Goal: Information Seeking & Learning: Learn about a topic

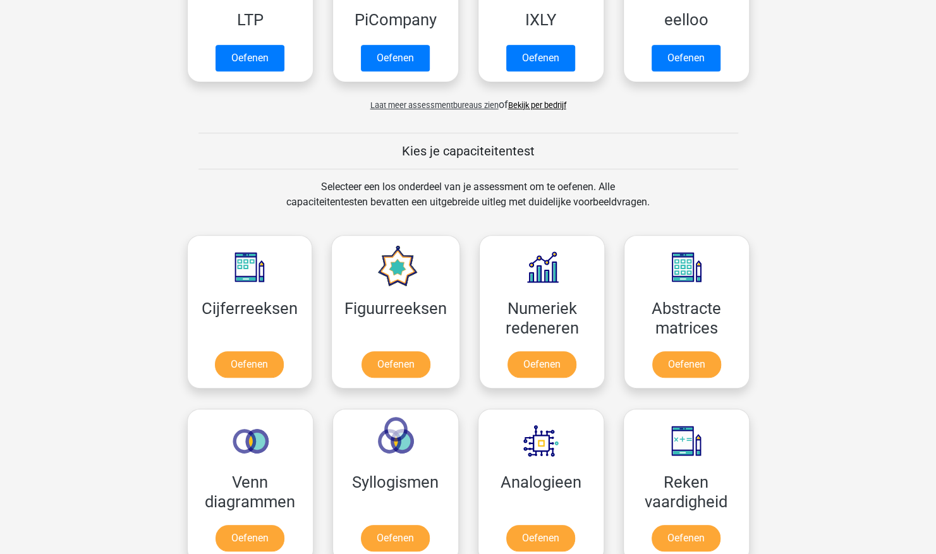
scroll to position [379, 0]
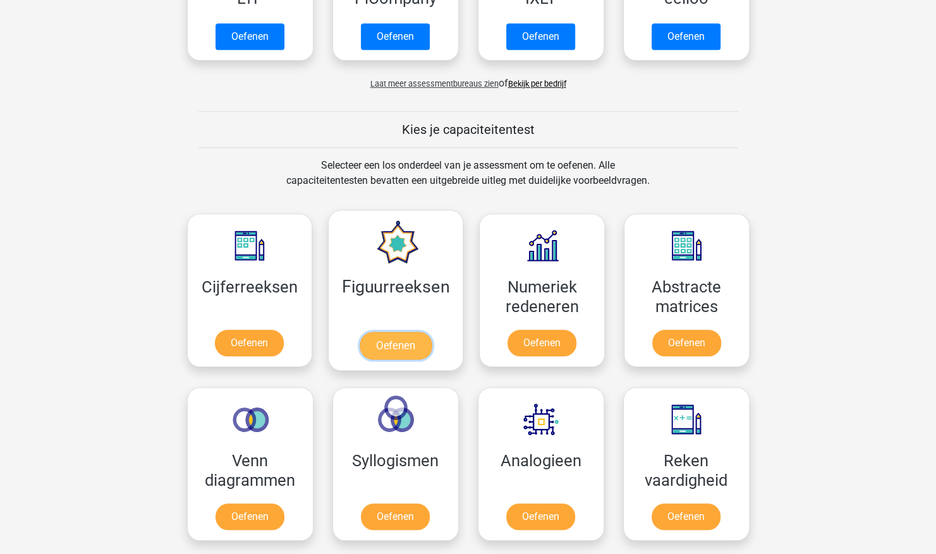
click at [428, 332] on link "Oefenen" at bounding box center [396, 346] width 72 height 28
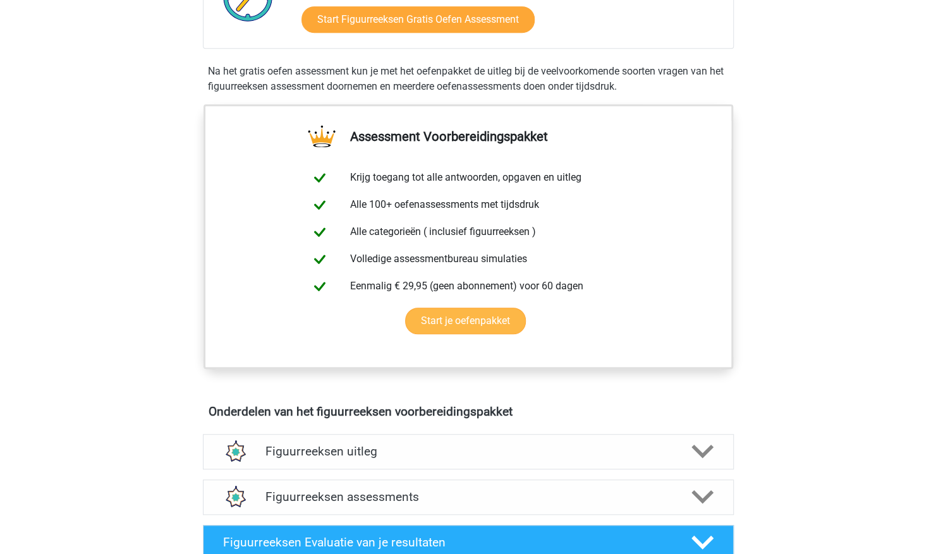
scroll to position [442, 0]
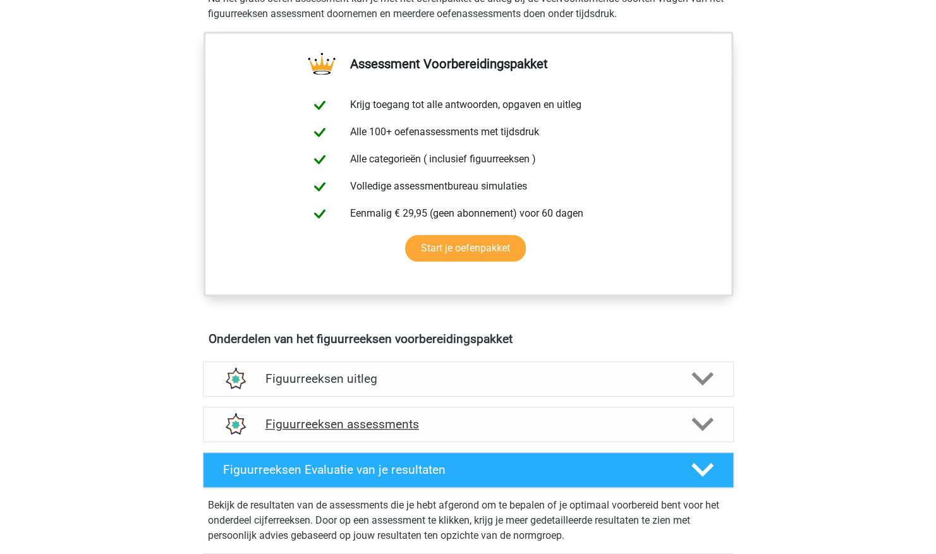
click at [694, 434] on div "Figuurreeksen assessments" at bounding box center [468, 424] width 531 height 35
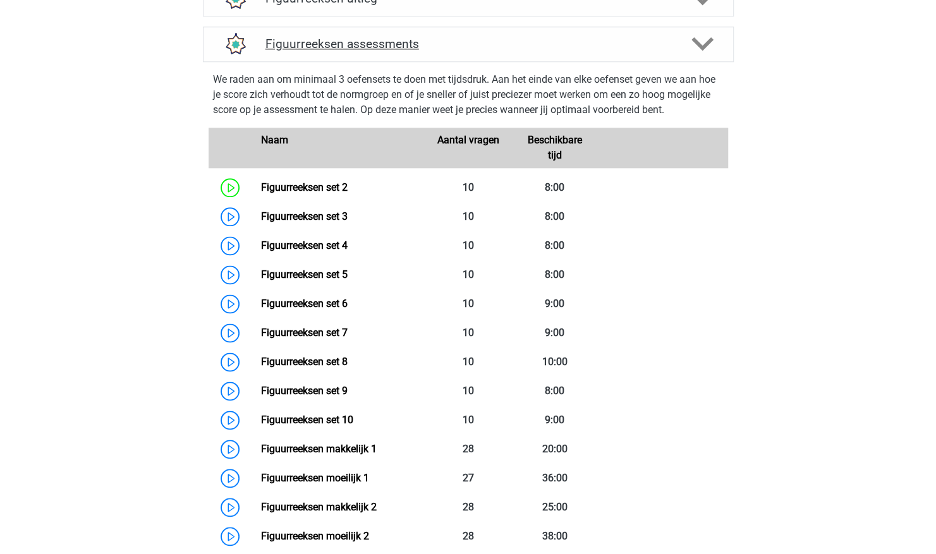
scroll to position [822, 0]
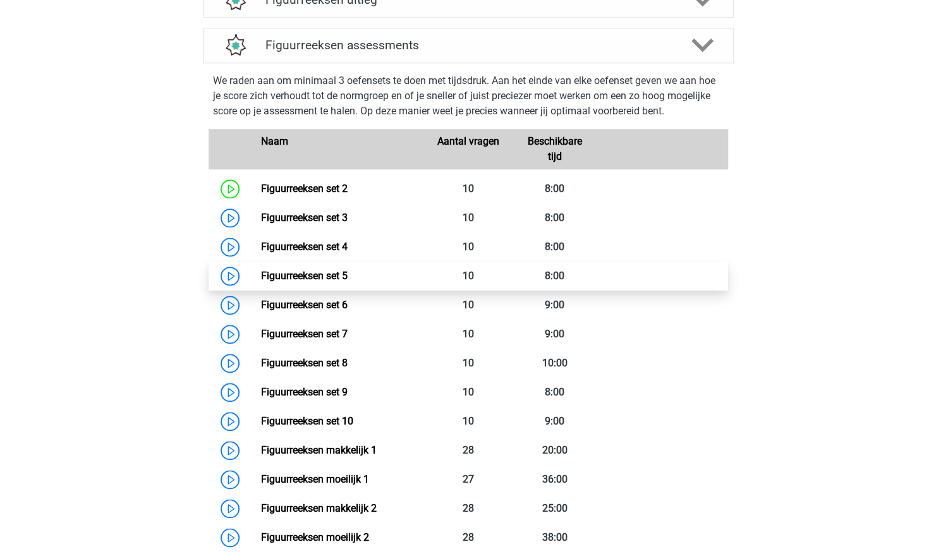
click at [348, 282] on link "Figuurreeksen set 5" at bounding box center [304, 276] width 87 height 12
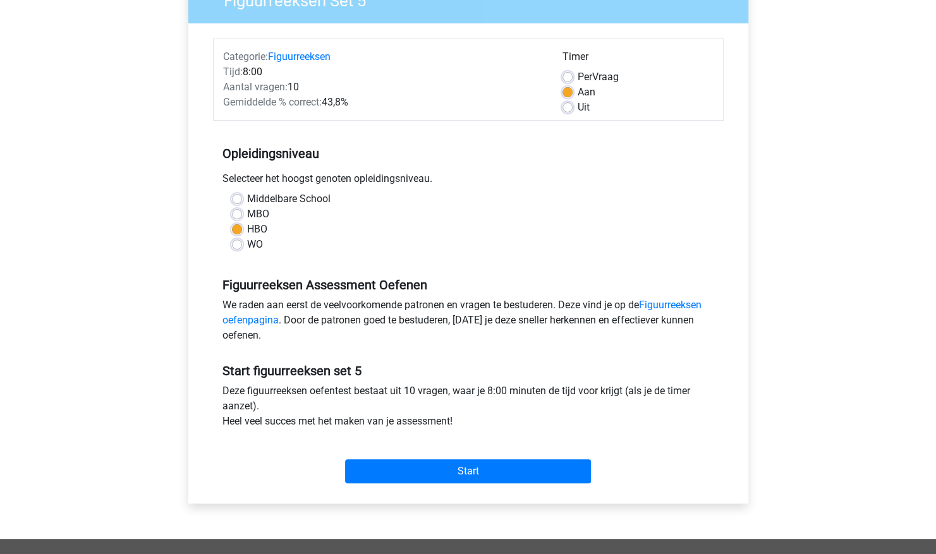
scroll to position [126, 0]
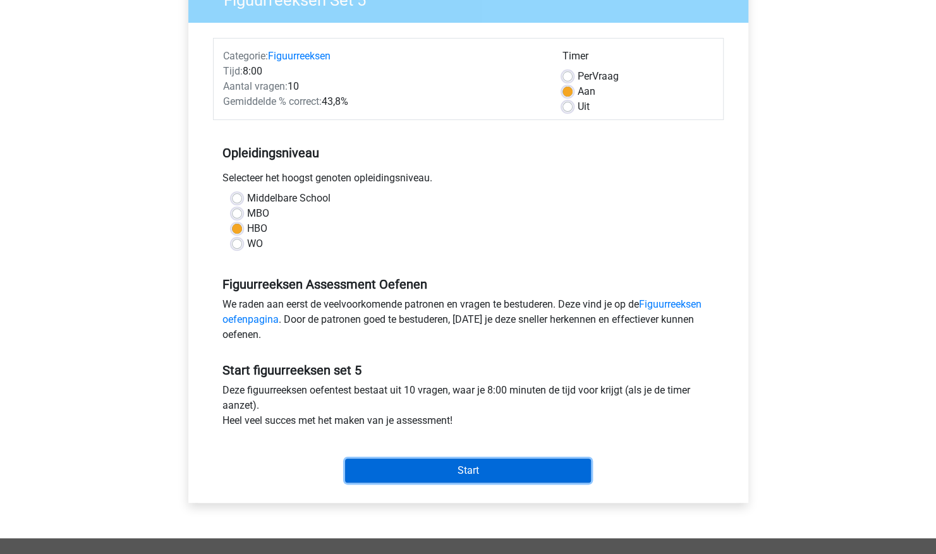
click at [487, 480] on input "Start" at bounding box center [468, 471] width 246 height 24
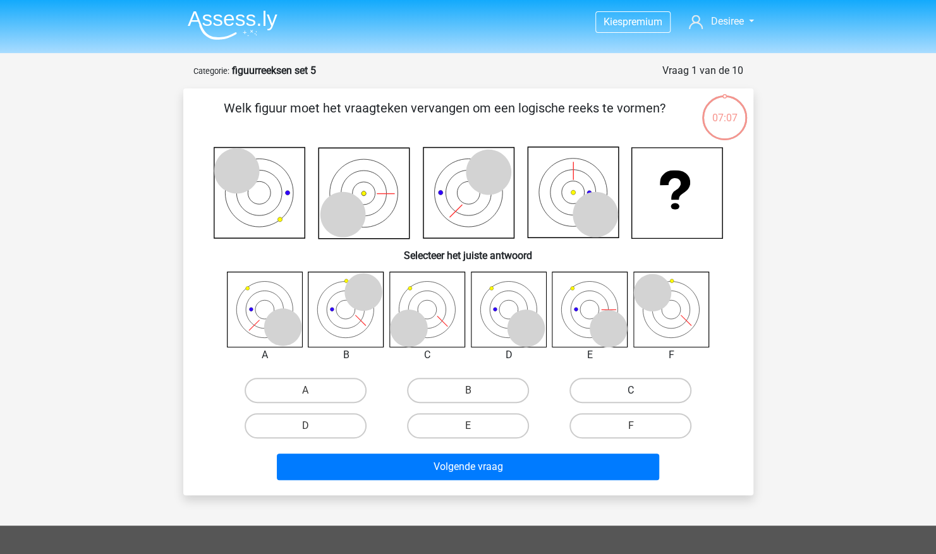
click at [608, 398] on label "C" at bounding box center [630, 390] width 122 height 25
click at [631, 398] on input "C" at bounding box center [635, 395] width 8 height 8
radio input "true"
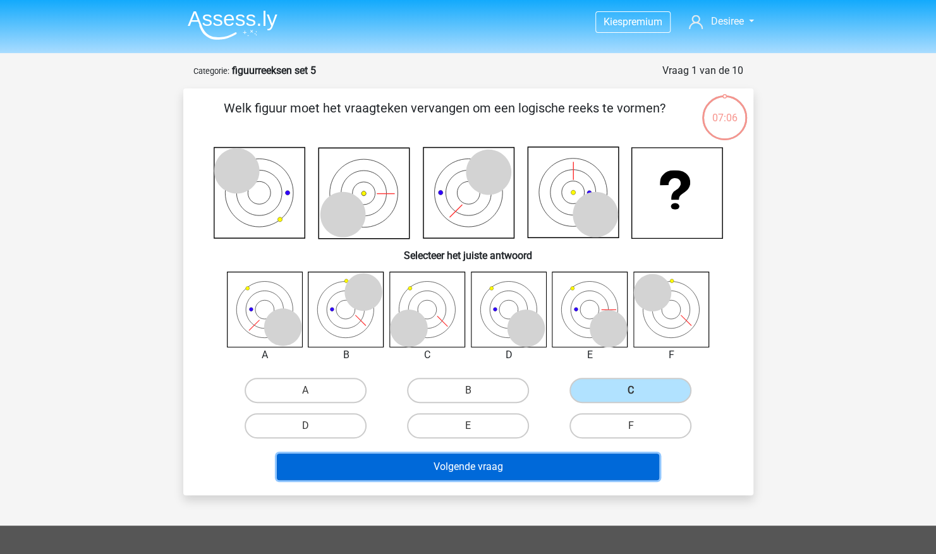
click at [566, 479] on button "Volgende vraag" at bounding box center [468, 467] width 382 height 27
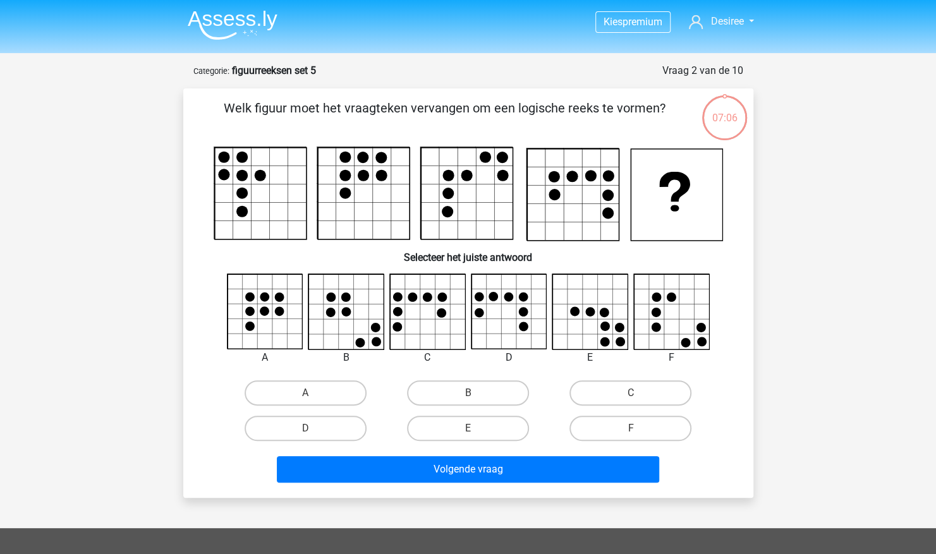
scroll to position [63, 0]
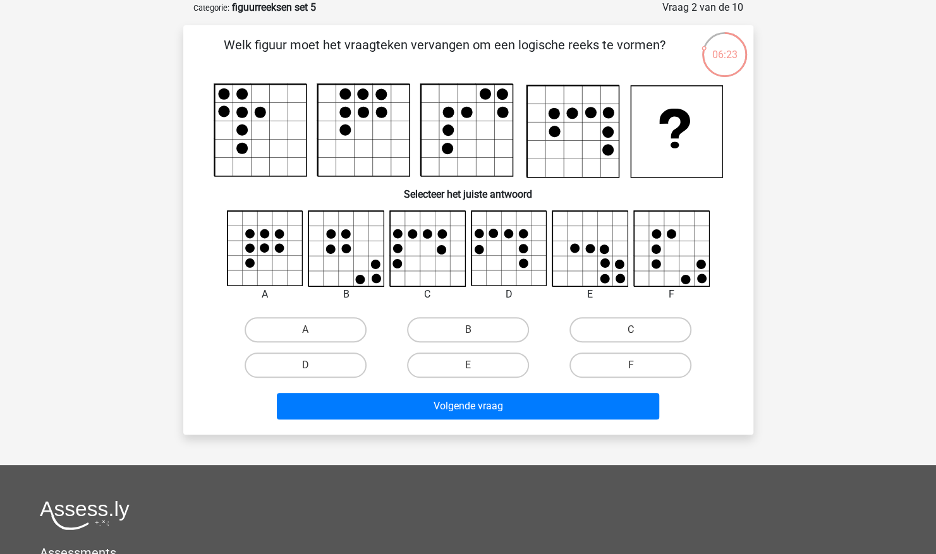
click at [578, 273] on icon at bounding box center [590, 249] width 75 height 75
click at [494, 363] on label "E" at bounding box center [468, 365] width 122 height 25
click at [476, 365] on input "E" at bounding box center [472, 369] width 8 height 8
radio input "true"
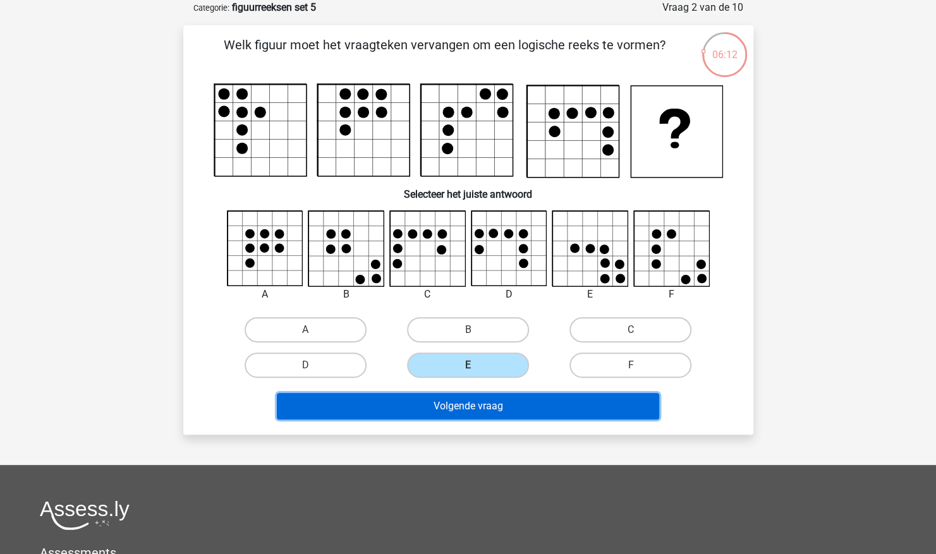
click at [519, 415] on button "Volgende vraag" at bounding box center [468, 406] width 382 height 27
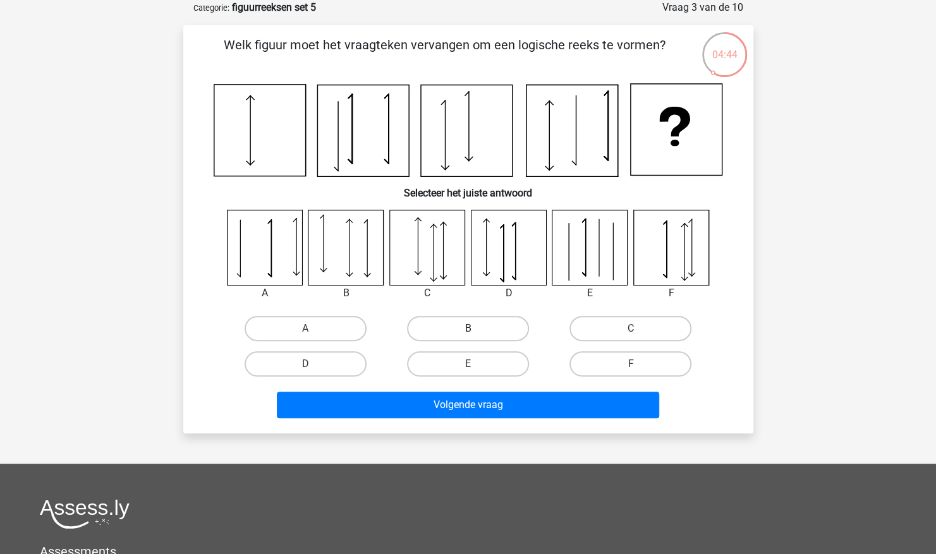
click at [481, 335] on label "B" at bounding box center [468, 328] width 122 height 25
click at [476, 335] on input "B" at bounding box center [472, 333] width 8 height 8
radio input "true"
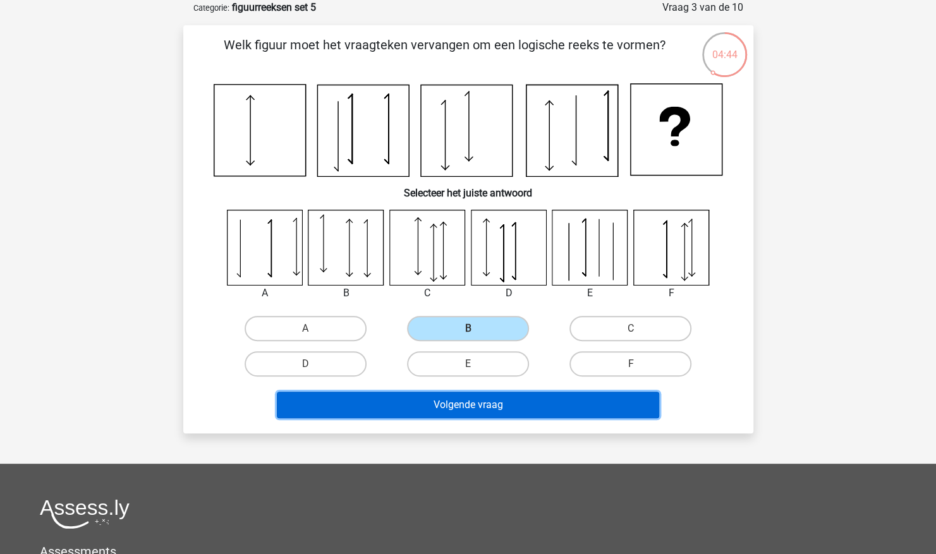
click at [497, 402] on button "Volgende vraag" at bounding box center [468, 405] width 382 height 27
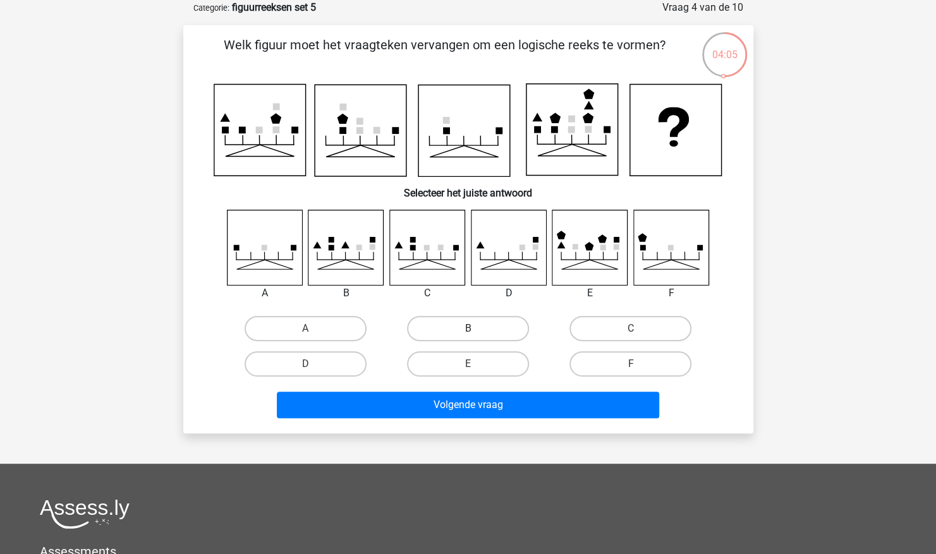
click at [463, 332] on label "B" at bounding box center [468, 328] width 122 height 25
click at [468, 332] on input "B" at bounding box center [472, 333] width 8 height 8
radio input "true"
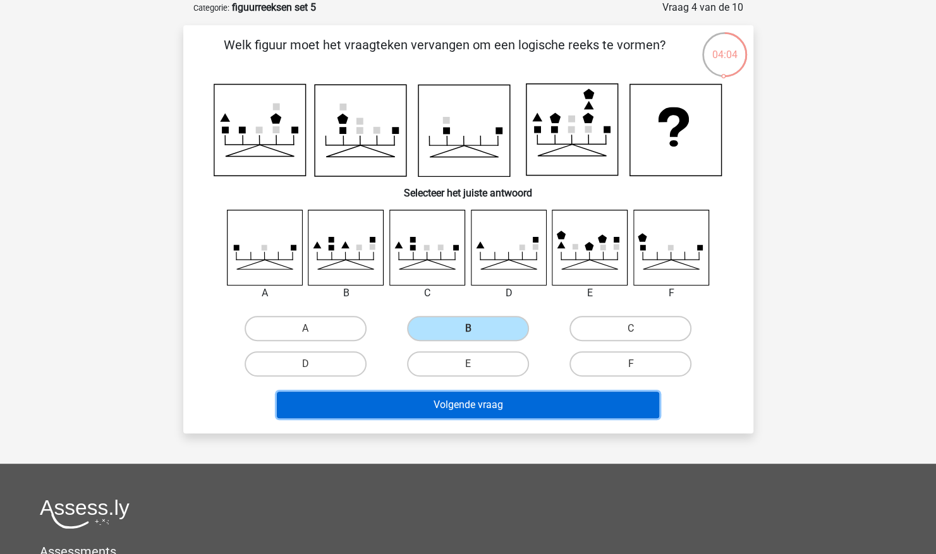
click at [463, 404] on button "Volgende vraag" at bounding box center [468, 405] width 382 height 27
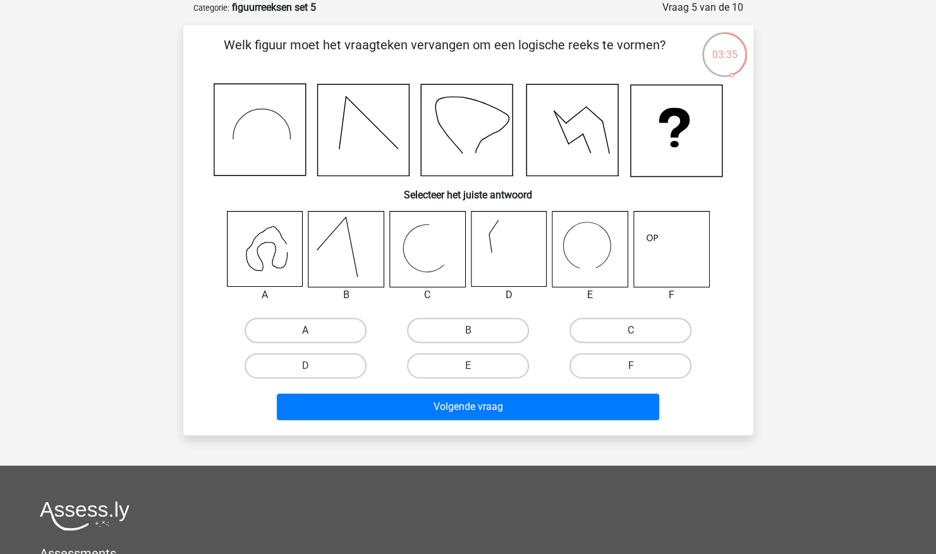
click at [266, 331] on label "A" at bounding box center [306, 330] width 122 height 25
click at [305, 331] on input "A" at bounding box center [309, 335] width 8 height 8
radio input "true"
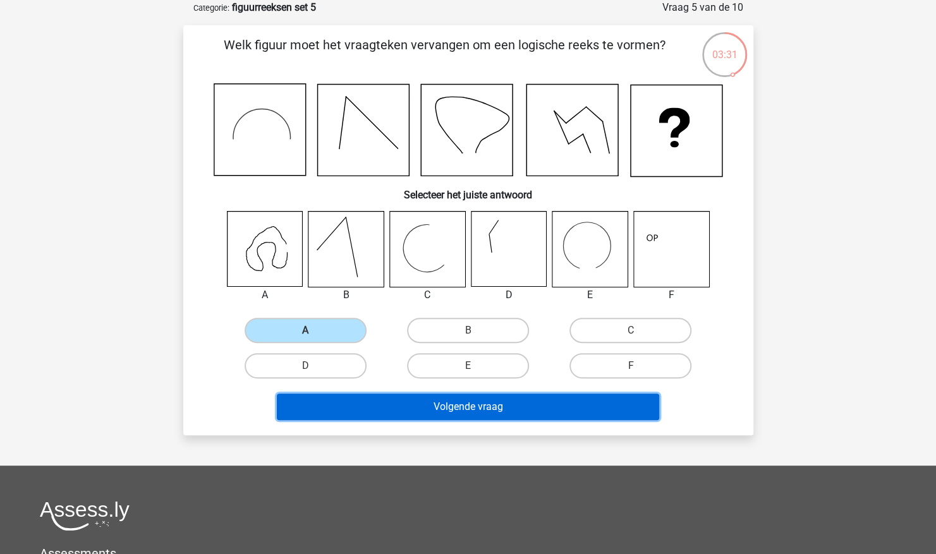
click at [354, 400] on button "Volgende vraag" at bounding box center [468, 407] width 382 height 27
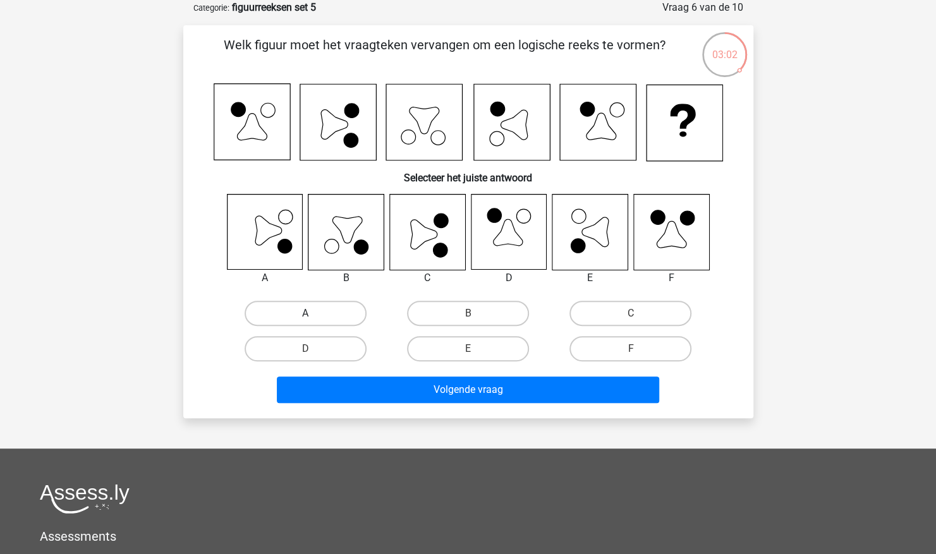
click at [287, 310] on label "A" at bounding box center [306, 313] width 122 height 25
click at [305, 313] on input "A" at bounding box center [309, 317] width 8 height 8
radio input "true"
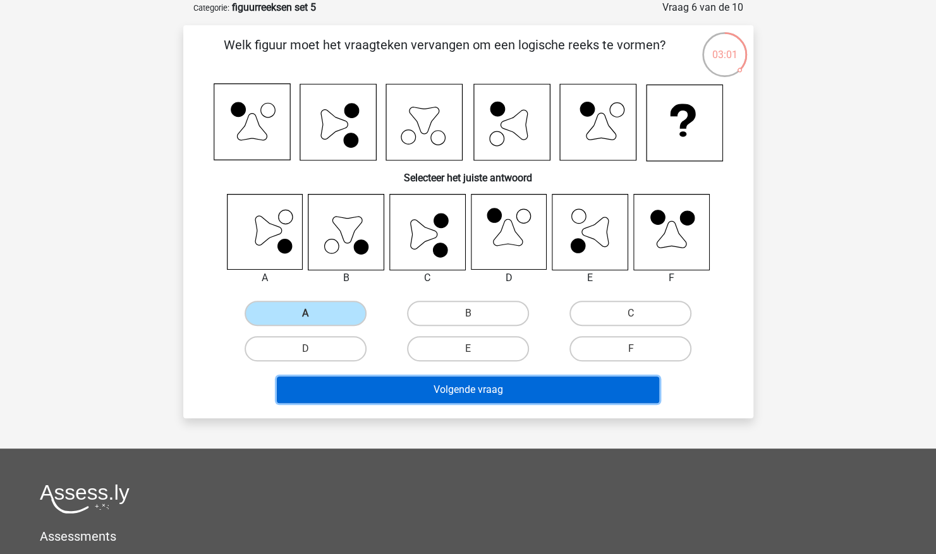
click at [350, 396] on button "Volgende vraag" at bounding box center [468, 390] width 382 height 27
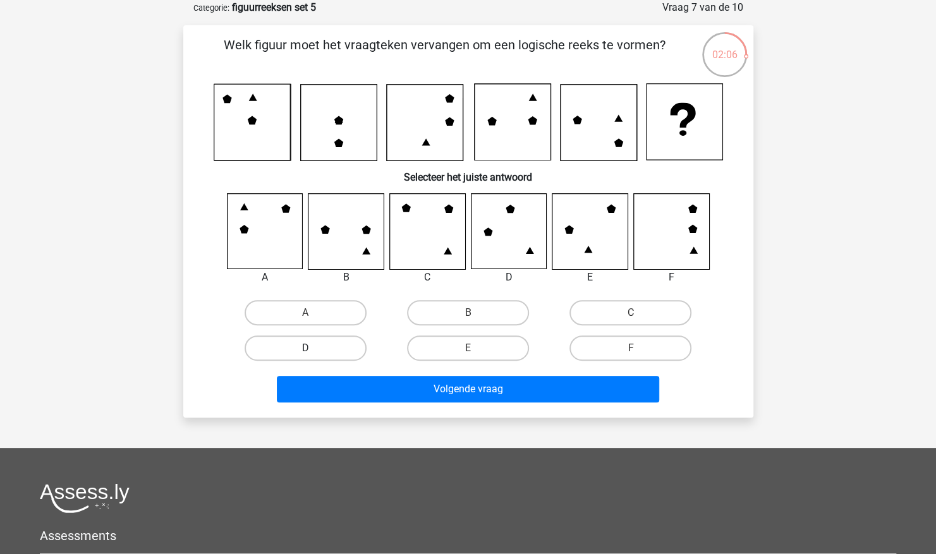
click at [267, 338] on label "D" at bounding box center [306, 348] width 122 height 25
click at [305, 348] on input "D" at bounding box center [309, 352] width 8 height 8
radio input "true"
drag, startPoint x: 432, startPoint y: 315, endPoint x: 435, endPoint y: 326, distance: 11.0
click at [432, 315] on label "B" at bounding box center [468, 312] width 122 height 25
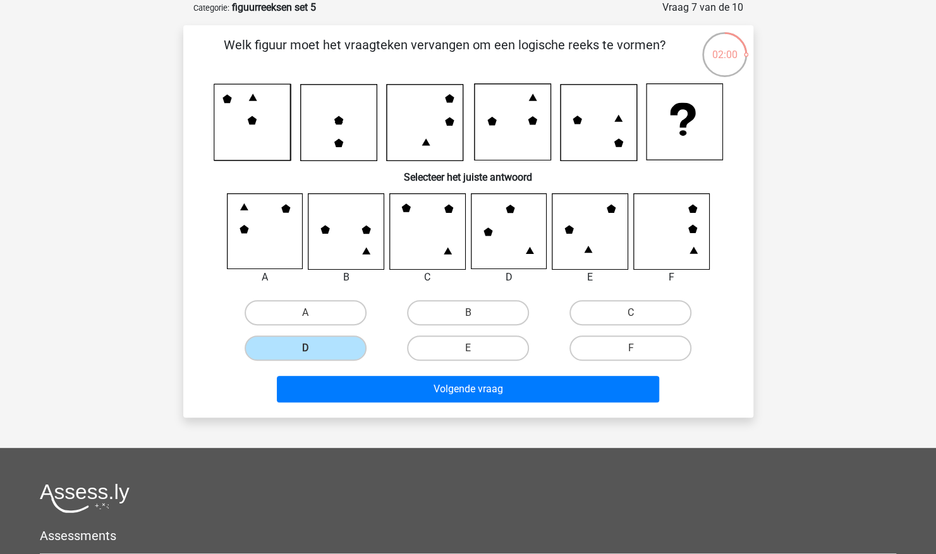
click at [468, 315] on input "B" at bounding box center [472, 317] width 8 height 8
radio input "true"
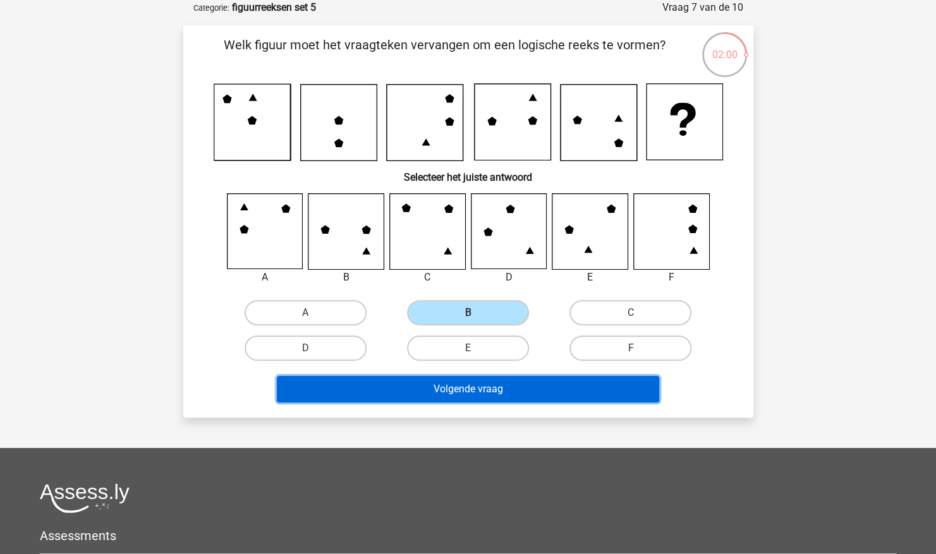
click at [437, 390] on button "Volgende vraag" at bounding box center [468, 389] width 382 height 27
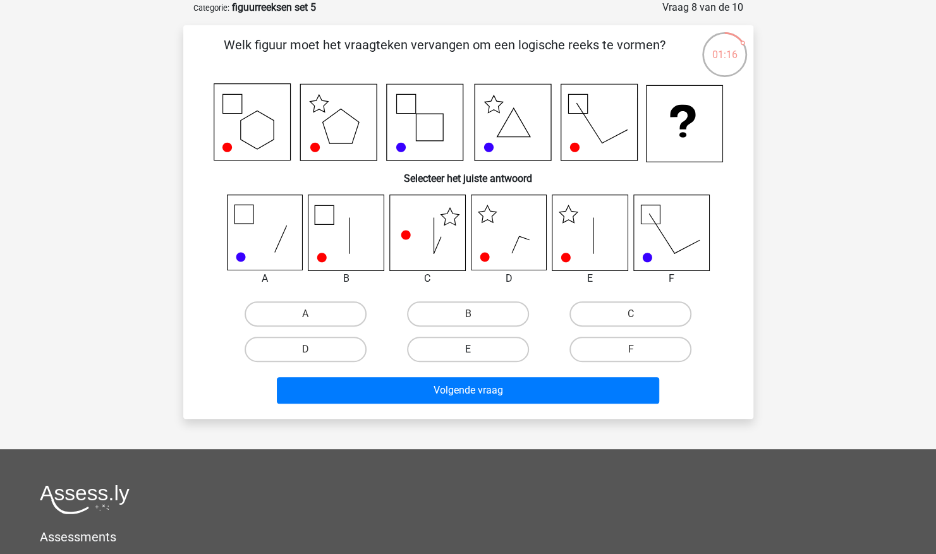
click at [487, 348] on label "E" at bounding box center [468, 349] width 122 height 25
click at [476, 349] on input "E" at bounding box center [472, 353] width 8 height 8
radio input "true"
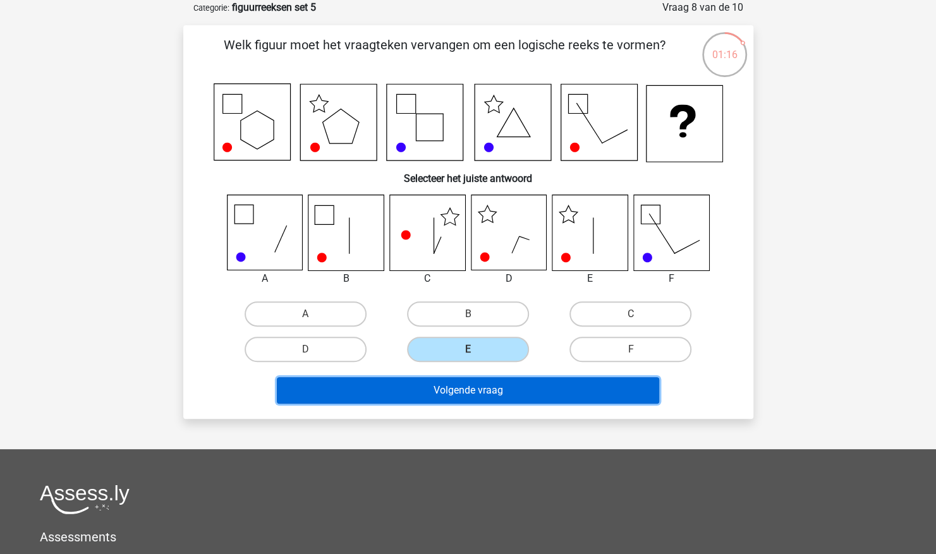
click at [478, 387] on button "Volgende vraag" at bounding box center [468, 390] width 382 height 27
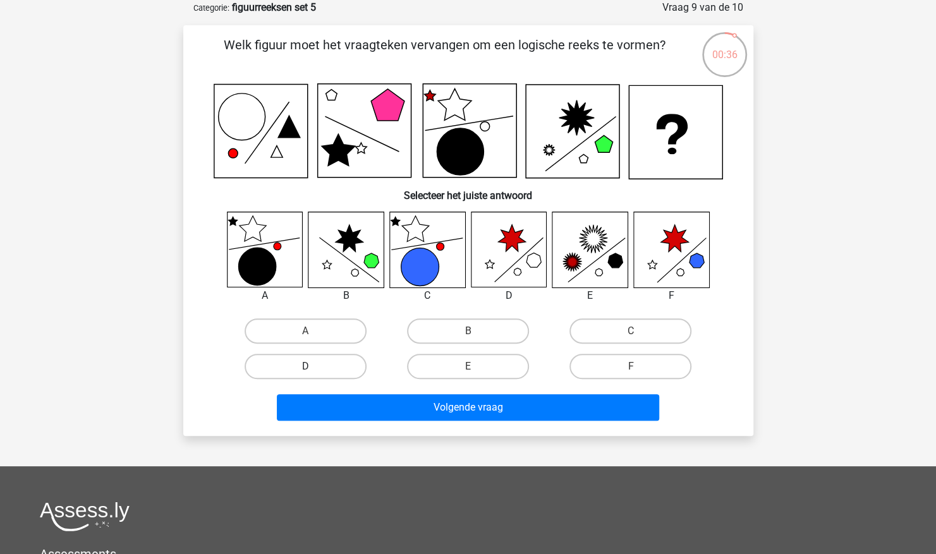
click at [304, 371] on label "D" at bounding box center [306, 366] width 122 height 25
click at [305, 371] on input "D" at bounding box center [309, 371] width 8 height 8
radio input "true"
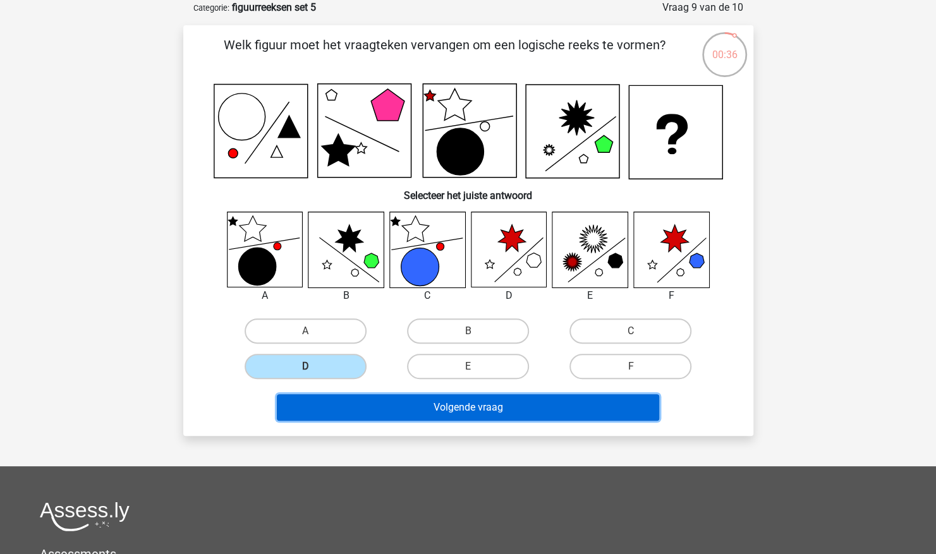
click at [322, 397] on button "Volgende vraag" at bounding box center [468, 407] width 382 height 27
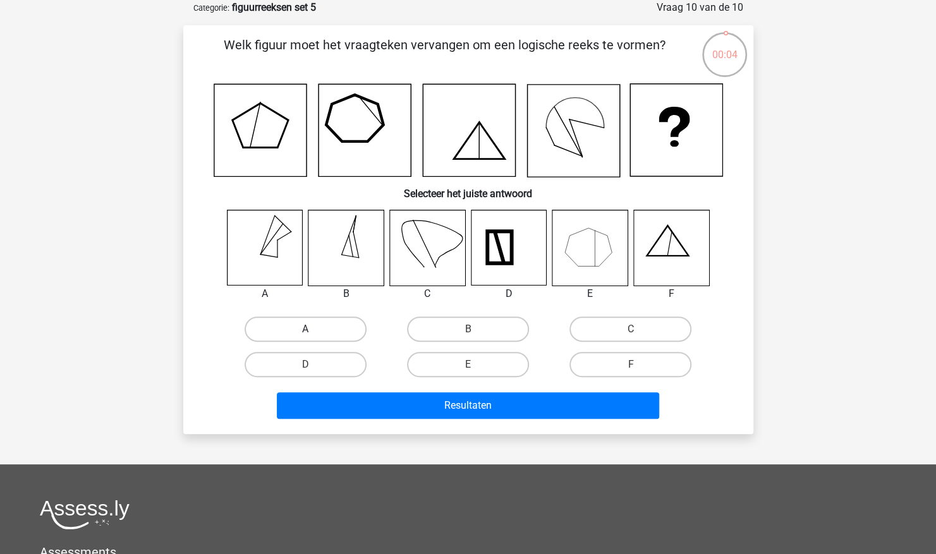
click at [346, 335] on label "A" at bounding box center [306, 329] width 122 height 25
click at [313, 335] on input "A" at bounding box center [309, 333] width 8 height 8
radio input "true"
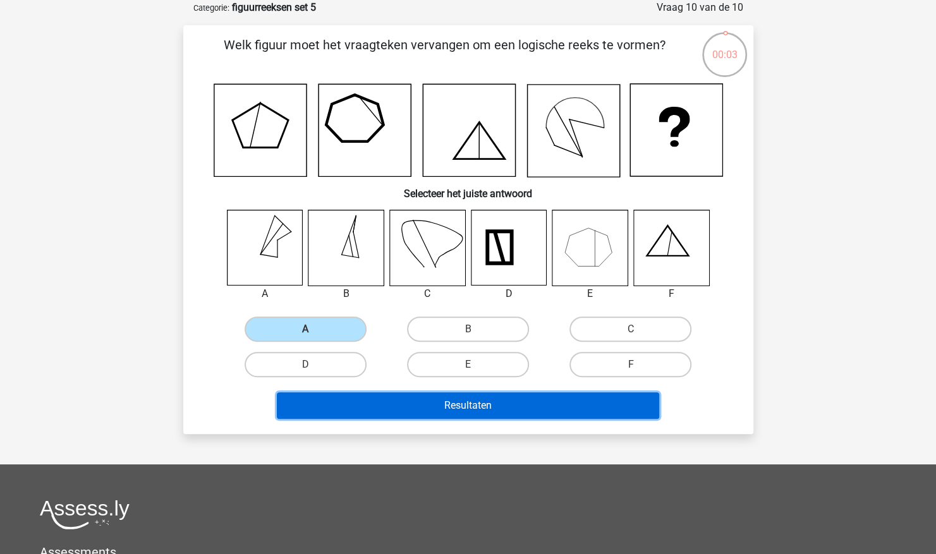
click at [363, 398] on button "Resultaten" at bounding box center [468, 405] width 382 height 27
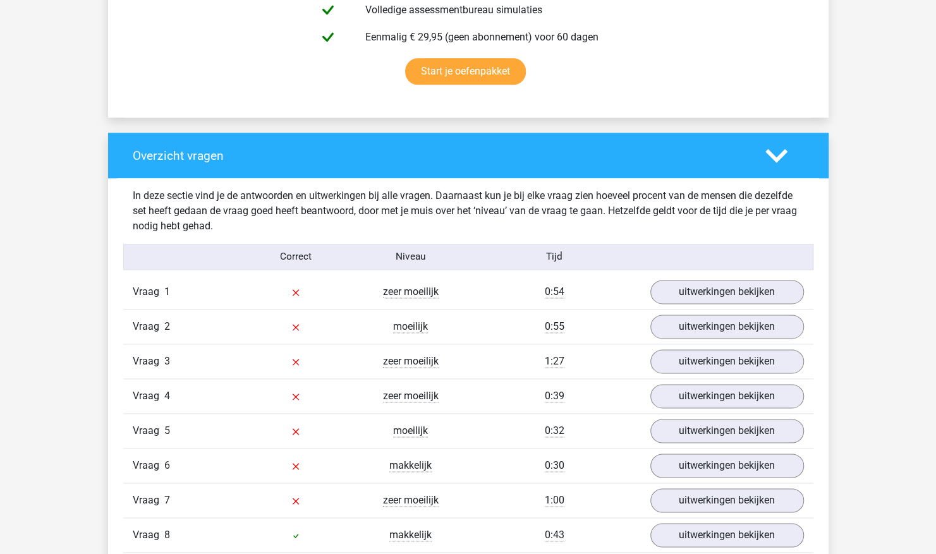
scroll to position [948, 0]
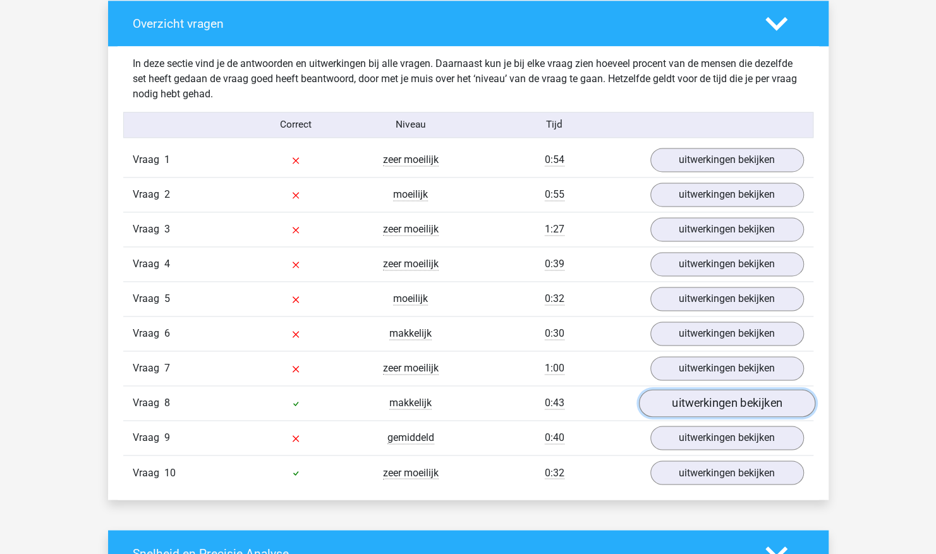
click at [695, 406] on link "uitwerkingen bekijken" at bounding box center [726, 404] width 176 height 28
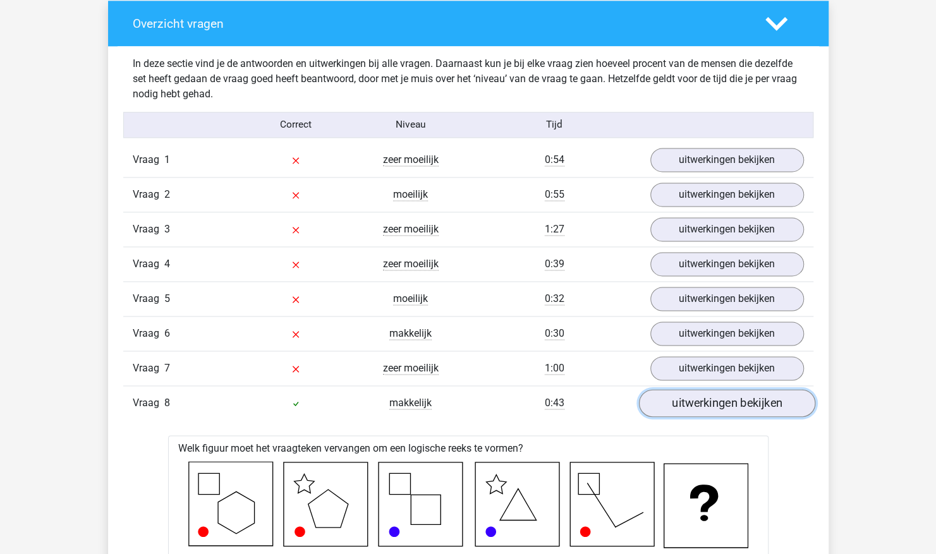
click at [739, 399] on link "uitwerkingen bekijken" at bounding box center [726, 404] width 176 height 28
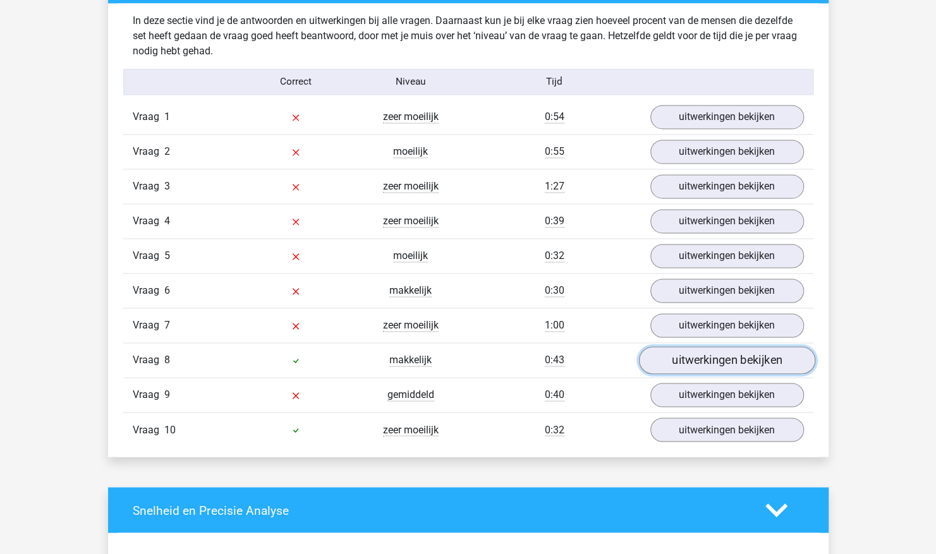
scroll to position [1011, 0]
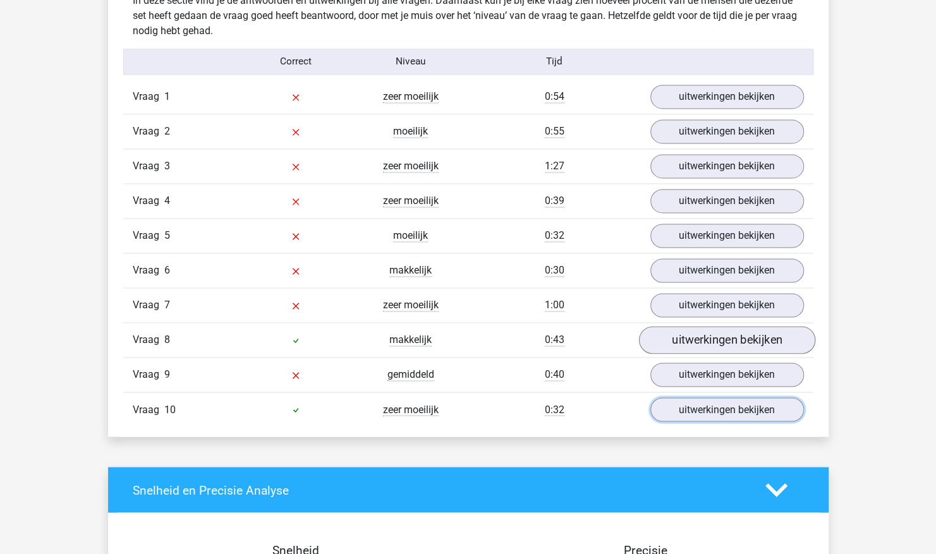
click at [739, 399] on link "uitwerkingen bekijken" at bounding box center [727, 410] width 154 height 24
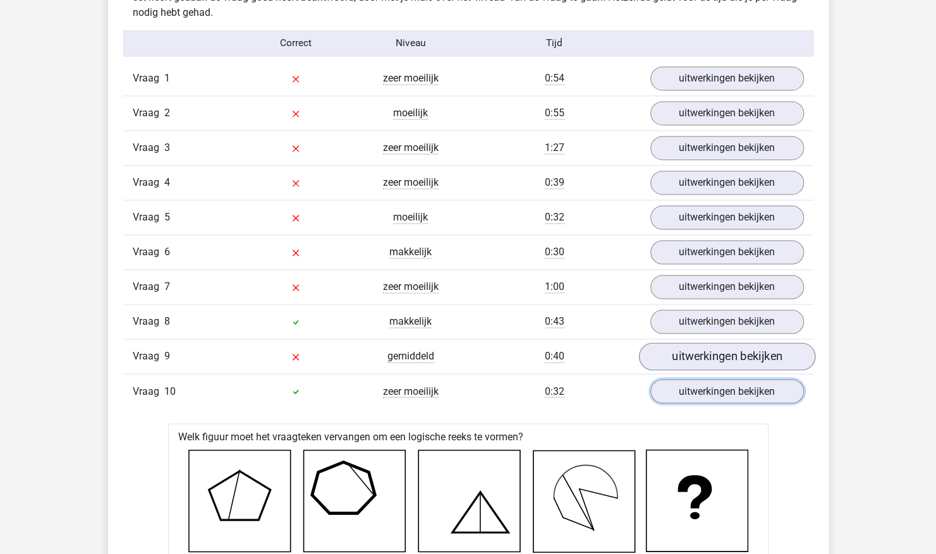
scroll to position [948, 0]
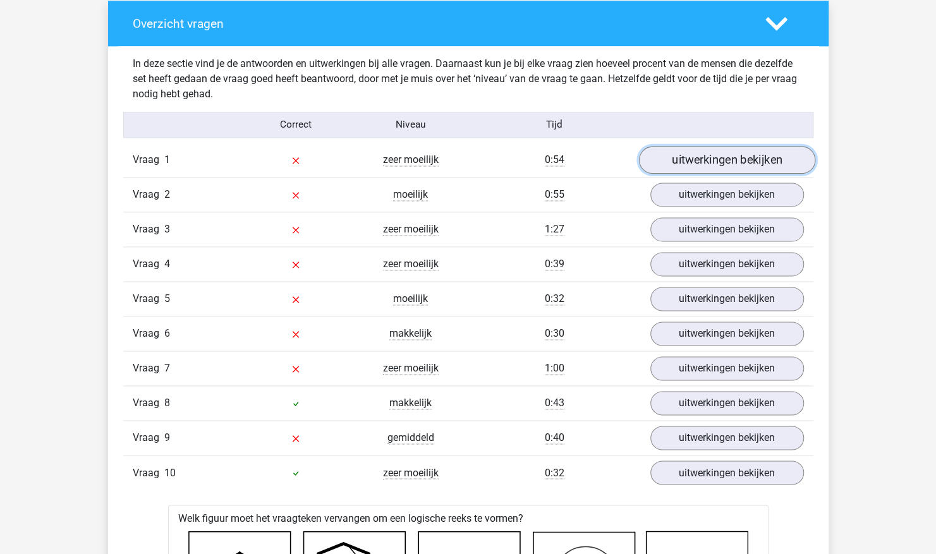
click at [750, 158] on link "uitwerkingen bekijken" at bounding box center [726, 161] width 176 height 28
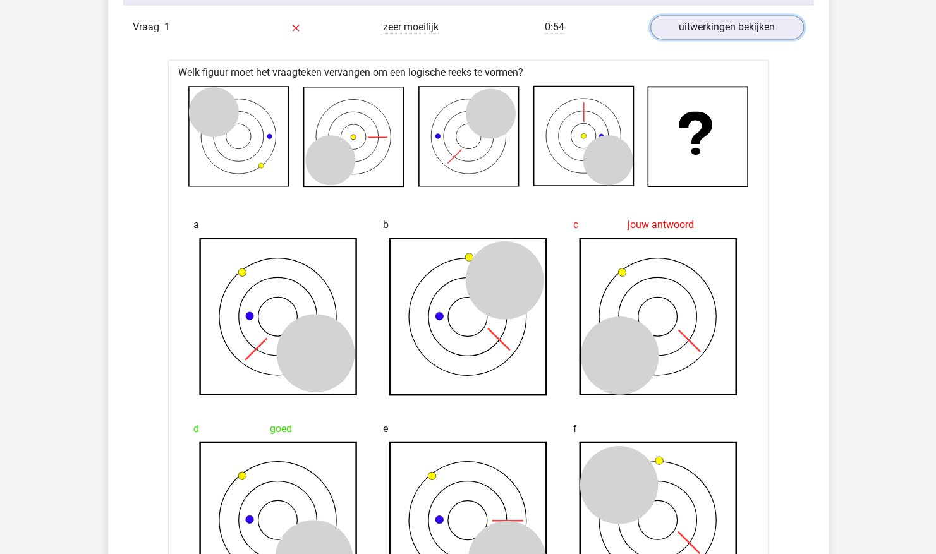
scroll to position [1011, 0]
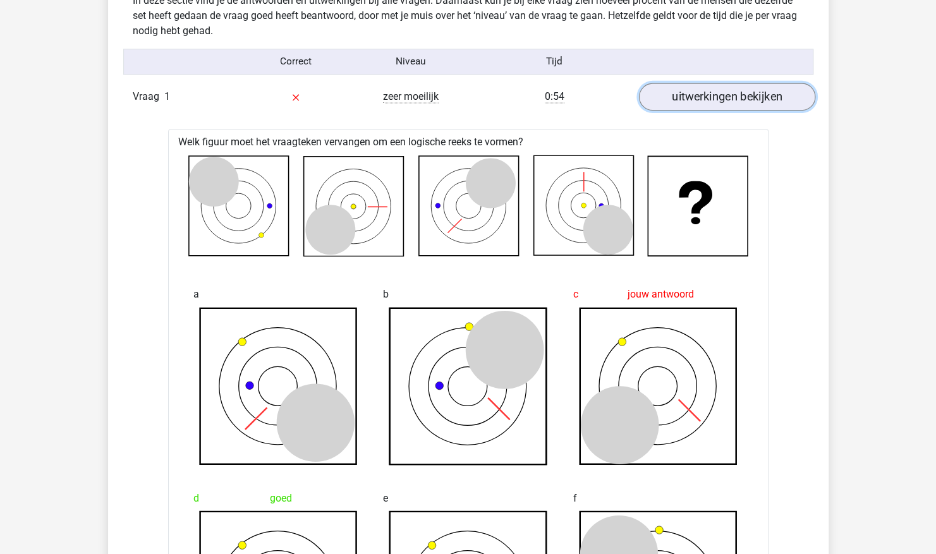
click at [696, 96] on link "uitwerkingen bekijken" at bounding box center [726, 97] width 176 height 28
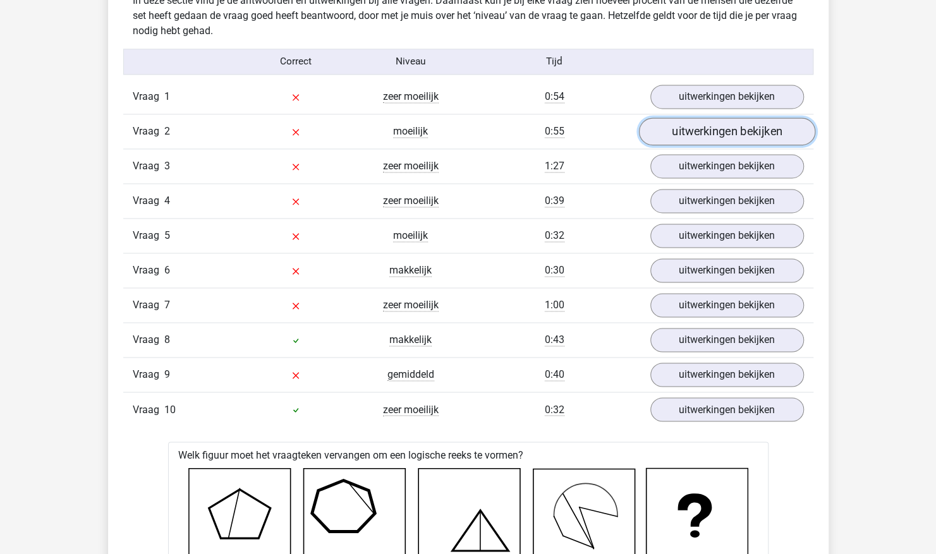
click at [691, 123] on link "uitwerkingen bekijken" at bounding box center [726, 132] width 176 height 28
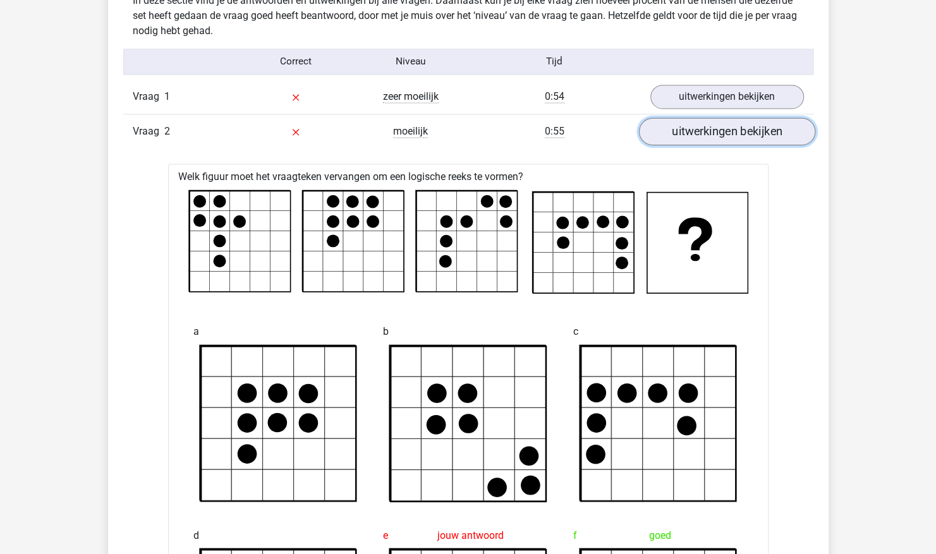
click at [690, 125] on link "uitwerkingen bekijken" at bounding box center [726, 132] width 176 height 28
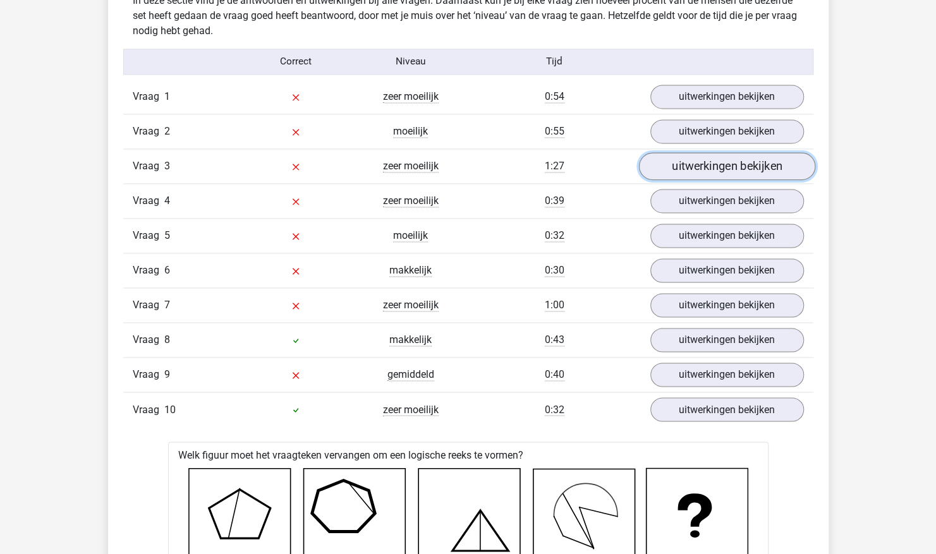
click at [677, 161] on link "uitwerkingen bekijken" at bounding box center [726, 167] width 176 height 28
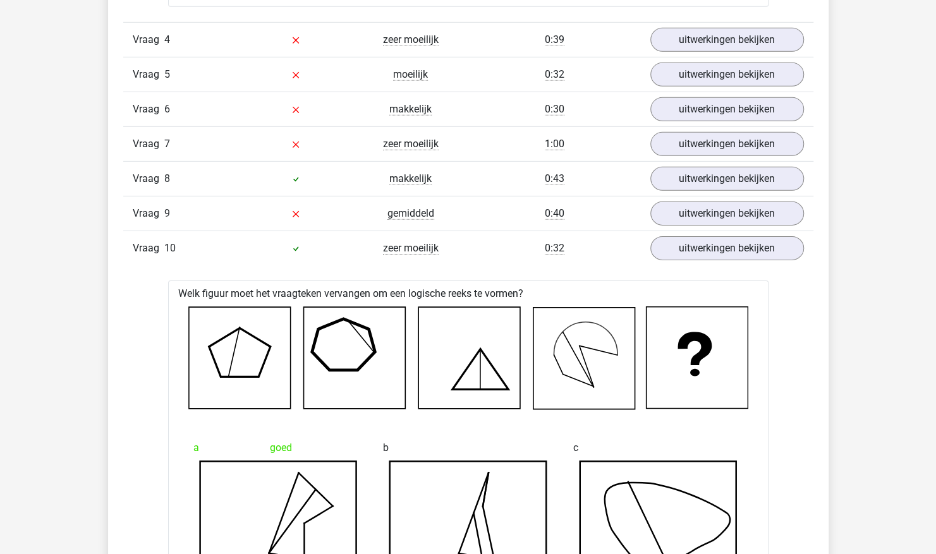
scroll to position [2212, 0]
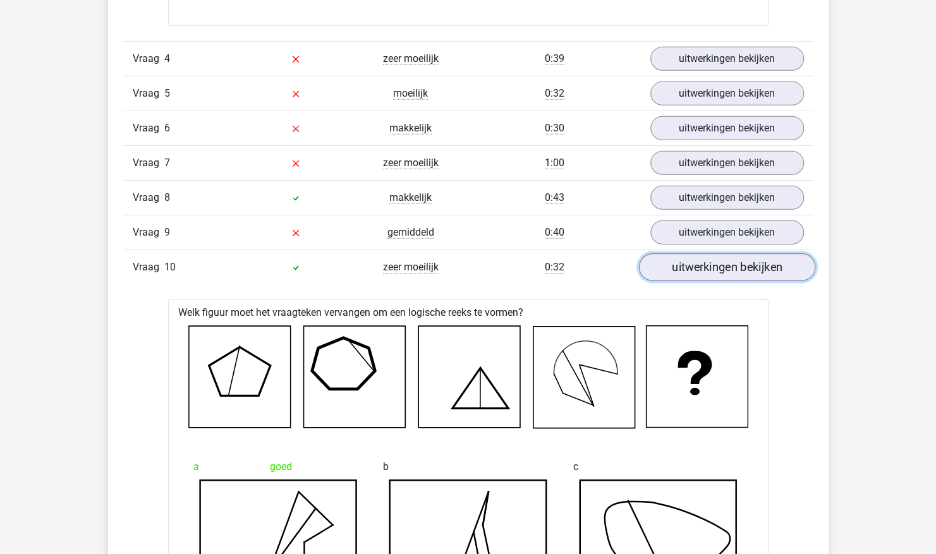
click at [710, 258] on link "uitwerkingen bekijken" at bounding box center [726, 268] width 176 height 28
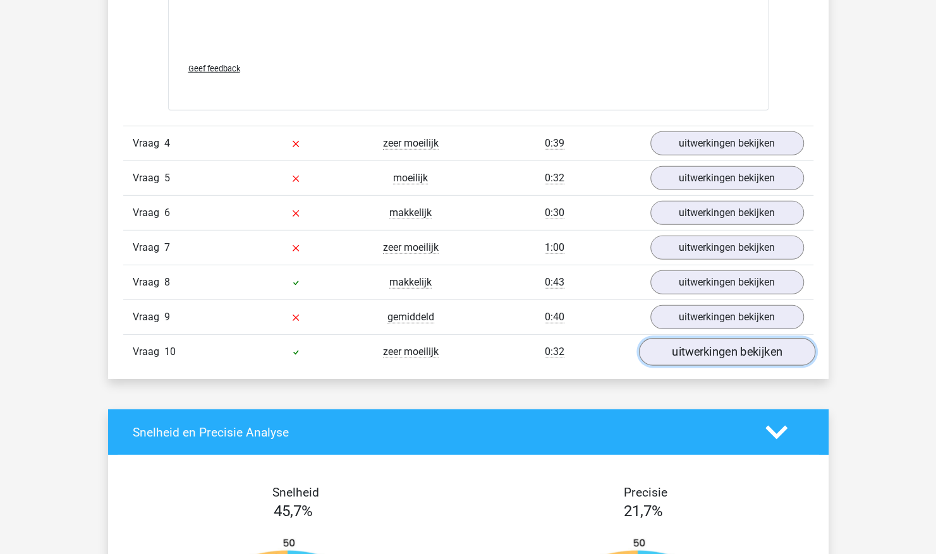
scroll to position [2086, 0]
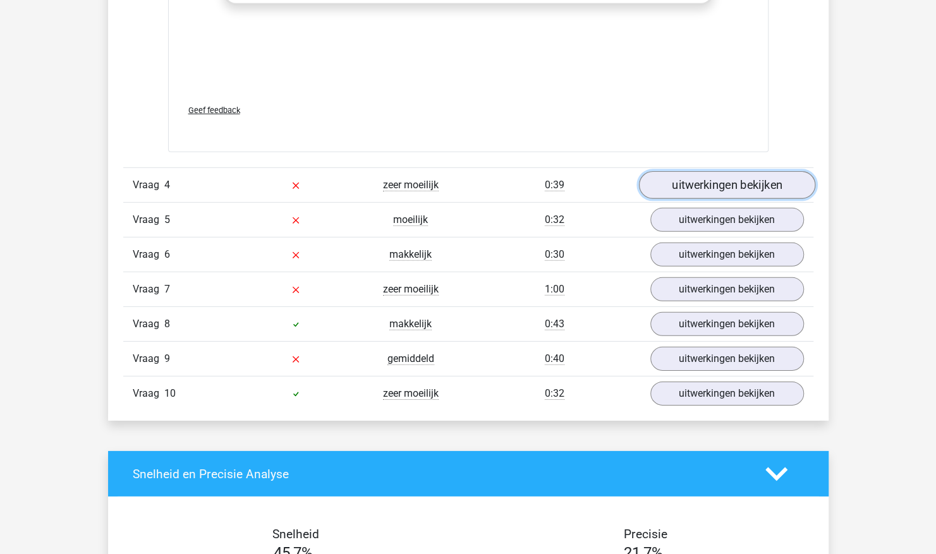
click at [784, 183] on link "uitwerkingen bekijken" at bounding box center [726, 186] width 176 height 28
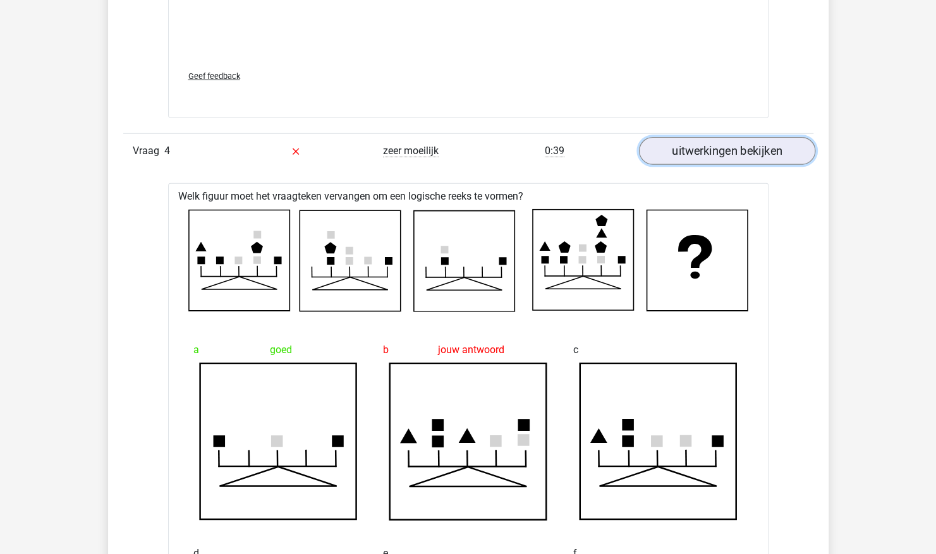
scroll to position [2149, 0]
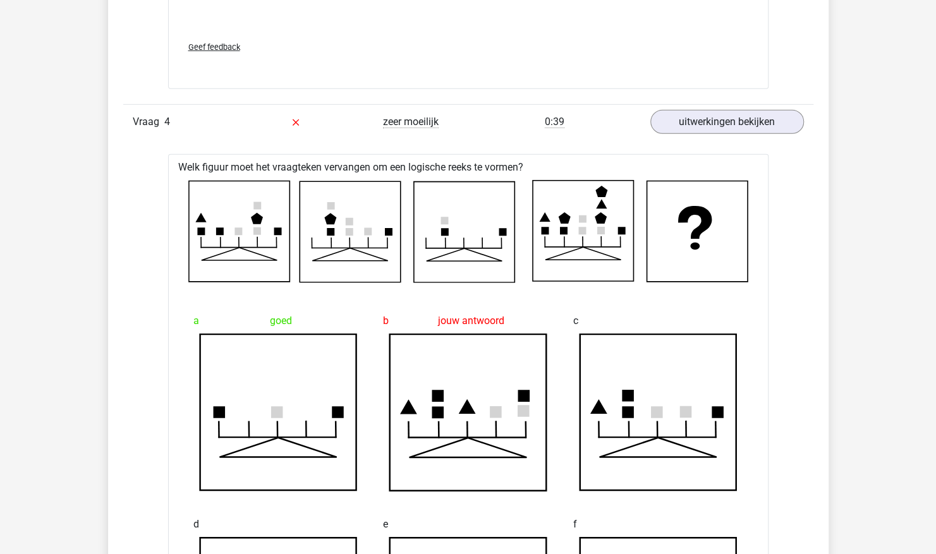
click at [804, 119] on div "uitwerkingen bekijken" at bounding box center [727, 122] width 173 height 24
click at [785, 120] on link "uitwerkingen bekijken" at bounding box center [726, 123] width 176 height 28
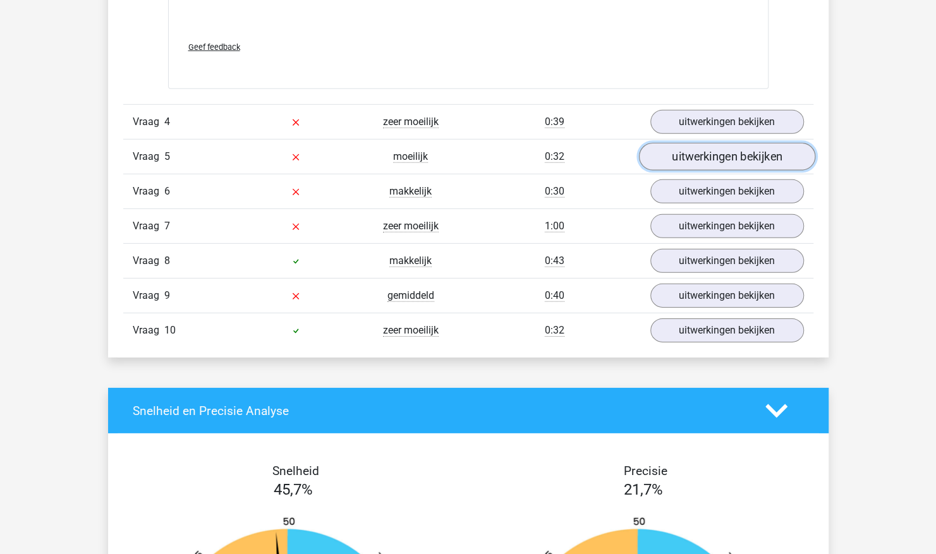
click at [777, 159] on link "uitwerkingen bekijken" at bounding box center [726, 157] width 176 height 28
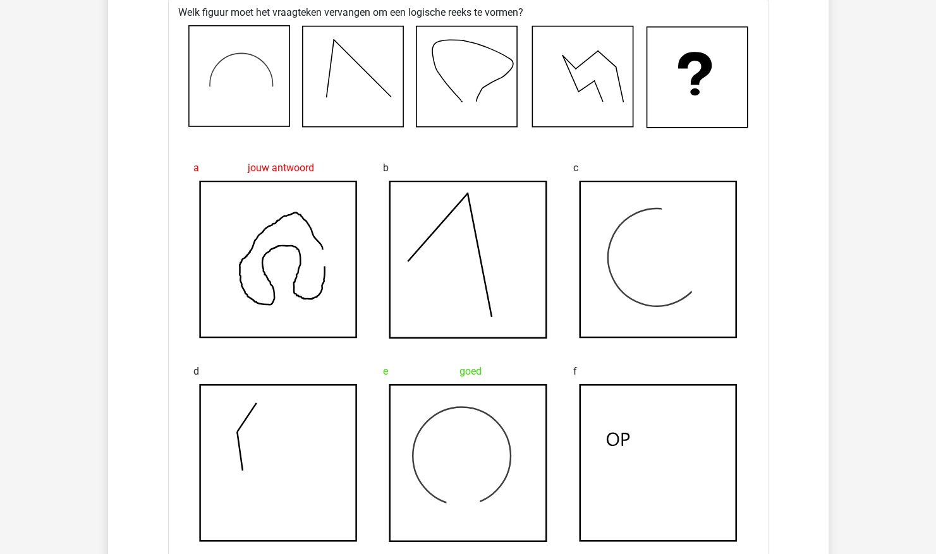
scroll to position [2212, 0]
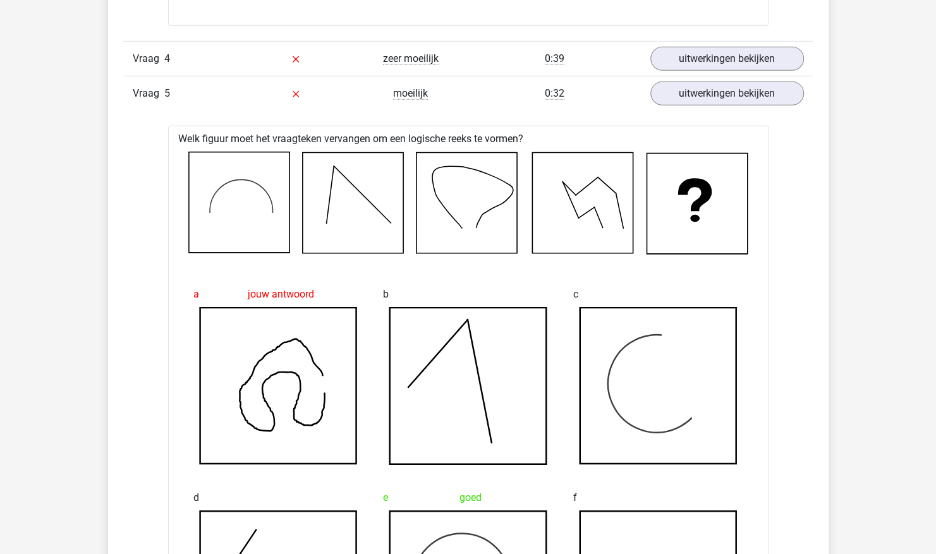
click at [767, 102] on div "Vraag 5 moeilijk 0:32 uitwerkingen bekijken" at bounding box center [468, 93] width 690 height 35
click at [767, 98] on link "uitwerkingen bekijken" at bounding box center [726, 94] width 176 height 28
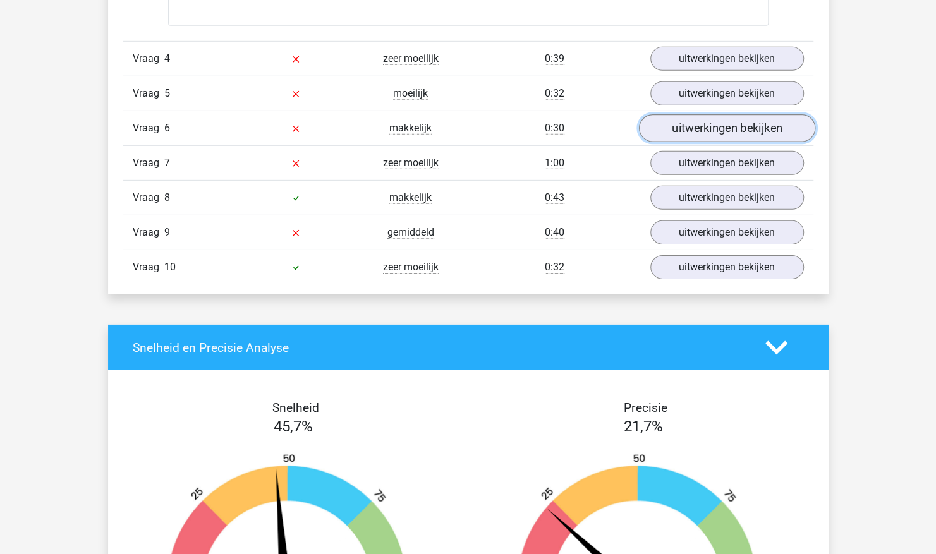
click at [758, 120] on link "uitwerkingen bekijken" at bounding box center [726, 129] width 176 height 28
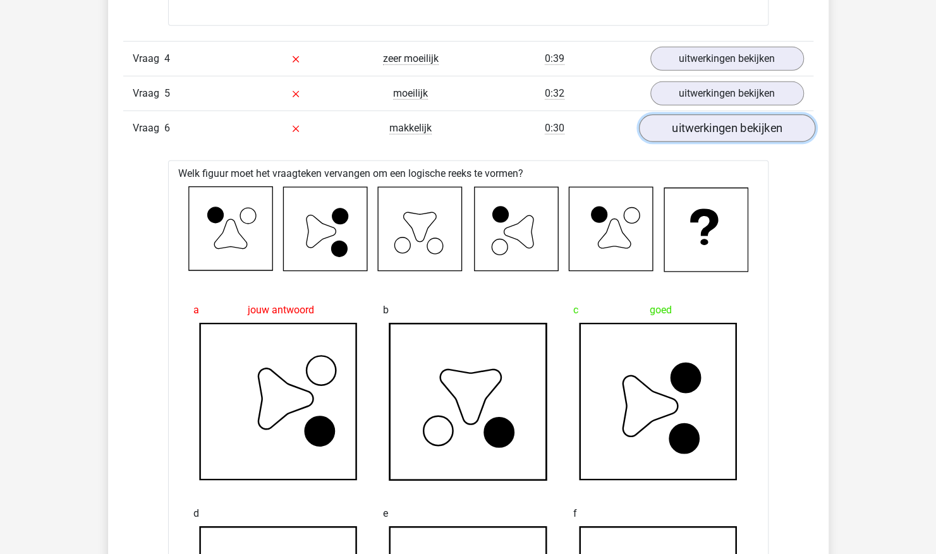
click at [749, 122] on link "uitwerkingen bekijken" at bounding box center [726, 129] width 176 height 28
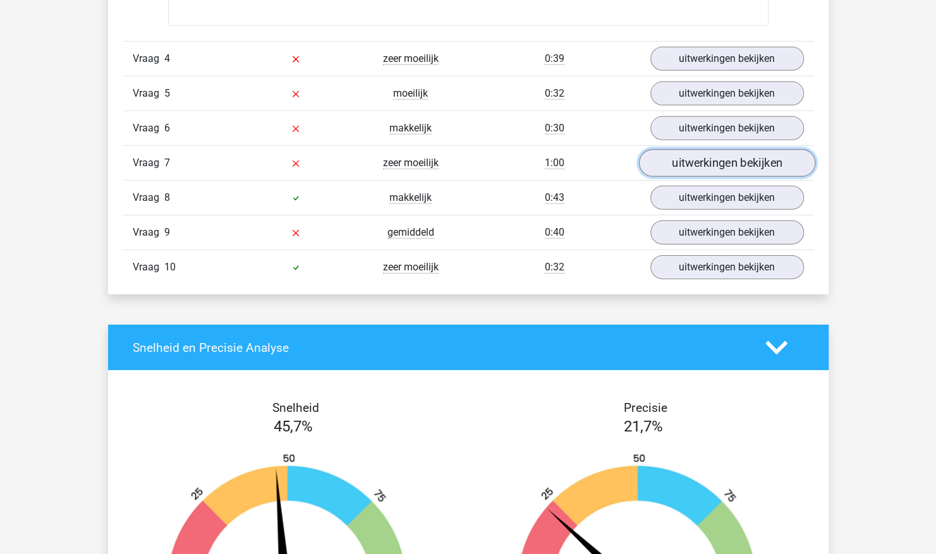
click at [743, 164] on link "uitwerkingen bekijken" at bounding box center [726, 164] width 176 height 28
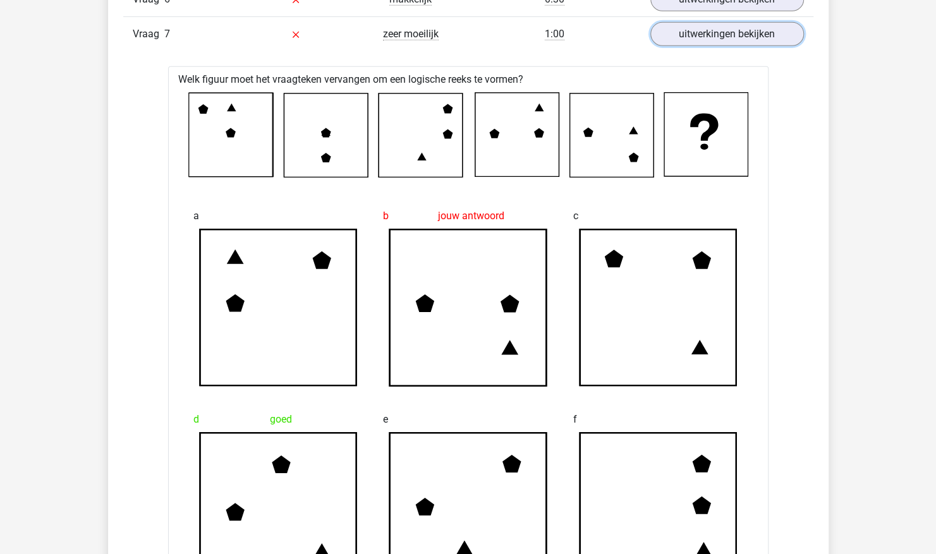
scroll to position [2338, 0]
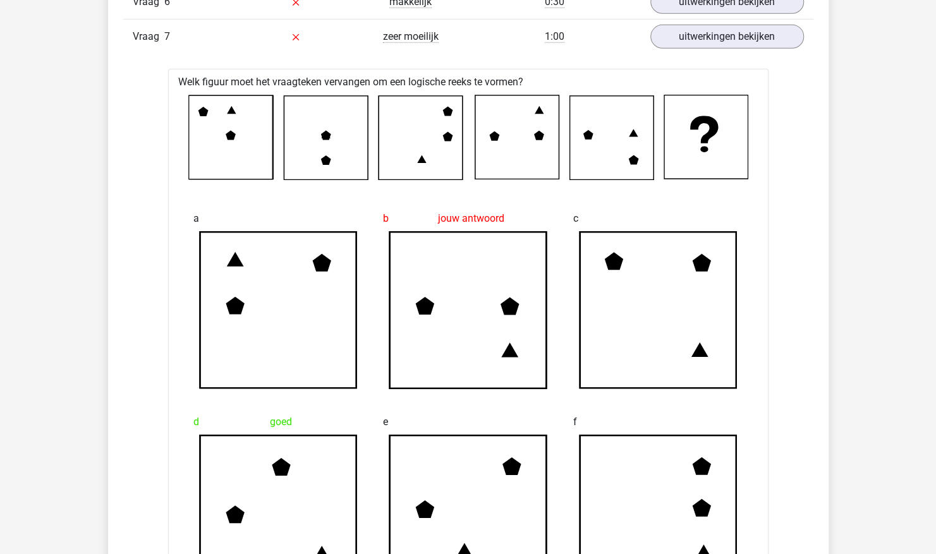
click at [745, 45] on div "Vraag 7 zeer moeilijk 1:00 uitwerkingen bekijken" at bounding box center [468, 36] width 690 height 35
click at [747, 35] on link "uitwerkingen bekijken" at bounding box center [726, 37] width 176 height 28
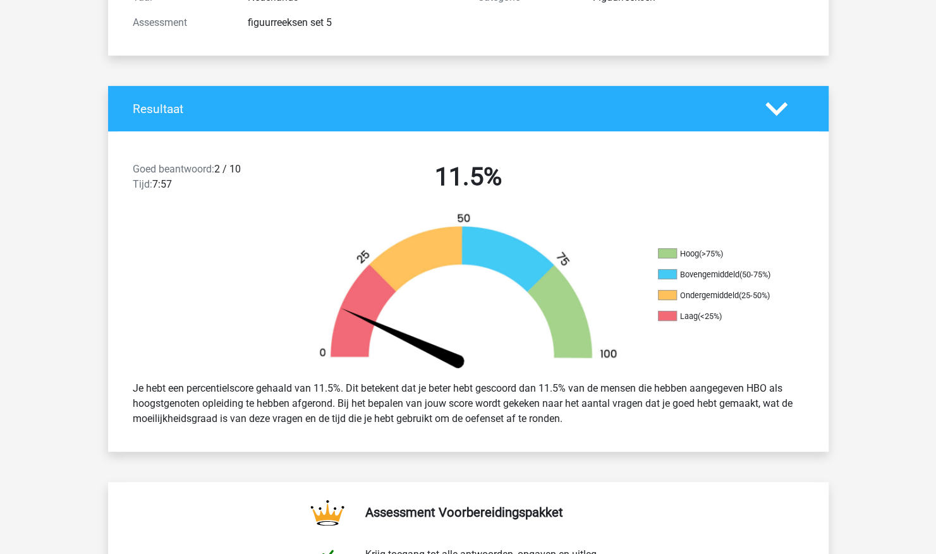
scroll to position [0, 0]
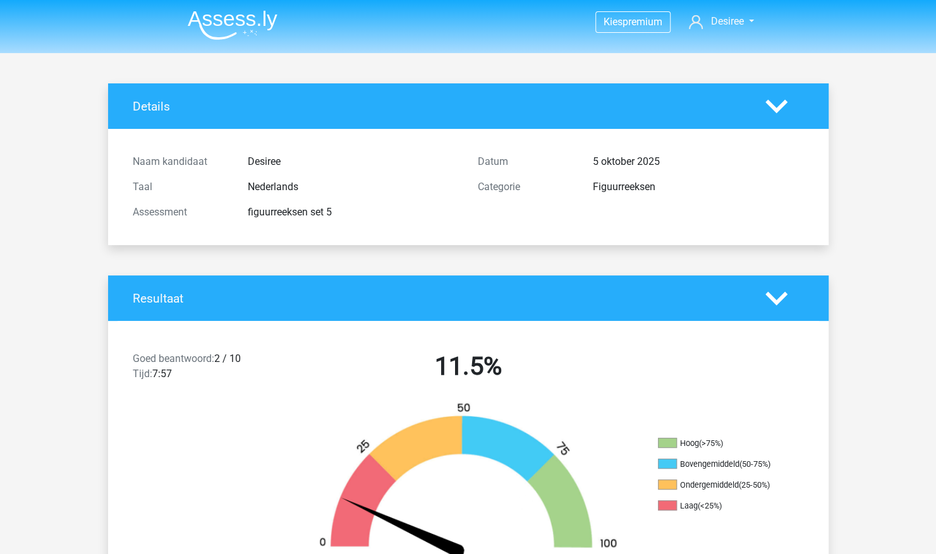
click at [211, 22] on img at bounding box center [233, 25] width 90 height 30
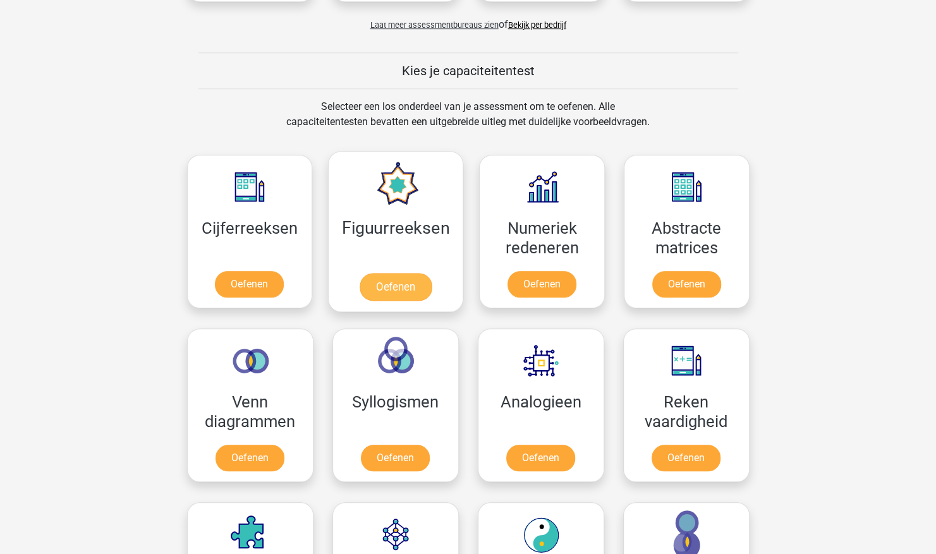
scroll to position [442, 0]
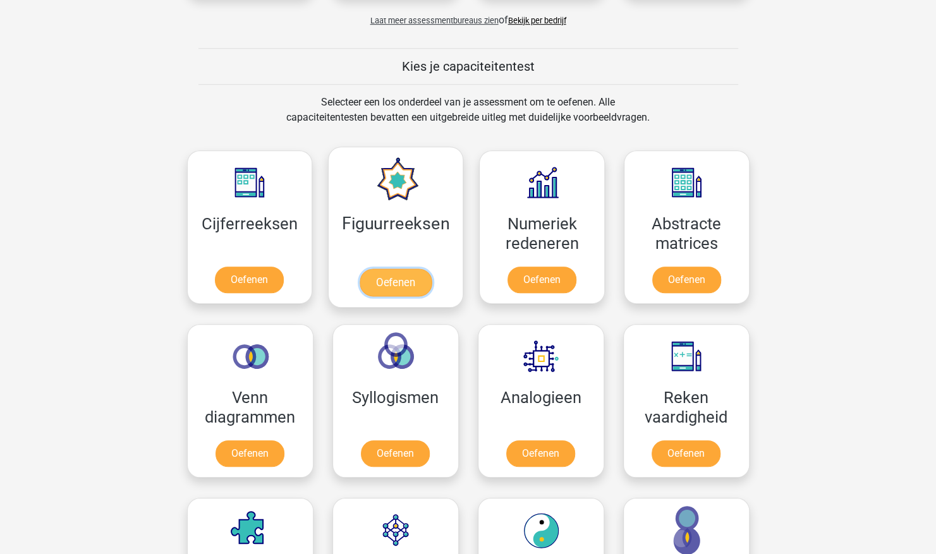
click at [432, 269] on link "Oefenen" at bounding box center [396, 283] width 72 height 28
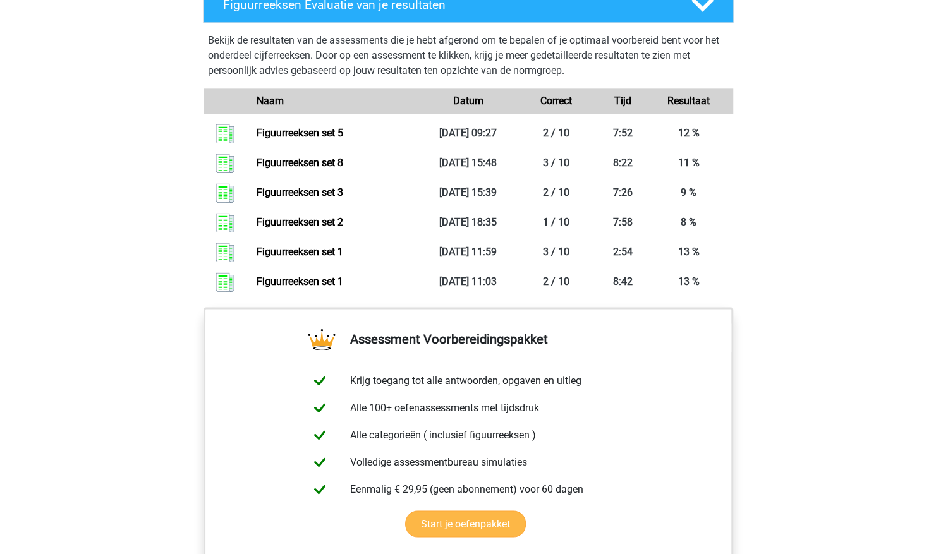
scroll to position [718, 0]
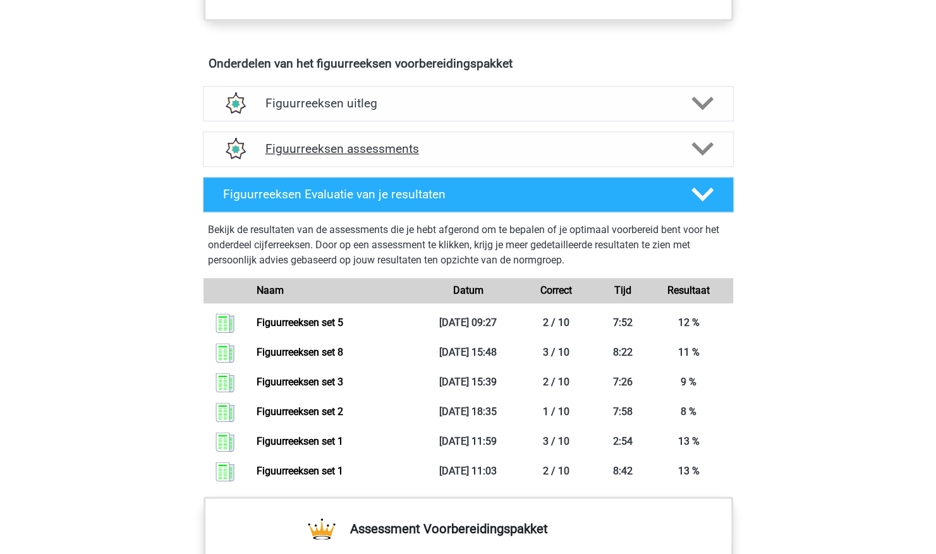
click at [700, 138] on icon at bounding box center [702, 149] width 22 height 22
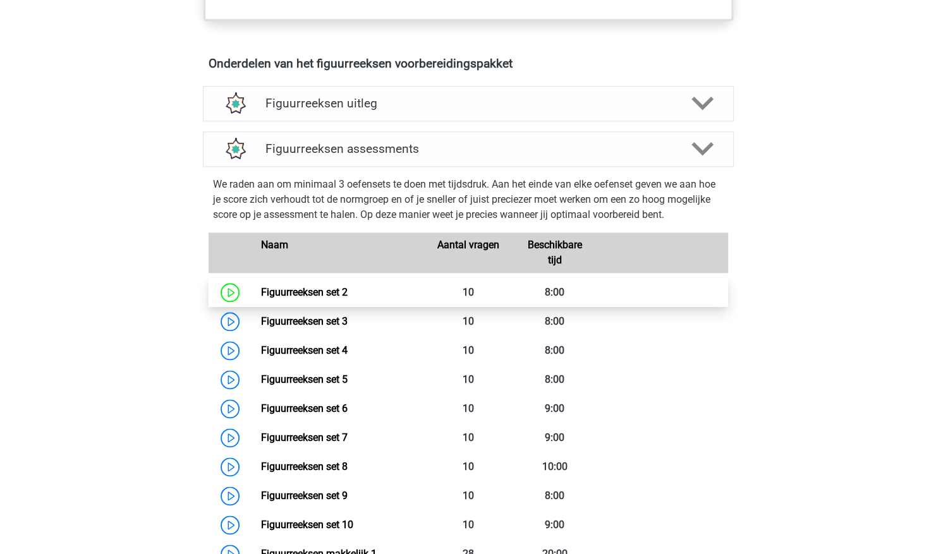
click at [348, 286] on link "Figuurreeksen set 2" at bounding box center [304, 292] width 87 height 12
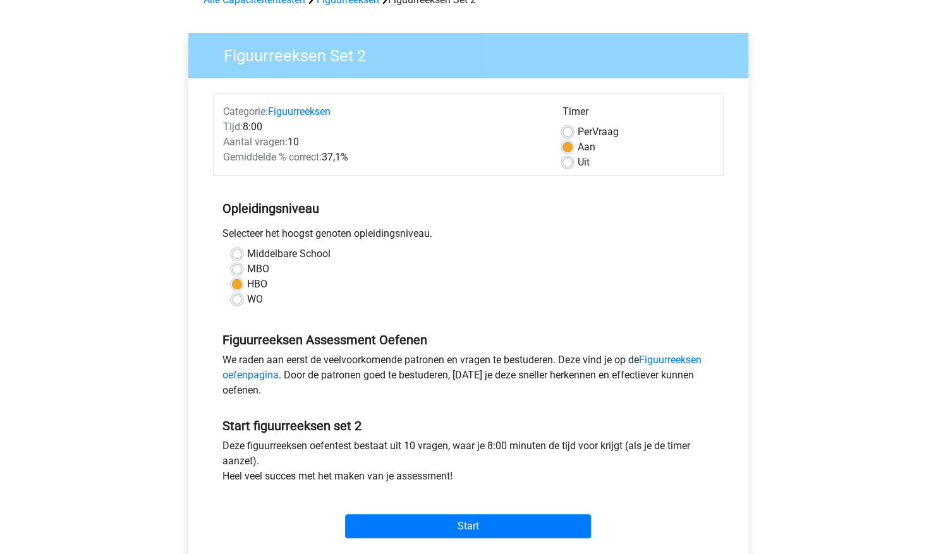
scroll to position [253, 0]
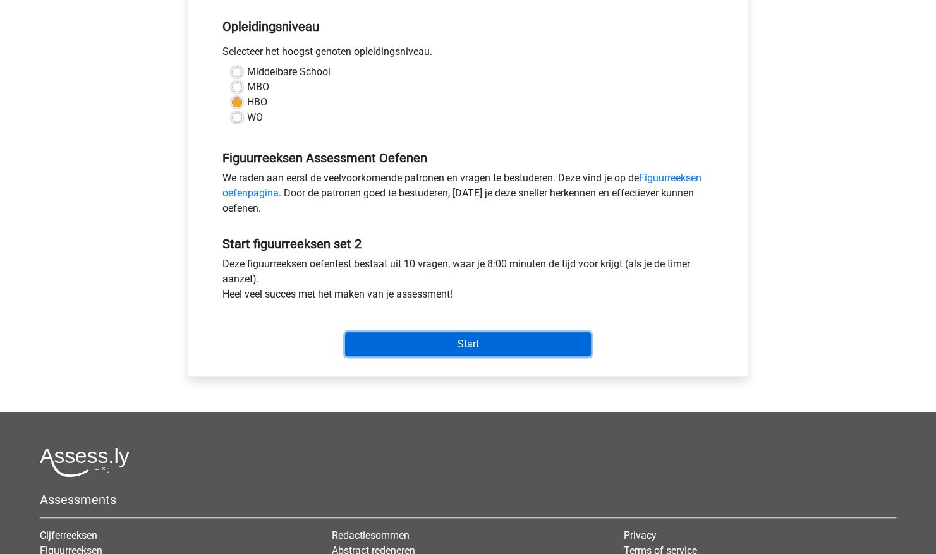
click at [399, 354] on input "Start" at bounding box center [468, 344] width 246 height 24
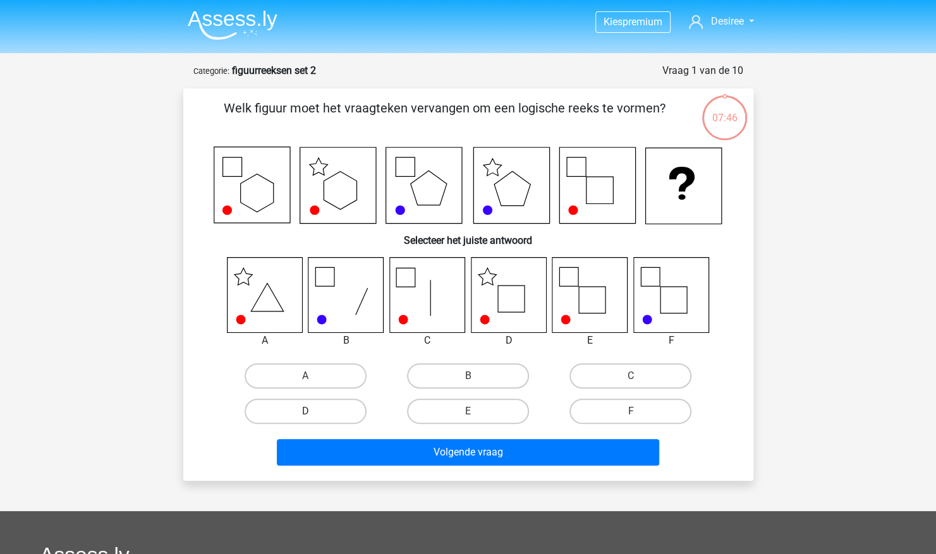
click at [308, 411] on label "D" at bounding box center [306, 411] width 122 height 25
click at [308, 411] on input "D" at bounding box center [309, 415] width 8 height 8
radio input "true"
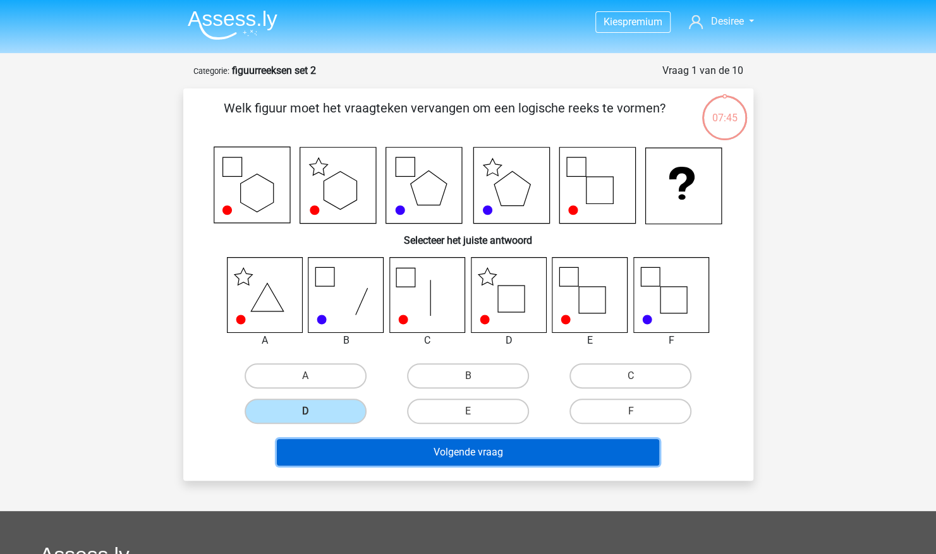
click at [387, 447] on button "Volgende vraag" at bounding box center [468, 452] width 382 height 27
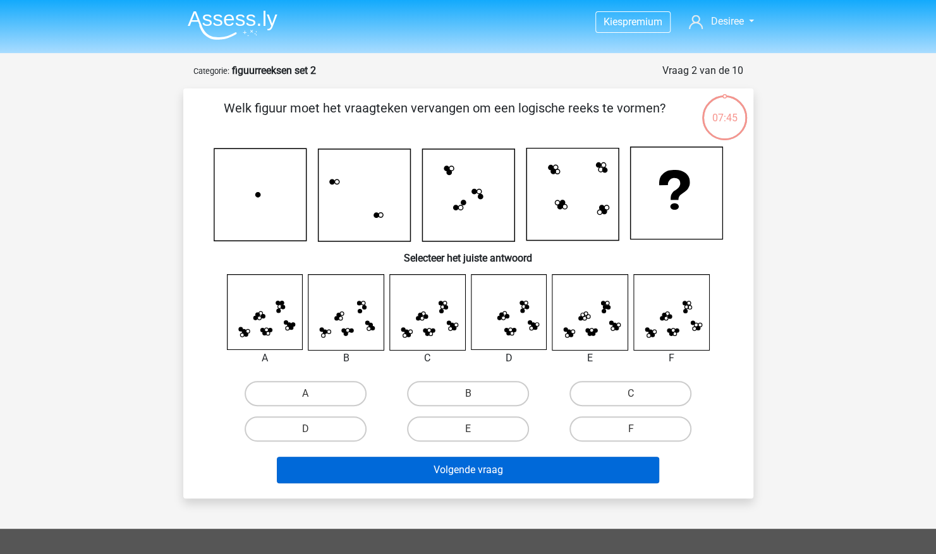
scroll to position [63, 0]
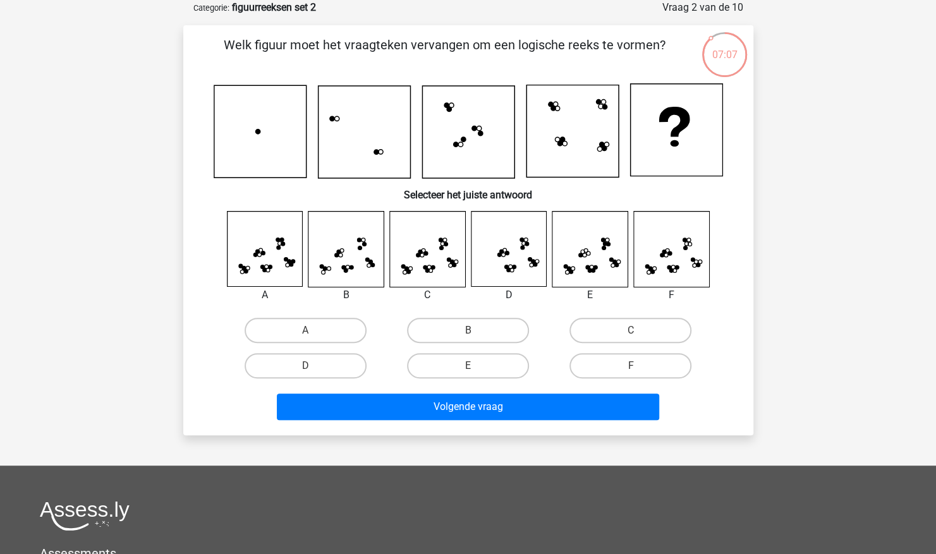
click at [593, 353] on div "F" at bounding box center [630, 365] width 162 height 35
click at [593, 359] on label "F" at bounding box center [630, 365] width 122 height 25
click at [631, 366] on input "F" at bounding box center [635, 370] width 8 height 8
radio input "true"
click at [609, 334] on label "C" at bounding box center [630, 330] width 122 height 25
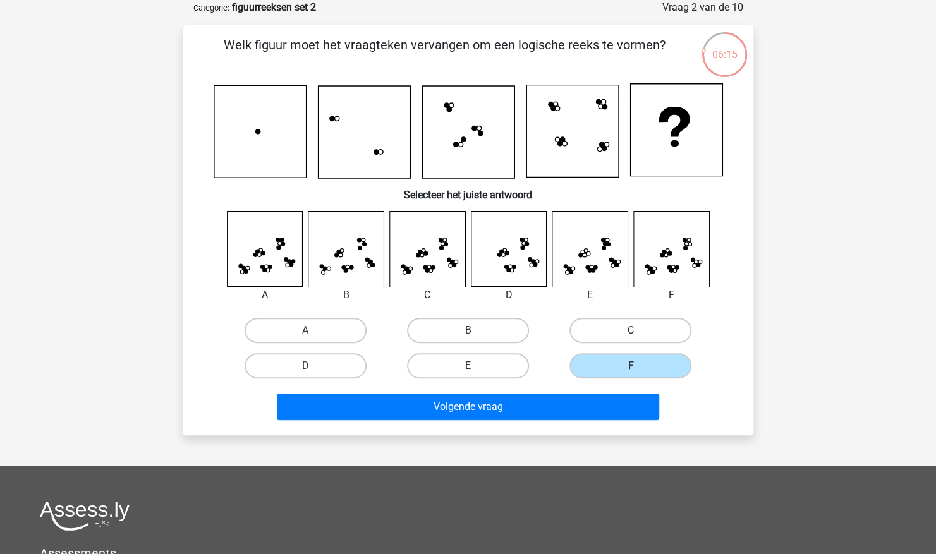
click at [631, 334] on input "C" at bounding box center [635, 335] width 8 height 8
radio input "true"
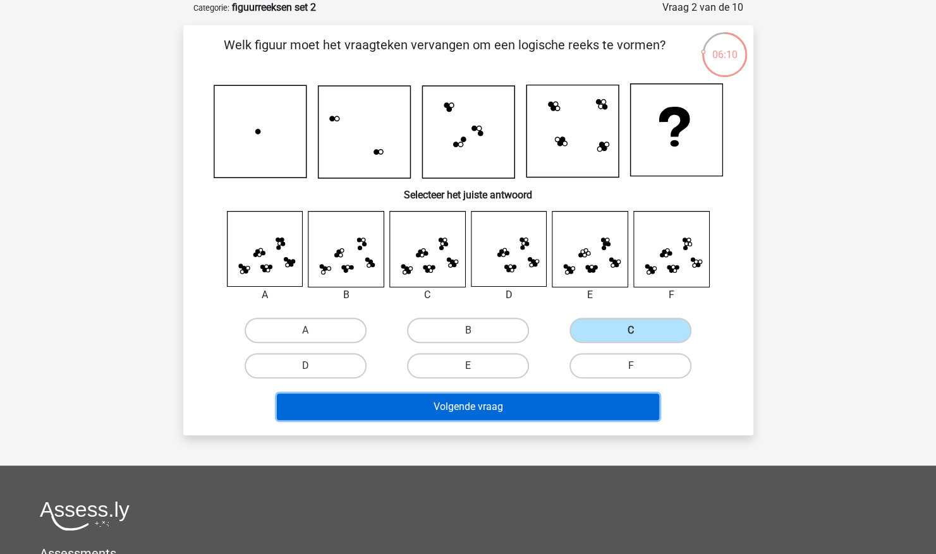
click at [555, 401] on button "Volgende vraag" at bounding box center [468, 407] width 382 height 27
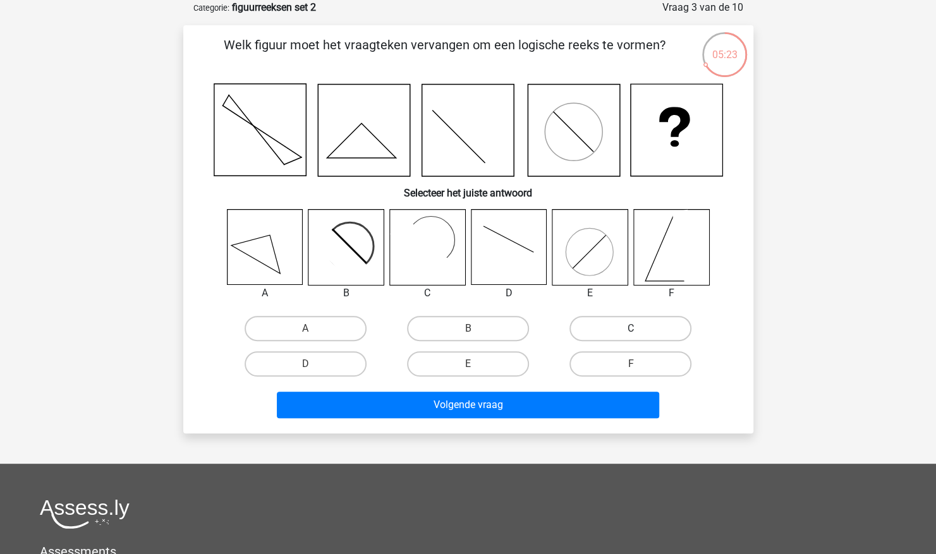
click at [588, 330] on label "C" at bounding box center [630, 328] width 122 height 25
click at [631, 330] on input "C" at bounding box center [635, 333] width 8 height 8
radio input "true"
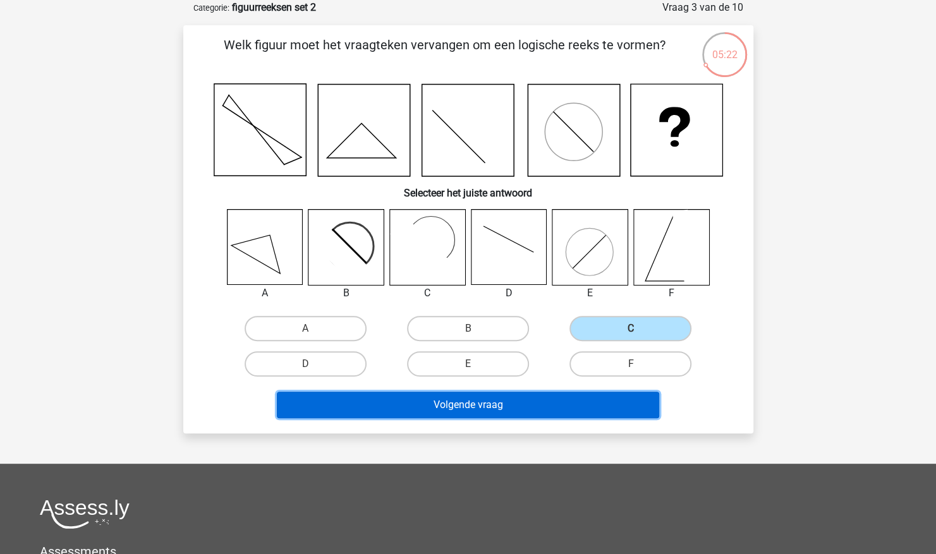
click at [547, 406] on button "Volgende vraag" at bounding box center [468, 405] width 382 height 27
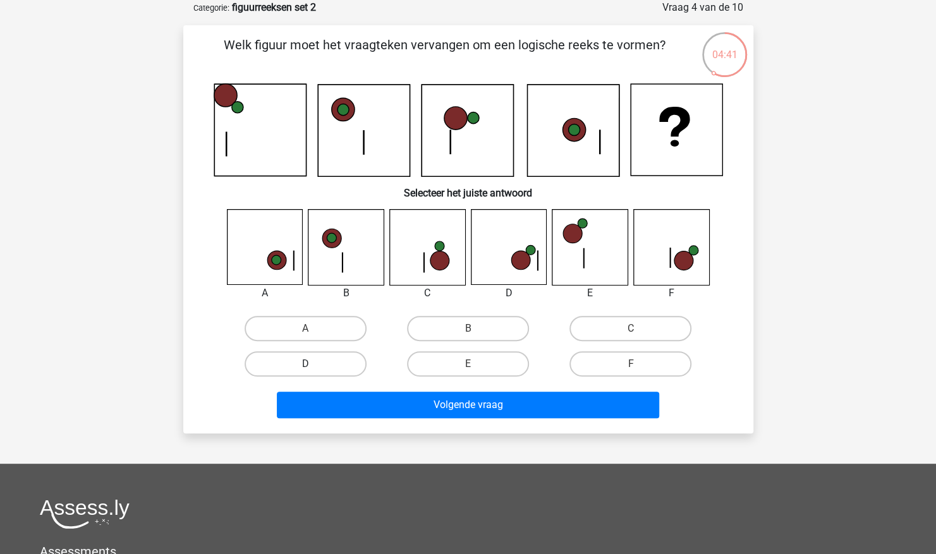
click at [355, 371] on label "D" at bounding box center [306, 363] width 122 height 25
click at [313, 371] on input "D" at bounding box center [309, 368] width 8 height 8
radio input "true"
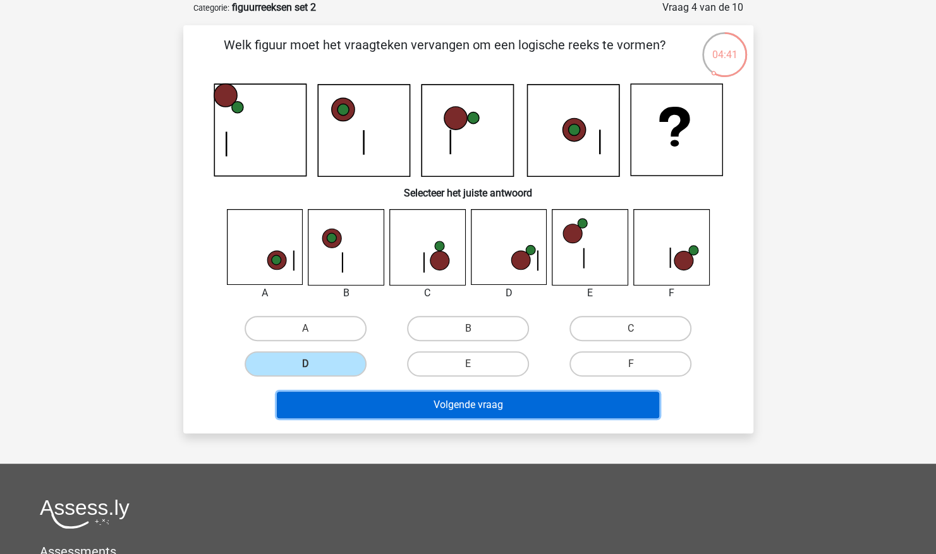
click at [364, 394] on button "Volgende vraag" at bounding box center [468, 405] width 382 height 27
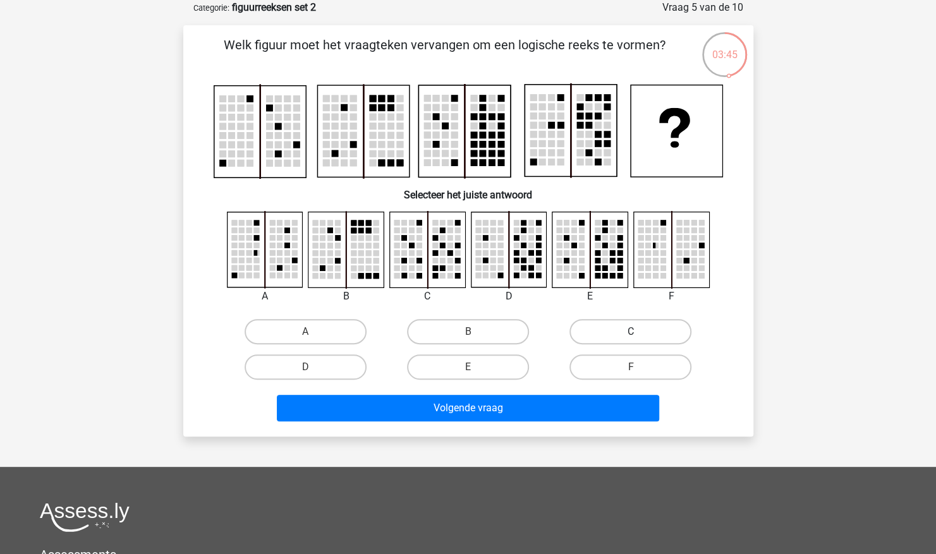
click at [599, 337] on label "C" at bounding box center [630, 331] width 122 height 25
click at [631, 337] on input "C" at bounding box center [635, 336] width 8 height 8
radio input "true"
click at [535, 432] on div "Welk figuur moet het vraagteken vervangen om een logische reeks te vormen?" at bounding box center [468, 230] width 570 height 411
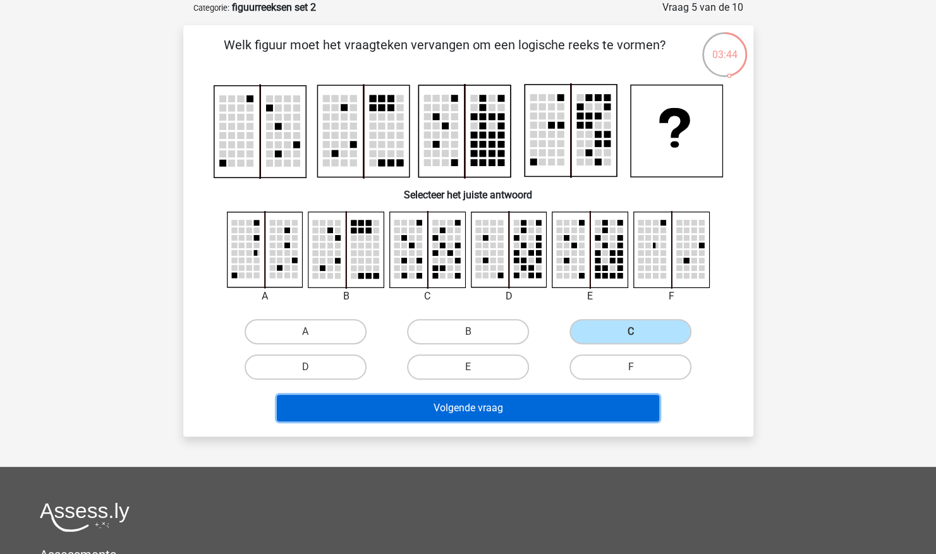
click at [548, 404] on button "Volgende vraag" at bounding box center [468, 408] width 382 height 27
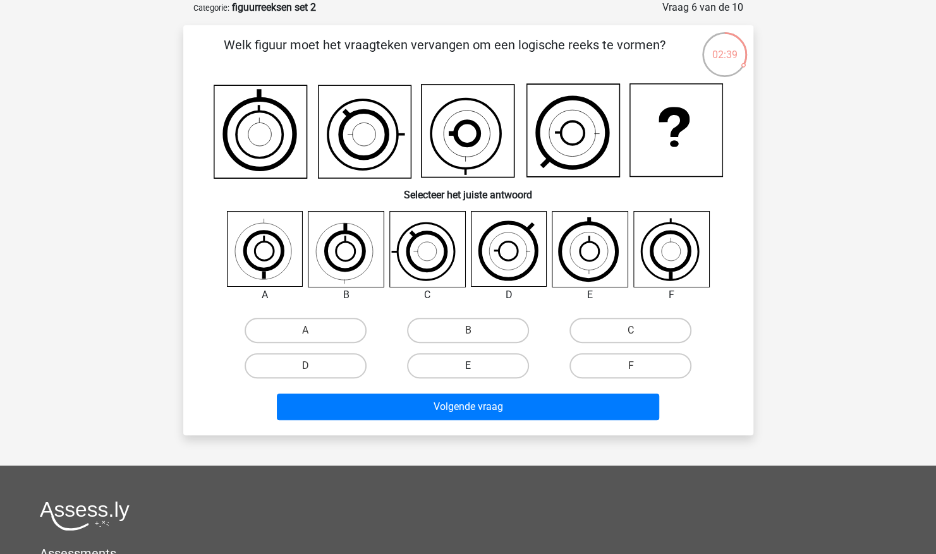
click at [447, 365] on label "E" at bounding box center [468, 365] width 122 height 25
click at [468, 366] on input "E" at bounding box center [472, 370] width 8 height 8
radio input "true"
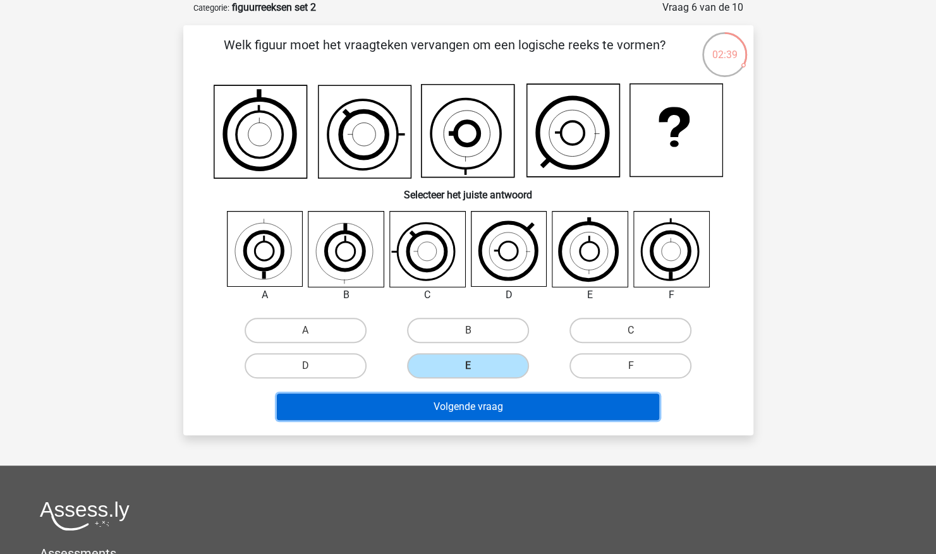
click at [445, 404] on button "Volgende vraag" at bounding box center [468, 407] width 382 height 27
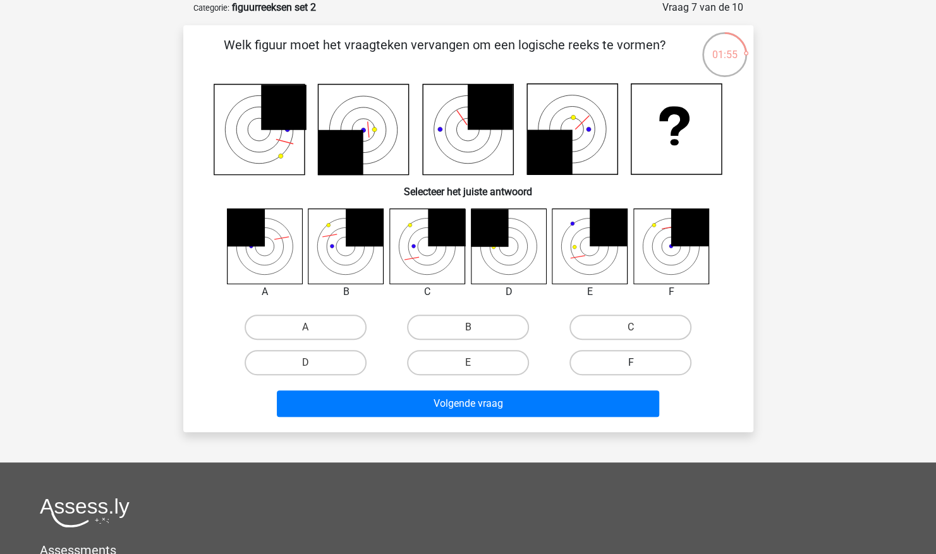
click at [607, 359] on label "F" at bounding box center [630, 362] width 122 height 25
click at [631, 363] on input "F" at bounding box center [635, 367] width 8 height 8
radio input "true"
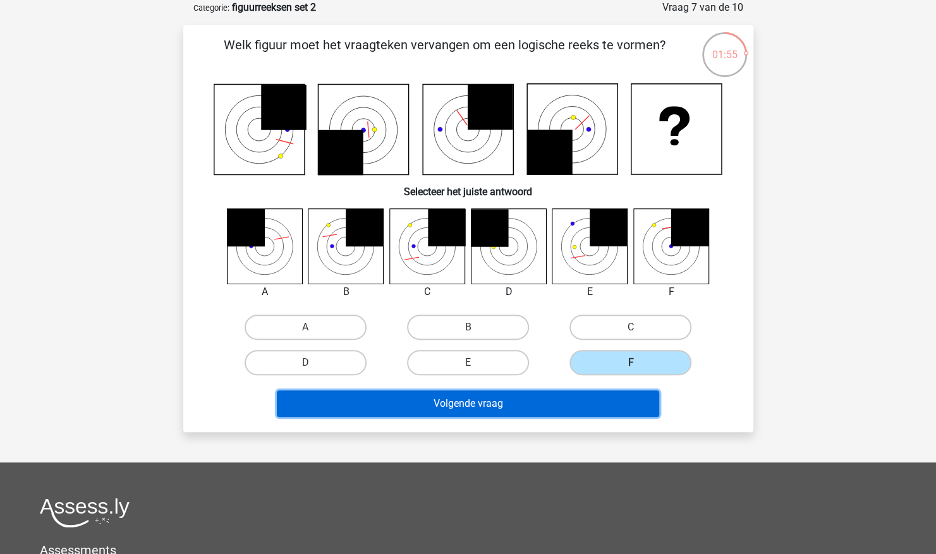
click at [585, 416] on button "Volgende vraag" at bounding box center [468, 404] width 382 height 27
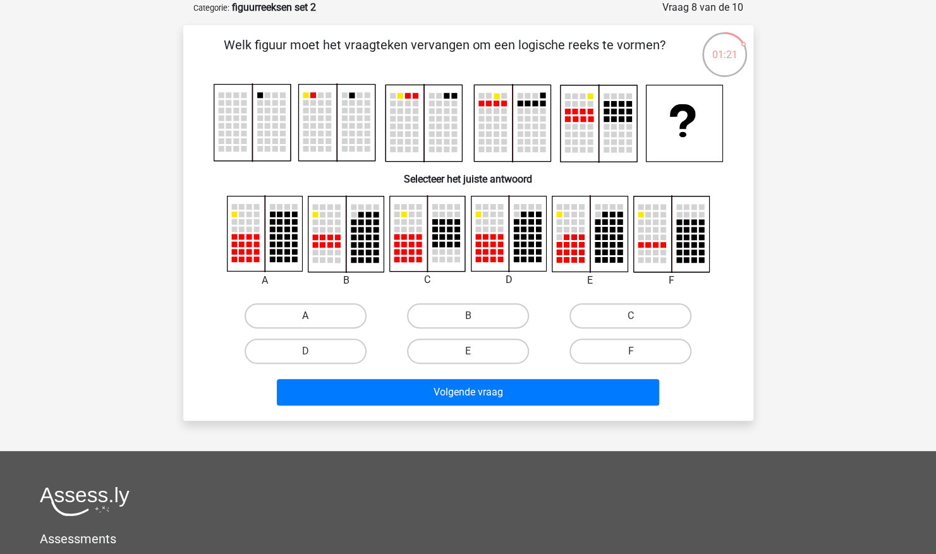
click at [322, 307] on label "A" at bounding box center [306, 315] width 122 height 25
click at [313, 316] on input "A" at bounding box center [309, 320] width 8 height 8
radio input "true"
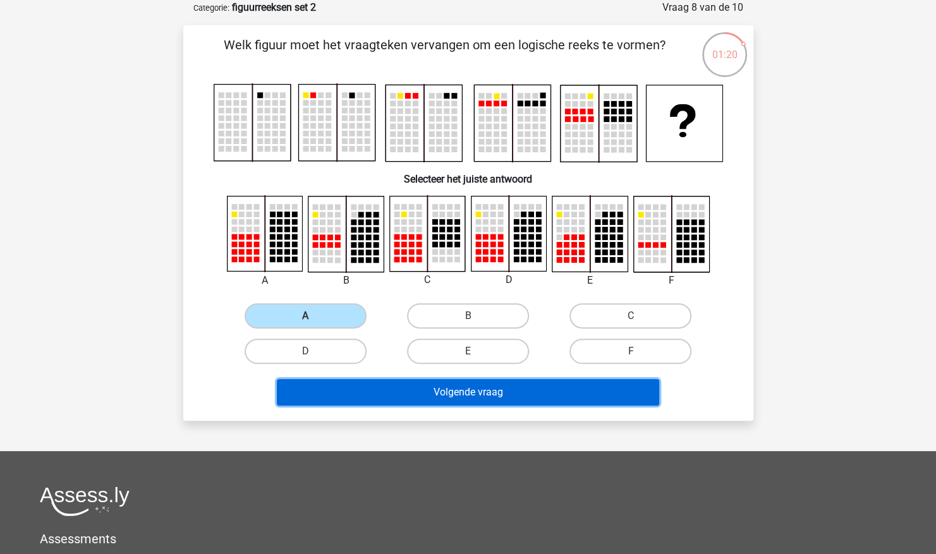
click at [436, 392] on button "Volgende vraag" at bounding box center [468, 392] width 382 height 27
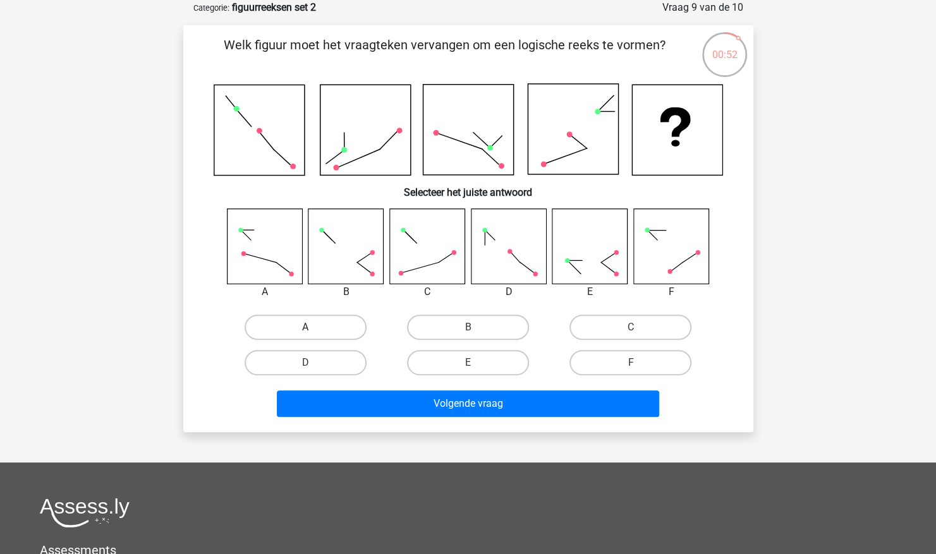
click at [328, 326] on label "A" at bounding box center [306, 327] width 122 height 25
click at [313, 327] on input "A" at bounding box center [309, 331] width 8 height 8
radio input "true"
click at [389, 428] on div "Welk figuur moet het vraagteken vervangen om een logische reeks te vormen? Sele…" at bounding box center [468, 228] width 570 height 407
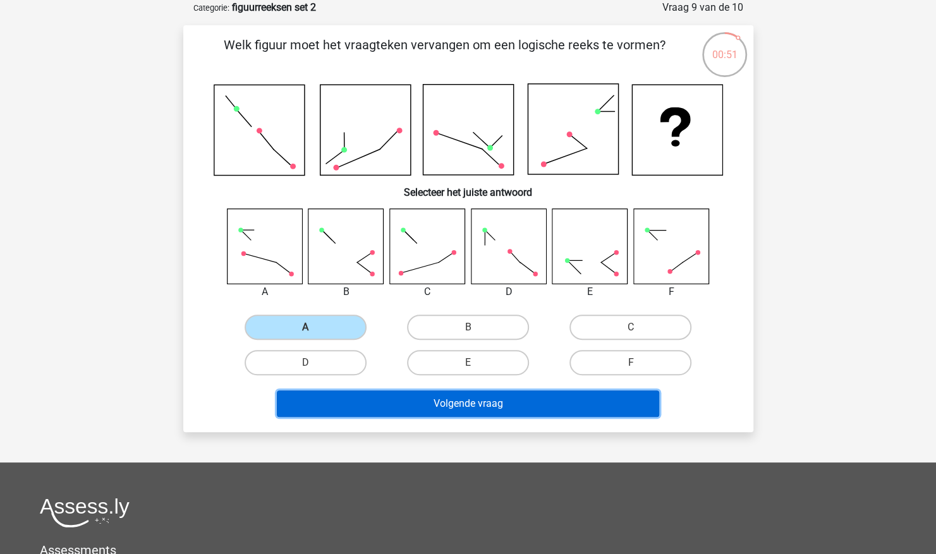
click at [392, 404] on button "Volgende vraag" at bounding box center [468, 404] width 382 height 27
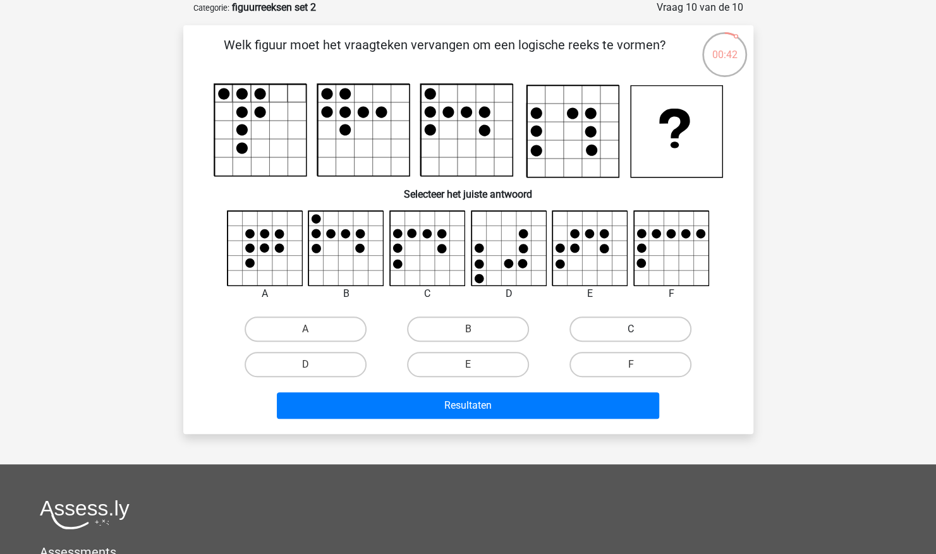
click at [661, 330] on label "C" at bounding box center [630, 329] width 122 height 25
click at [639, 330] on input "C" at bounding box center [635, 333] width 8 height 8
radio input "true"
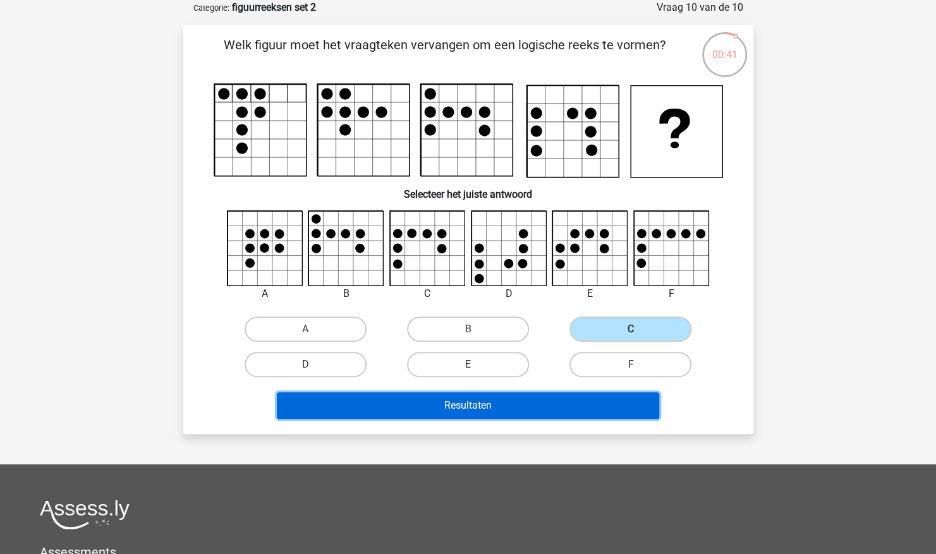
click at [572, 407] on button "Resultaten" at bounding box center [468, 405] width 382 height 27
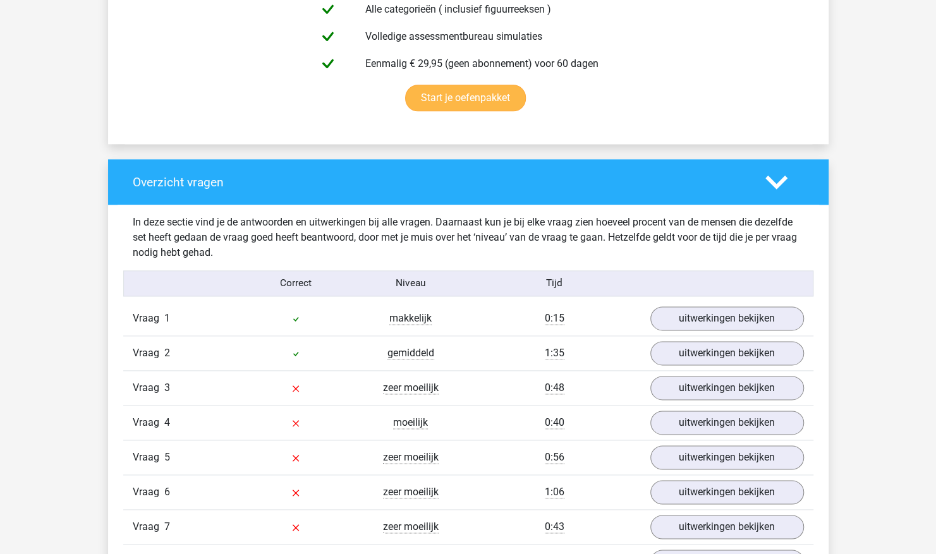
scroll to position [948, 0]
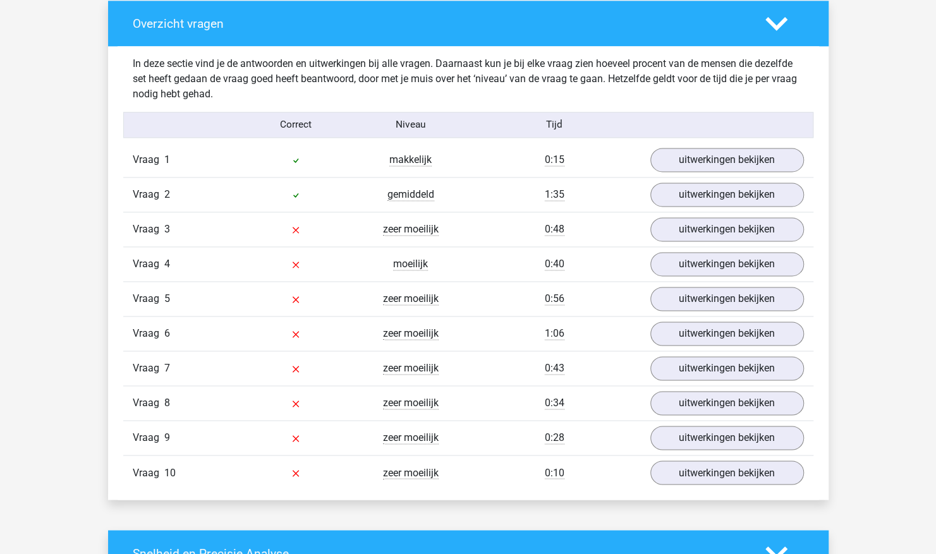
click at [695, 239] on div "Vraag 3 zeer moeilijk 0:48 uitwerkingen bekijken" at bounding box center [468, 229] width 690 height 35
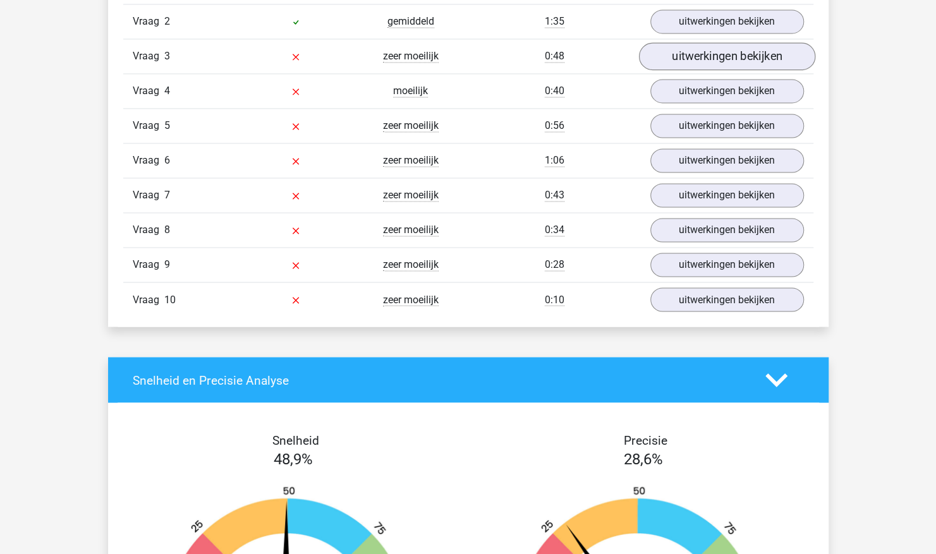
scroll to position [1011, 0]
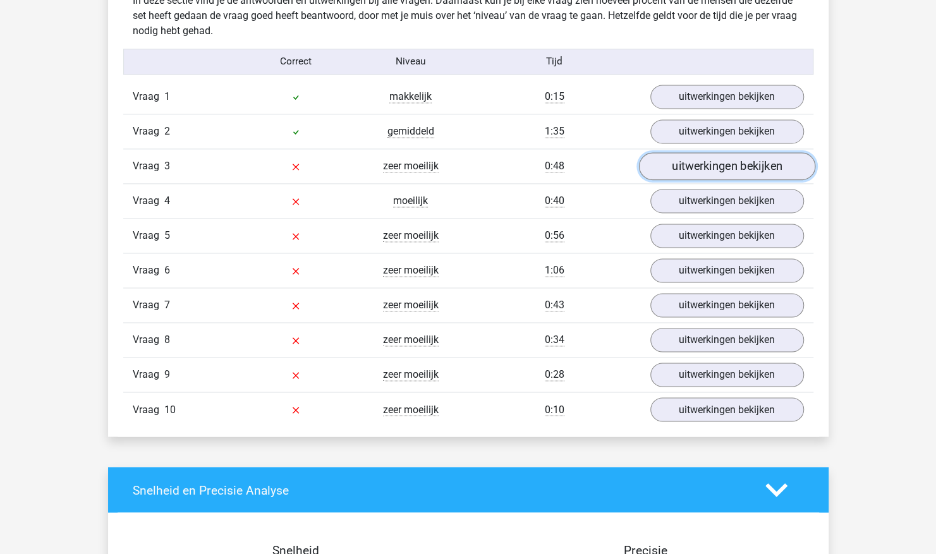
click at [728, 167] on link "uitwerkingen bekijken" at bounding box center [726, 167] width 176 height 28
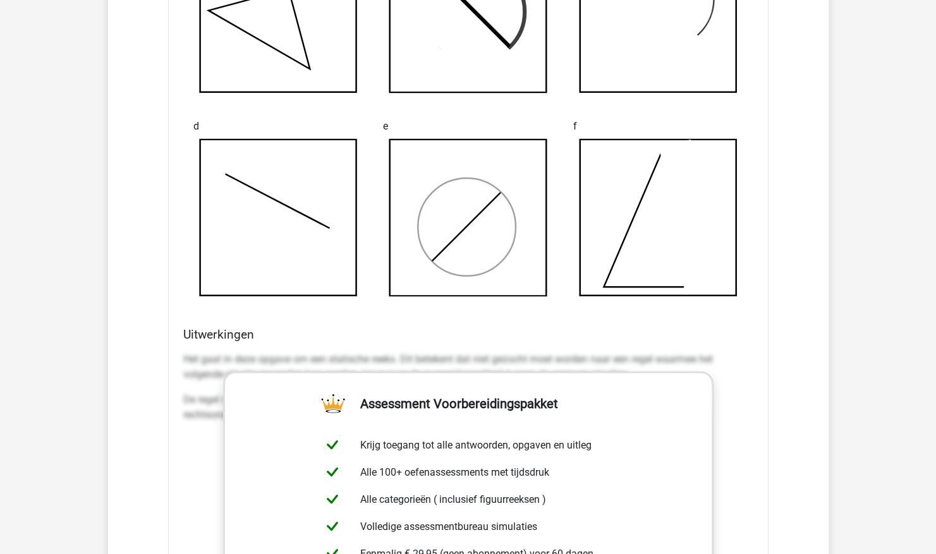
scroll to position [1138, 0]
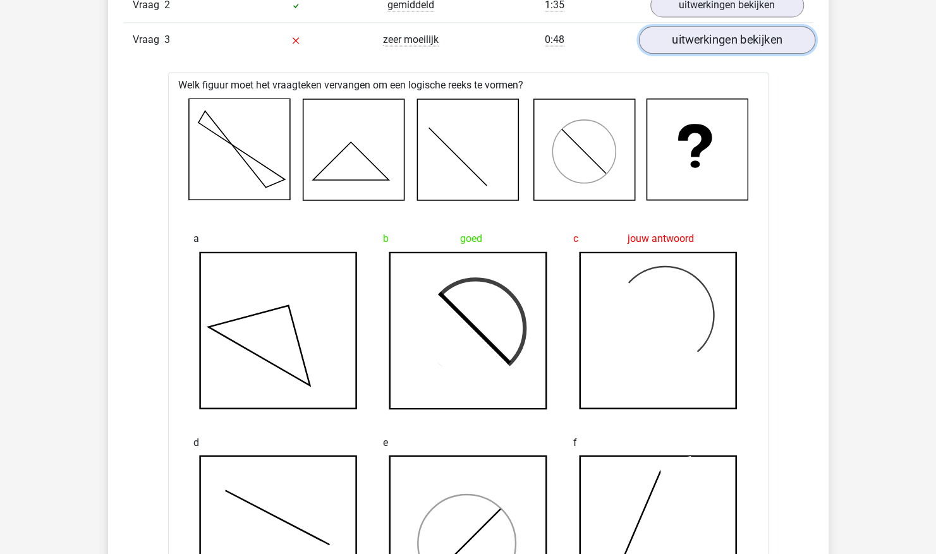
click at [753, 48] on link "uitwerkingen bekijken" at bounding box center [726, 41] width 176 height 28
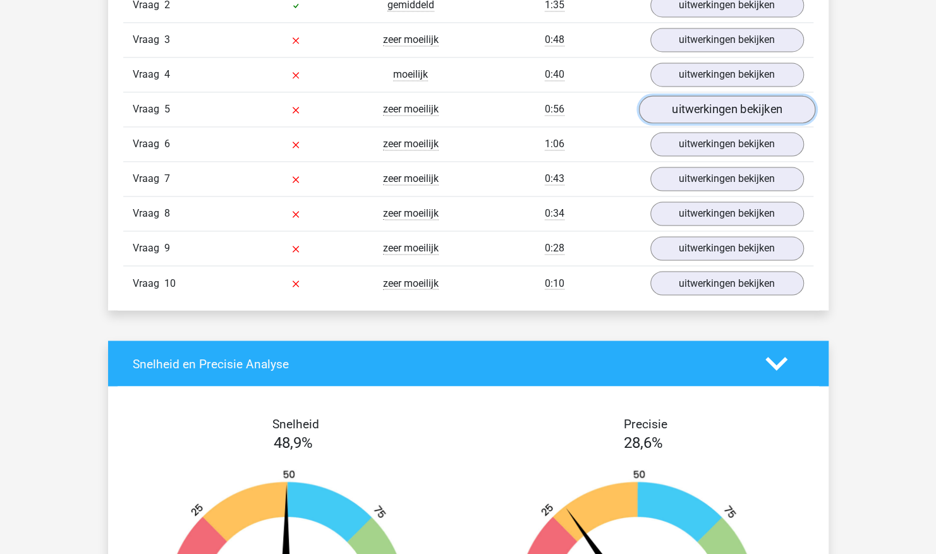
click at [719, 107] on link "uitwerkingen bekijken" at bounding box center [726, 110] width 176 height 28
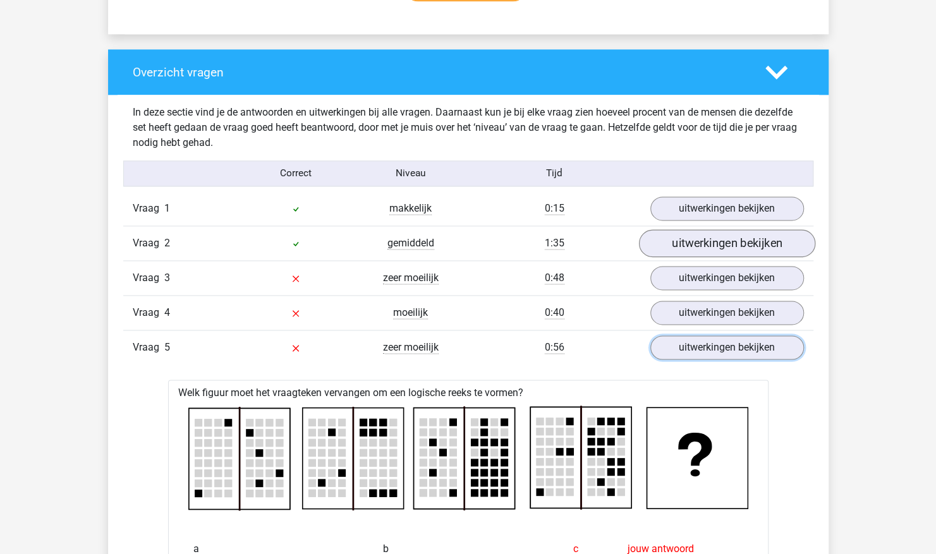
scroll to position [899, 0]
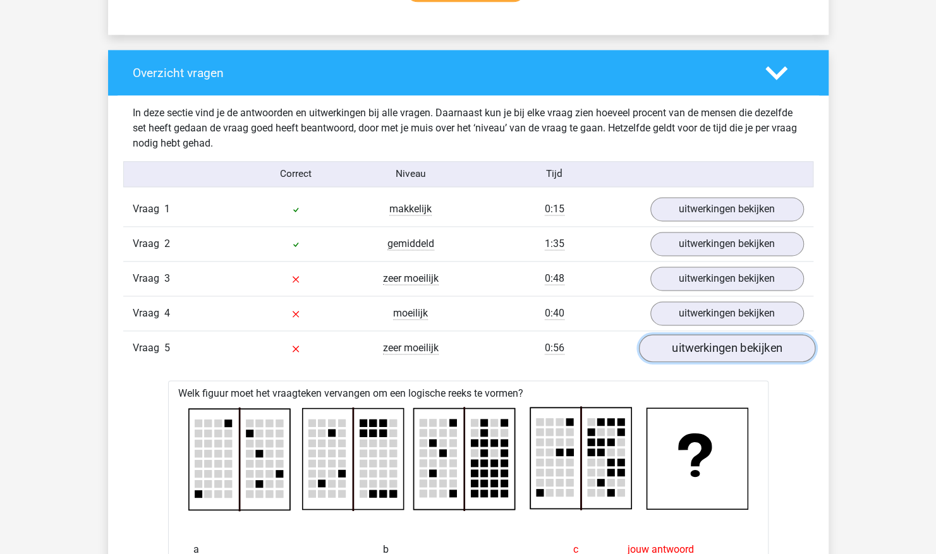
click at [722, 339] on link "uitwerkingen bekijken" at bounding box center [726, 349] width 176 height 28
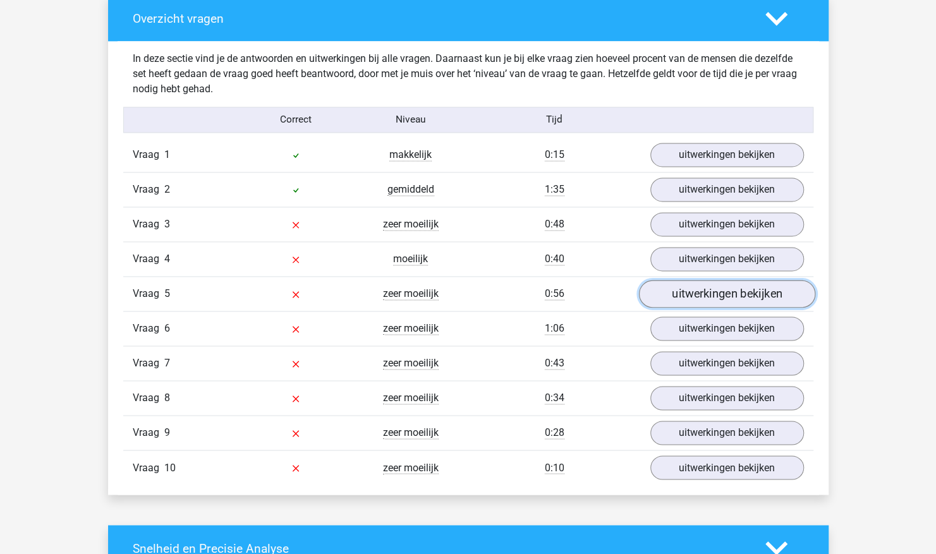
scroll to position [1025, 0]
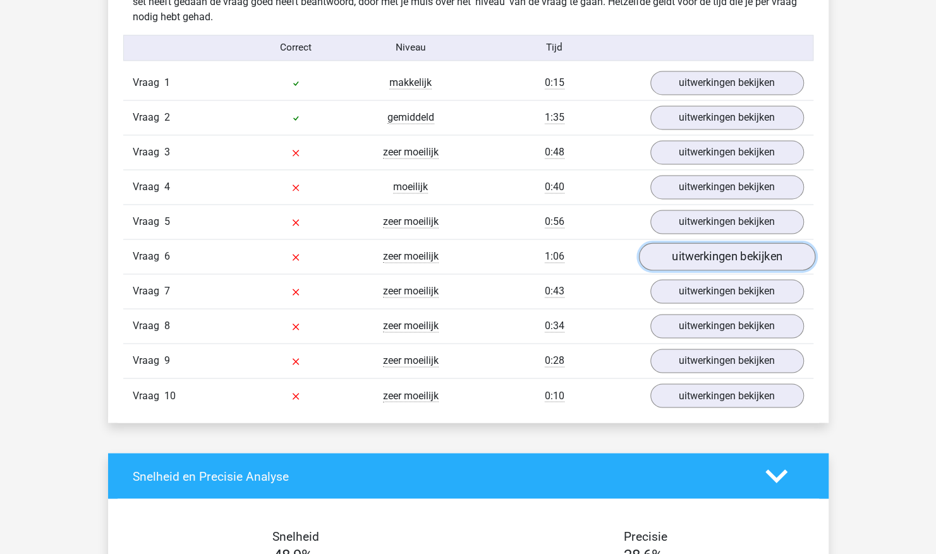
click at [709, 255] on link "uitwerkingen bekijken" at bounding box center [726, 257] width 176 height 28
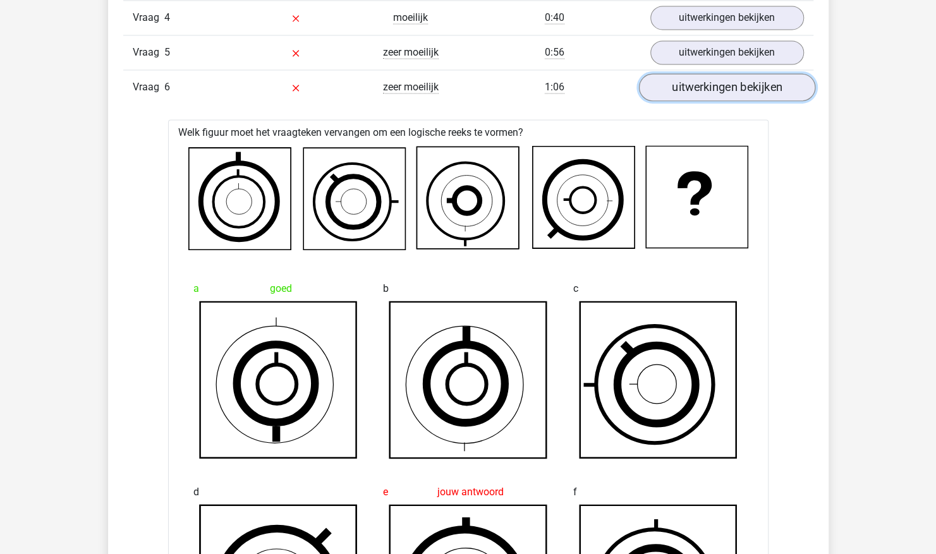
scroll to position [1215, 0]
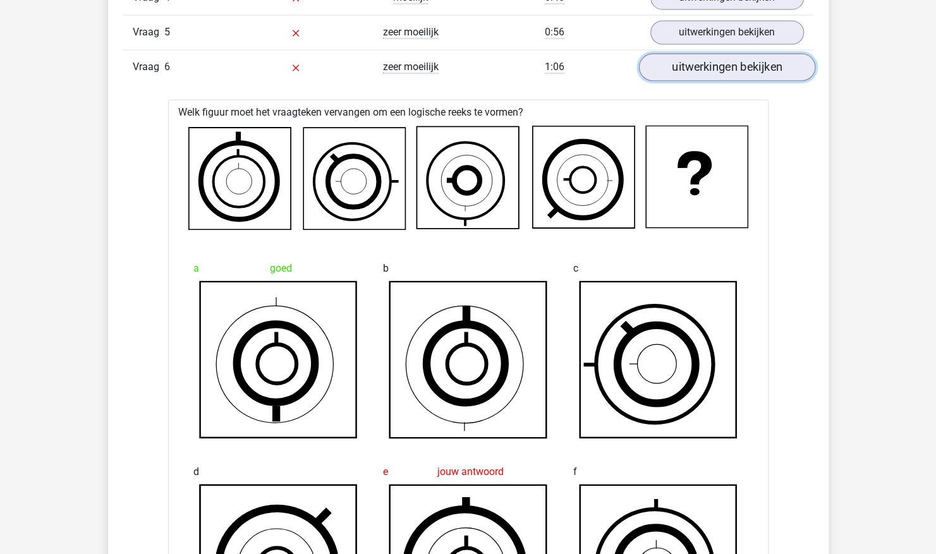
click at [734, 58] on link "uitwerkingen bekijken" at bounding box center [726, 68] width 176 height 28
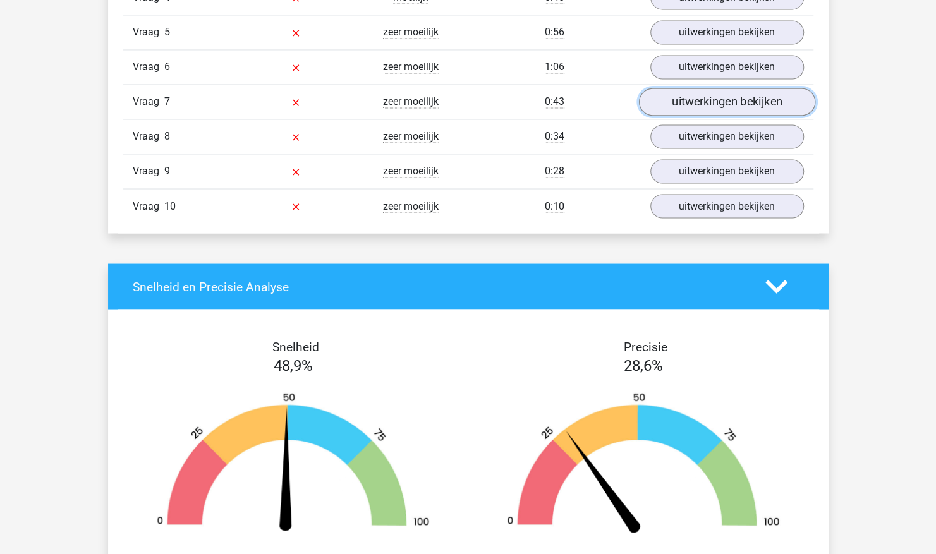
click at [731, 99] on link "uitwerkingen bekijken" at bounding box center [726, 102] width 176 height 28
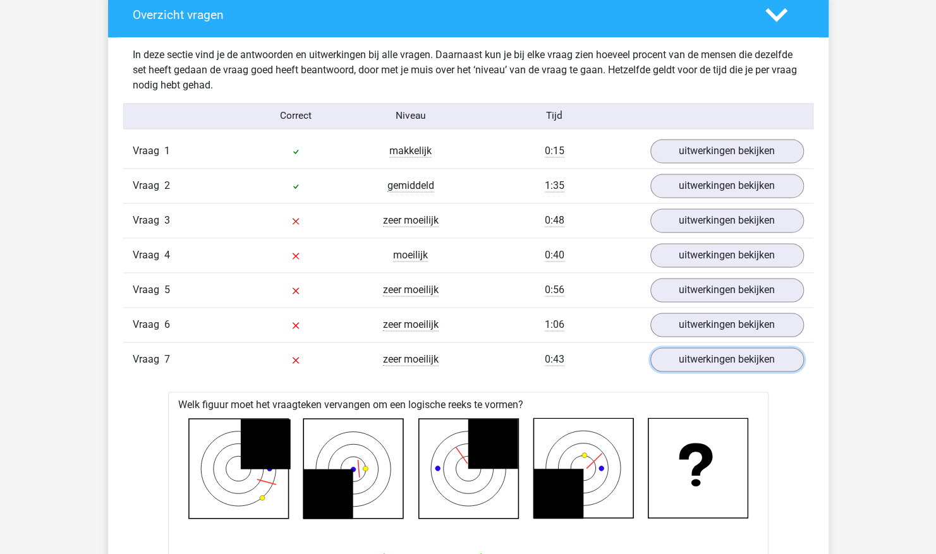
scroll to position [899, 0]
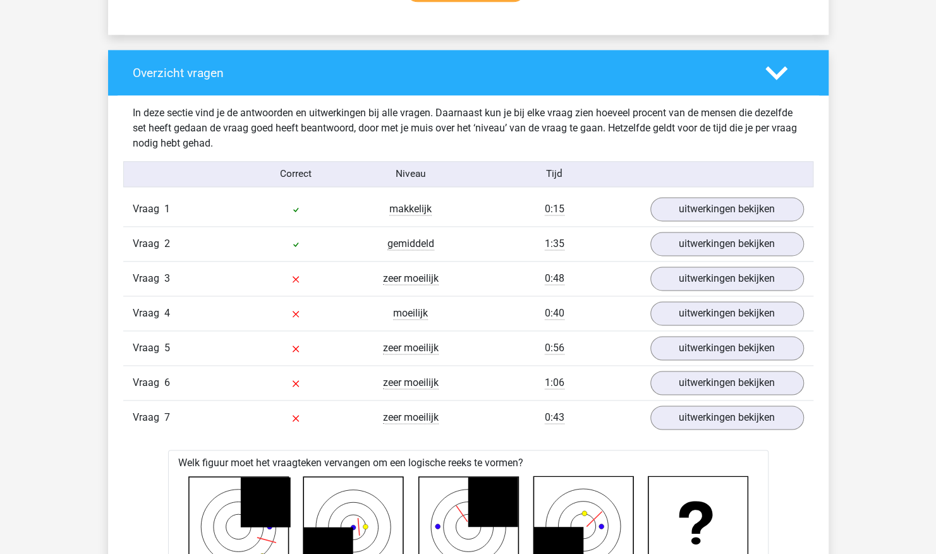
click at [785, 70] on polygon at bounding box center [776, 73] width 22 height 14
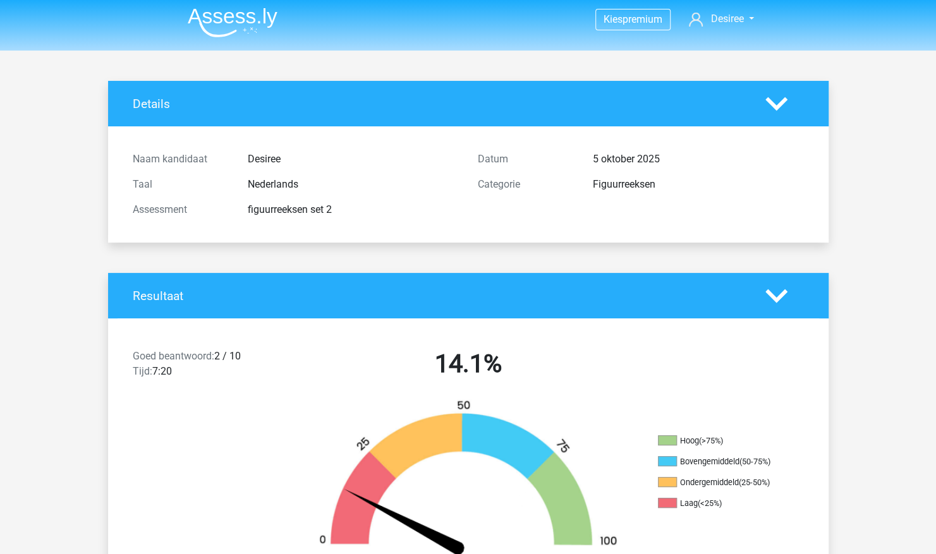
scroll to position [0, 0]
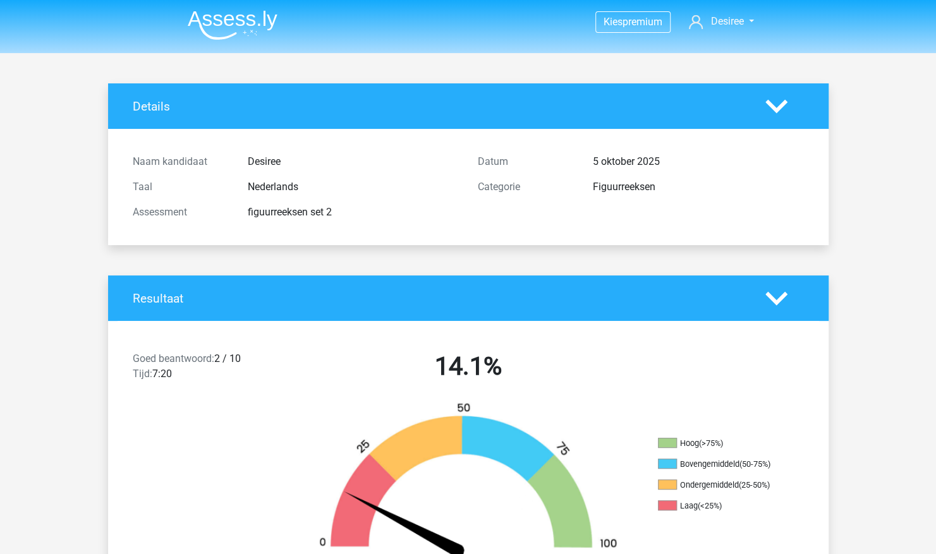
click at [780, 112] on icon at bounding box center [776, 106] width 22 height 22
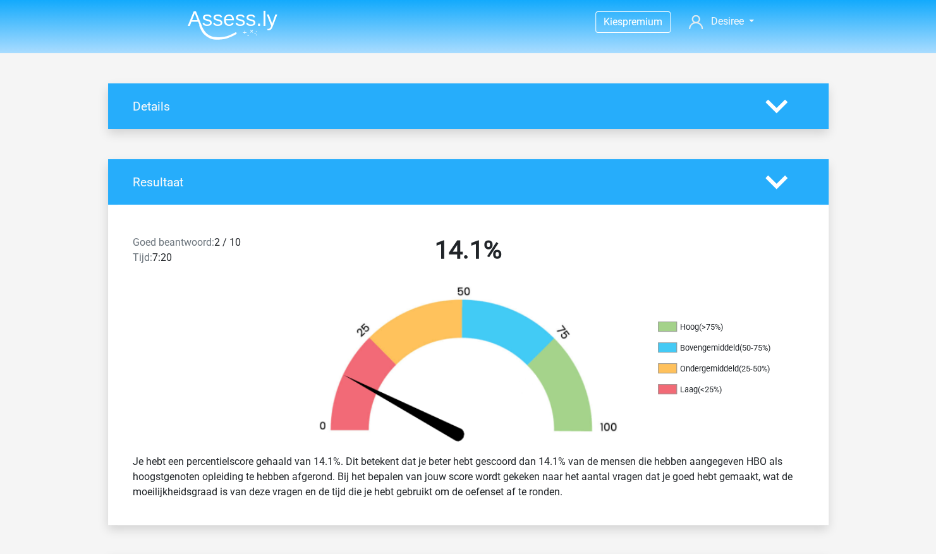
click at [772, 191] on icon at bounding box center [776, 182] width 22 height 22
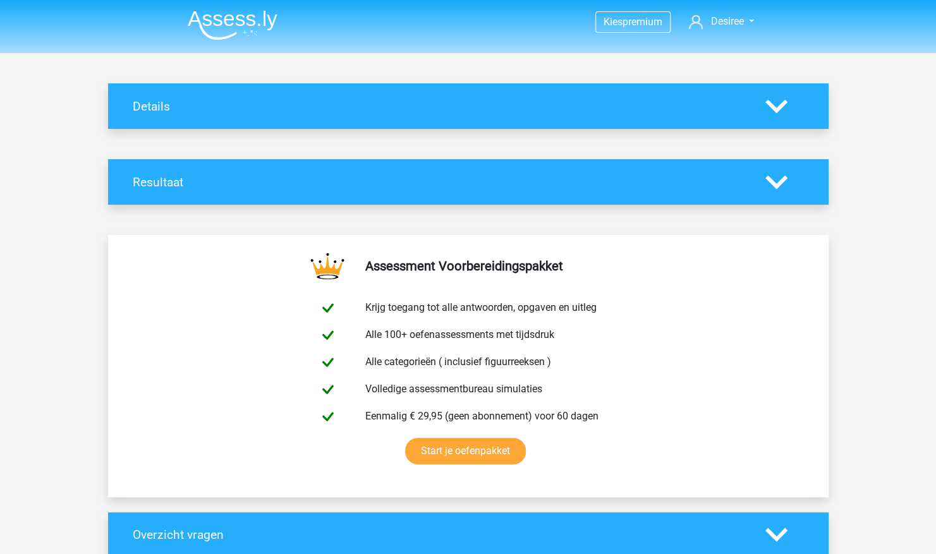
click at [245, 27] on img at bounding box center [233, 25] width 90 height 30
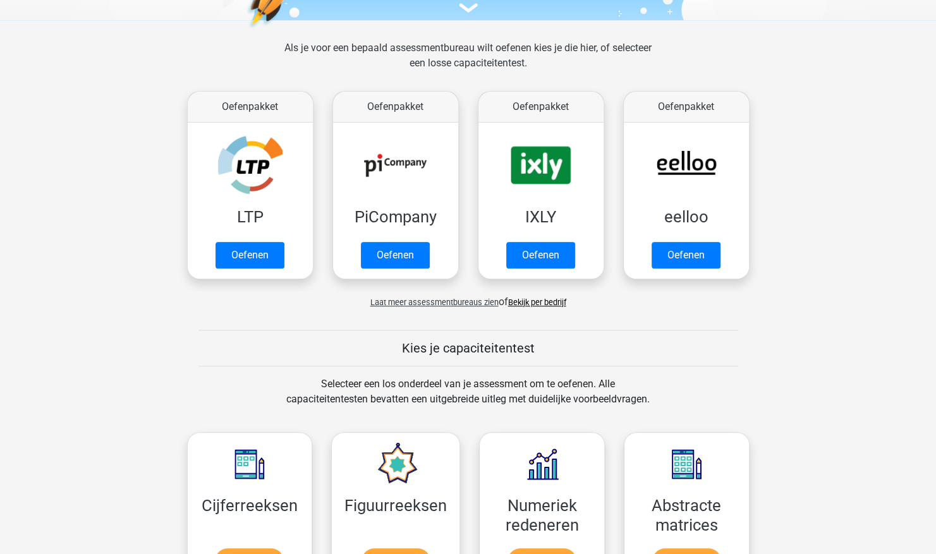
scroll to position [379, 0]
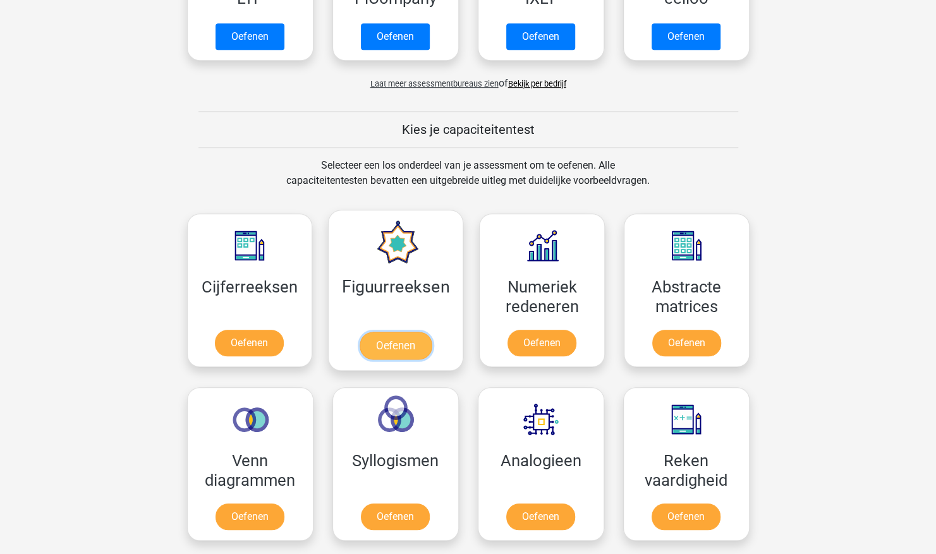
click at [416, 332] on link "Oefenen" at bounding box center [396, 346] width 72 height 28
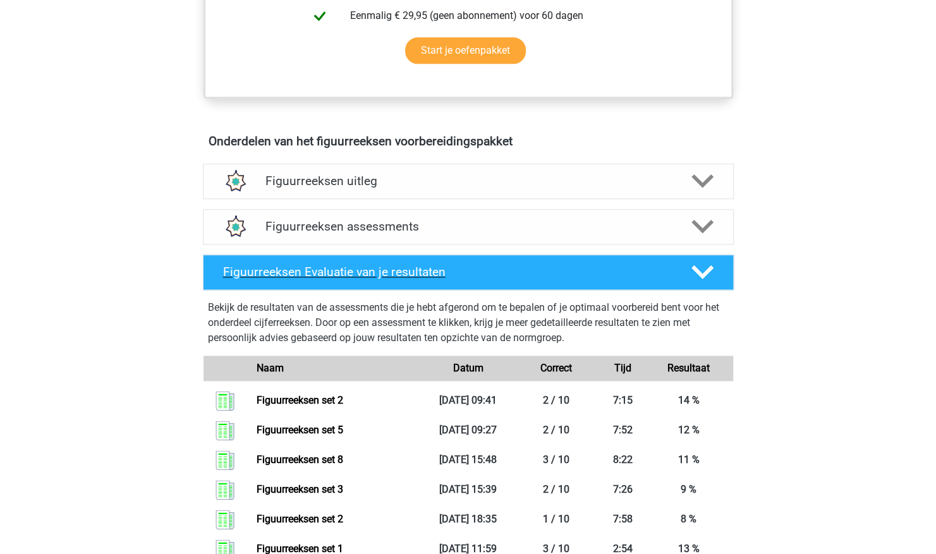
scroll to position [758, 0]
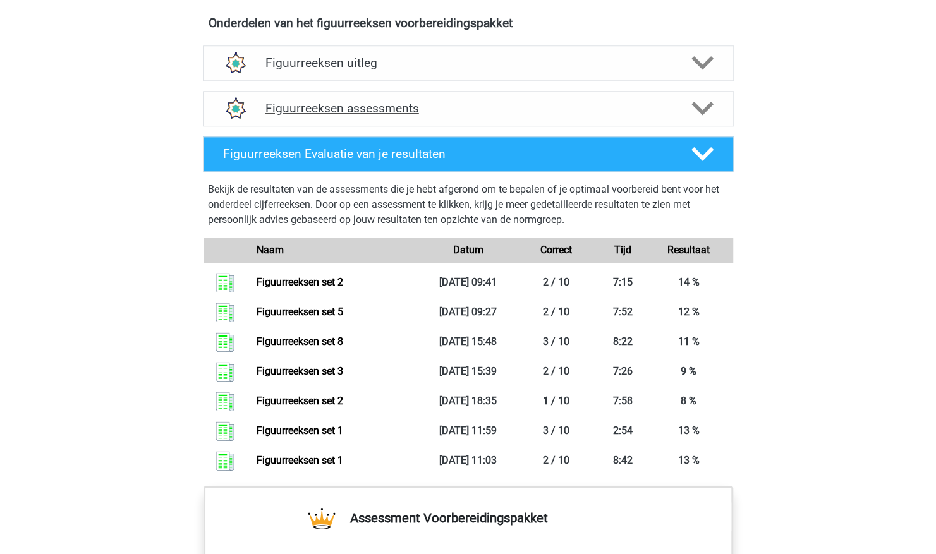
click at [697, 97] on icon at bounding box center [702, 108] width 22 height 22
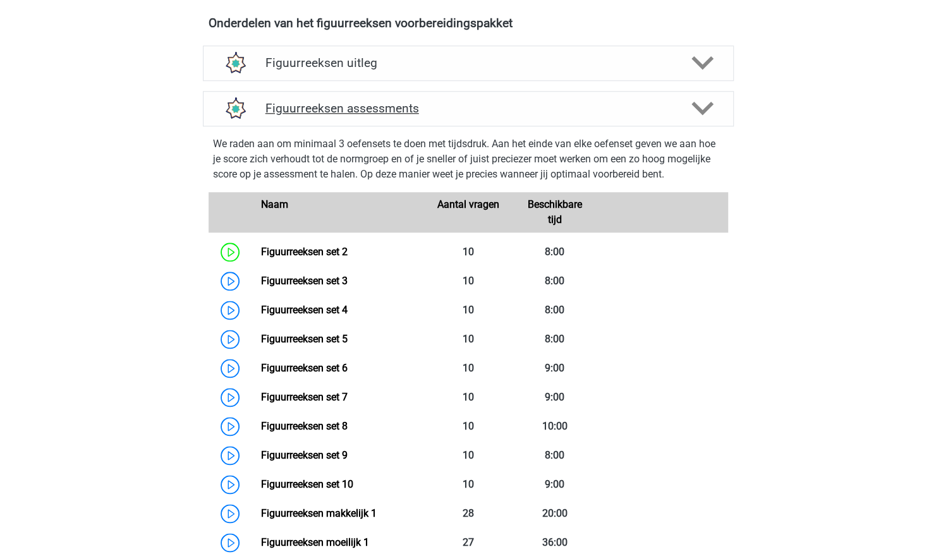
click at [697, 97] on icon at bounding box center [702, 108] width 22 height 22
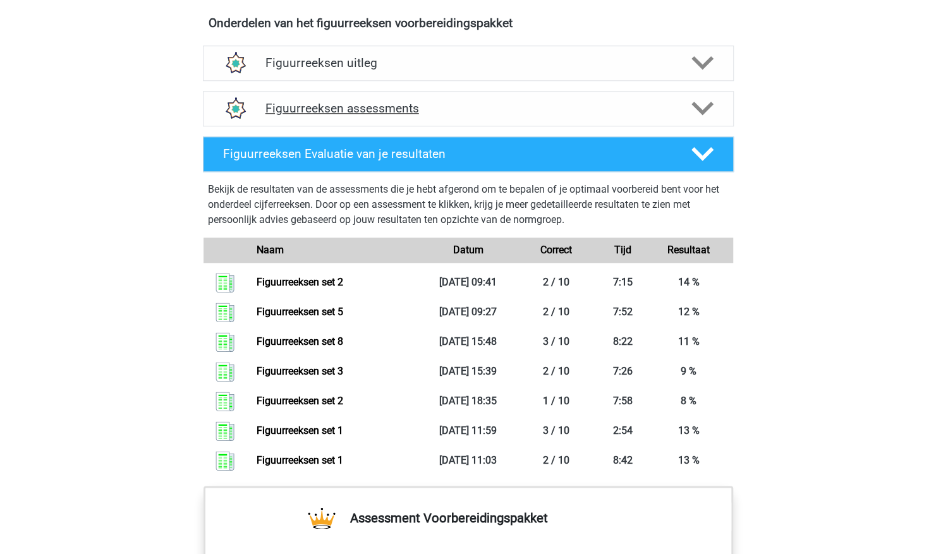
click at [699, 111] on icon at bounding box center [702, 108] width 22 height 22
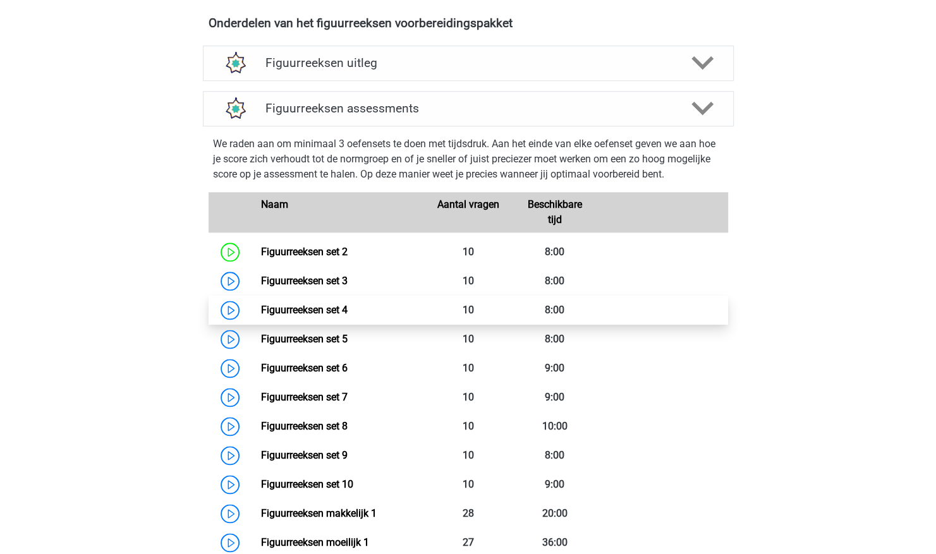
click at [296, 316] on link "Figuurreeksen set 4" at bounding box center [304, 310] width 87 height 12
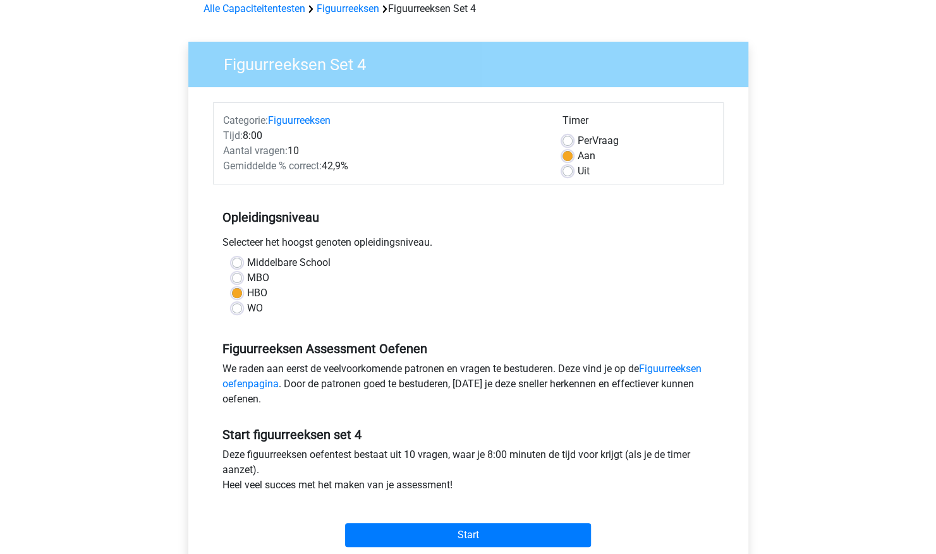
scroll to position [190, 0]
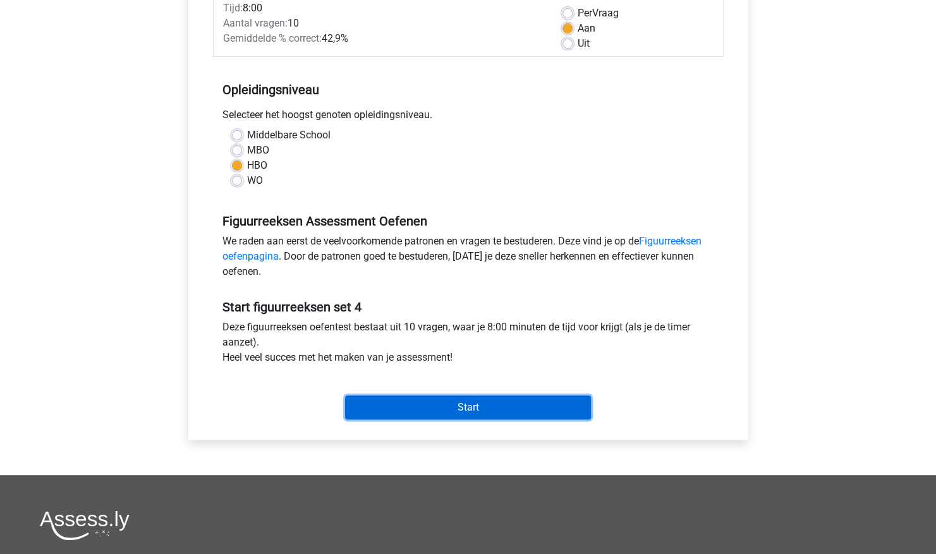
click at [375, 397] on input "Start" at bounding box center [468, 408] width 246 height 24
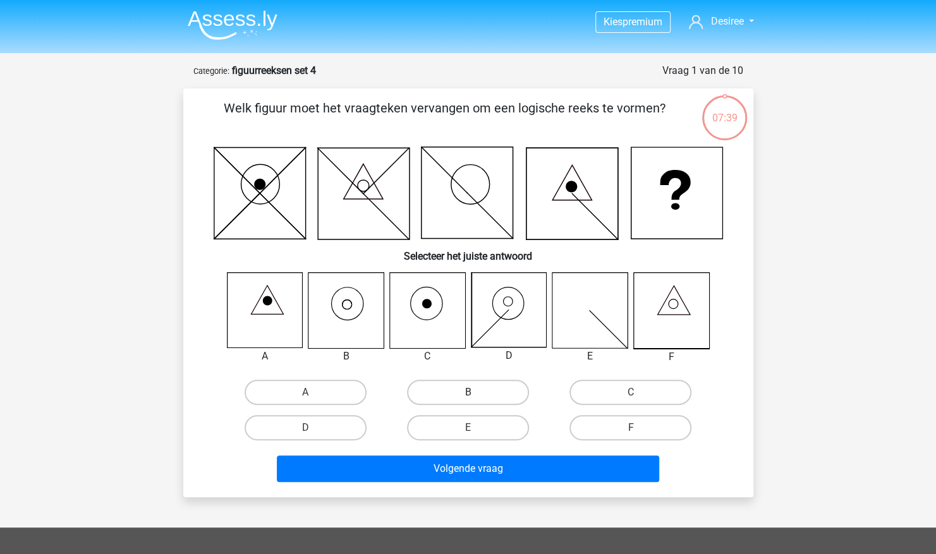
click at [458, 386] on label "B" at bounding box center [468, 392] width 122 height 25
click at [468, 392] on input "B" at bounding box center [472, 396] width 8 height 8
radio input "true"
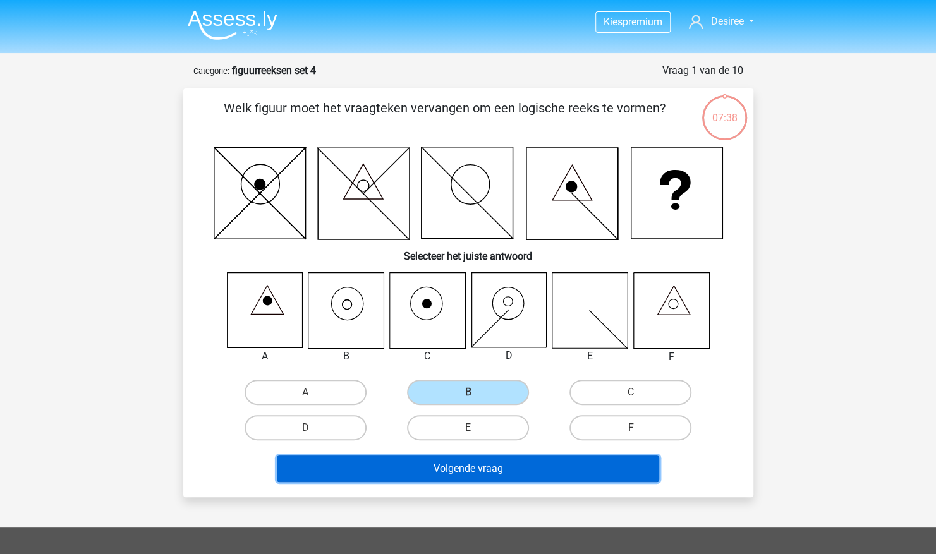
click at [490, 465] on button "Volgende vraag" at bounding box center [468, 469] width 382 height 27
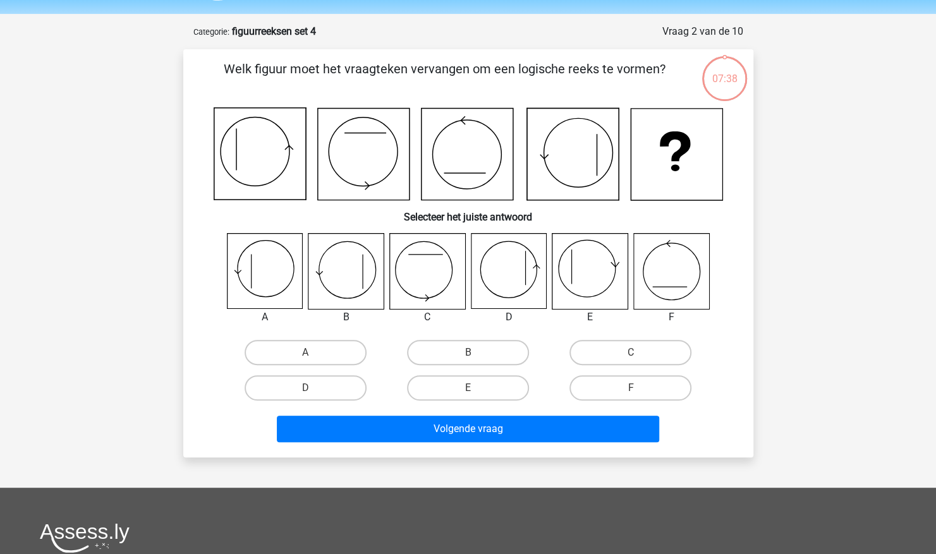
scroll to position [63, 0]
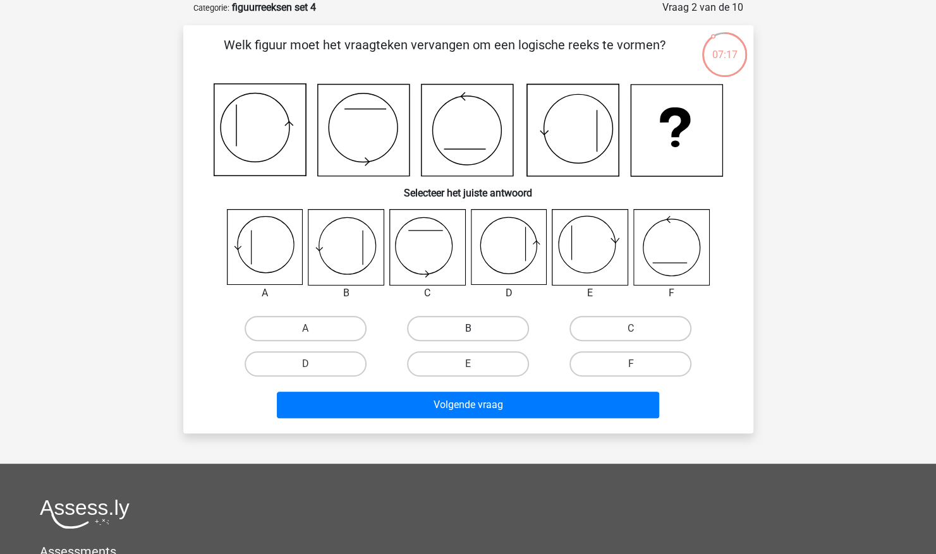
click at [501, 336] on label "B" at bounding box center [468, 328] width 122 height 25
click at [476, 336] on input "B" at bounding box center [472, 333] width 8 height 8
radio input "true"
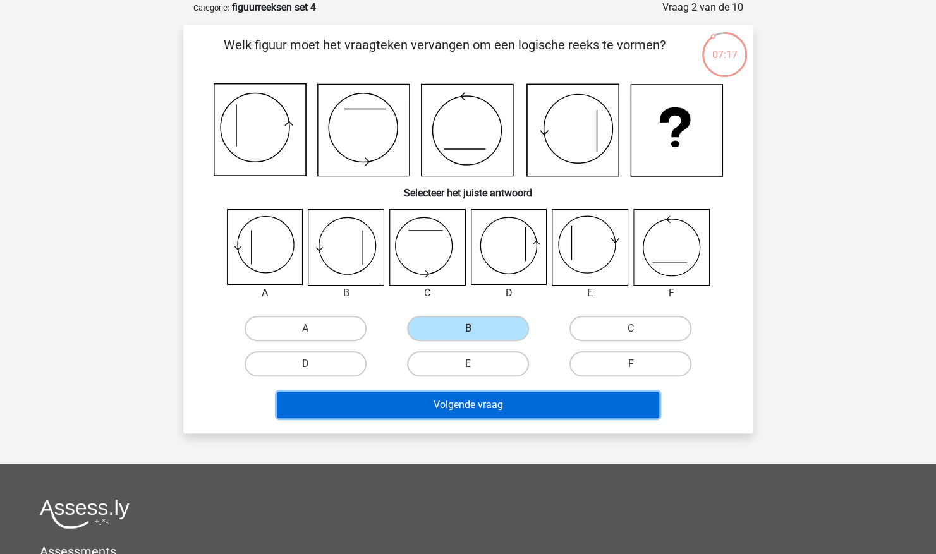
click at [502, 406] on button "Volgende vraag" at bounding box center [468, 405] width 382 height 27
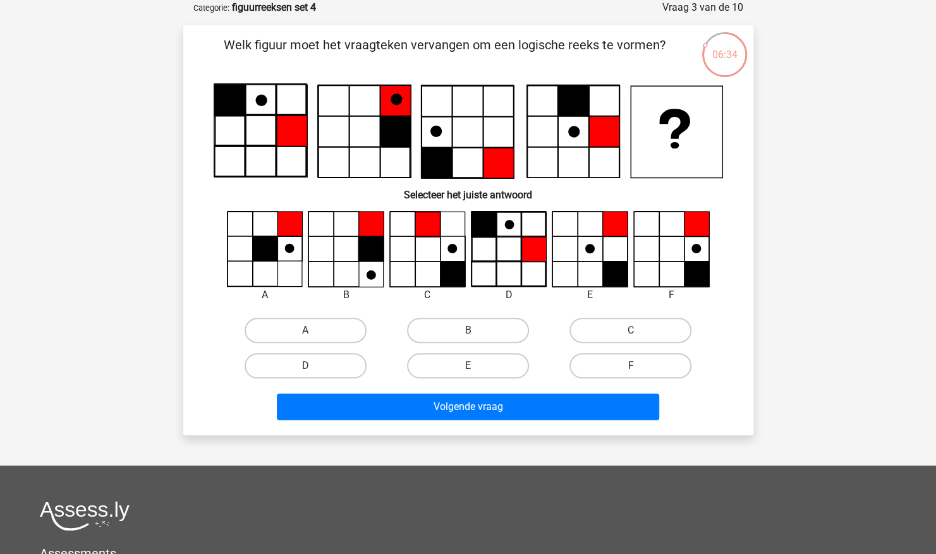
click at [309, 327] on label "A" at bounding box center [306, 330] width 122 height 25
click at [309, 331] on input "A" at bounding box center [309, 335] width 8 height 8
radio input "true"
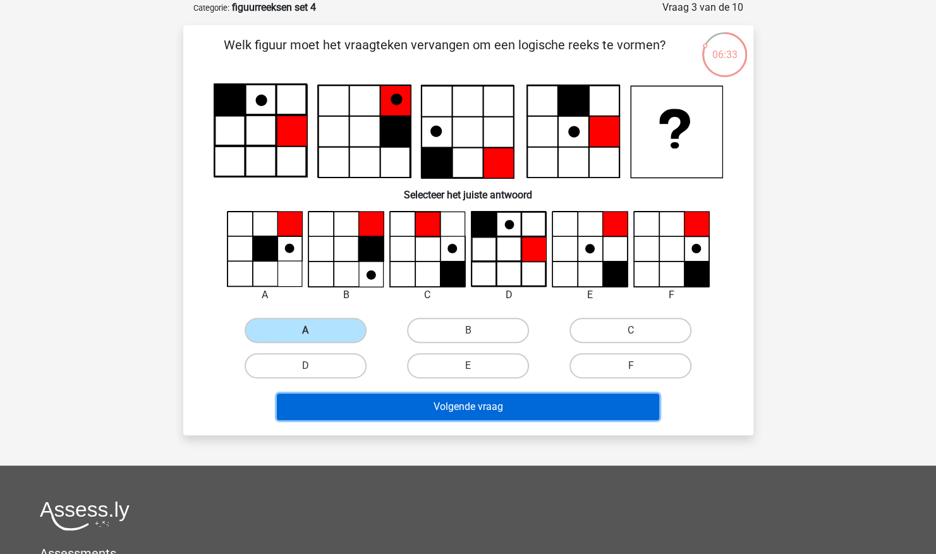
click at [322, 399] on button "Volgende vraag" at bounding box center [468, 407] width 382 height 27
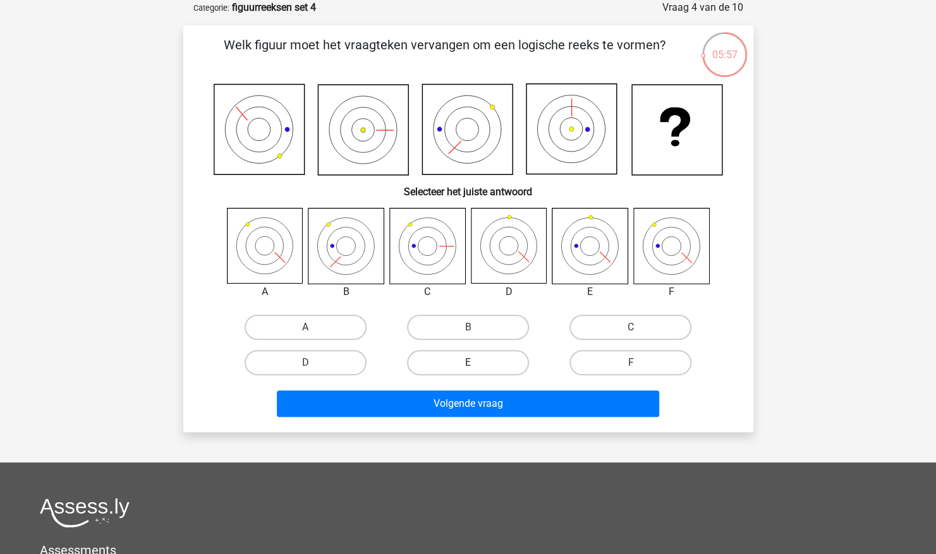
click at [435, 358] on label "E" at bounding box center [468, 362] width 122 height 25
click at [468, 363] on input "E" at bounding box center [472, 367] width 8 height 8
radio input "true"
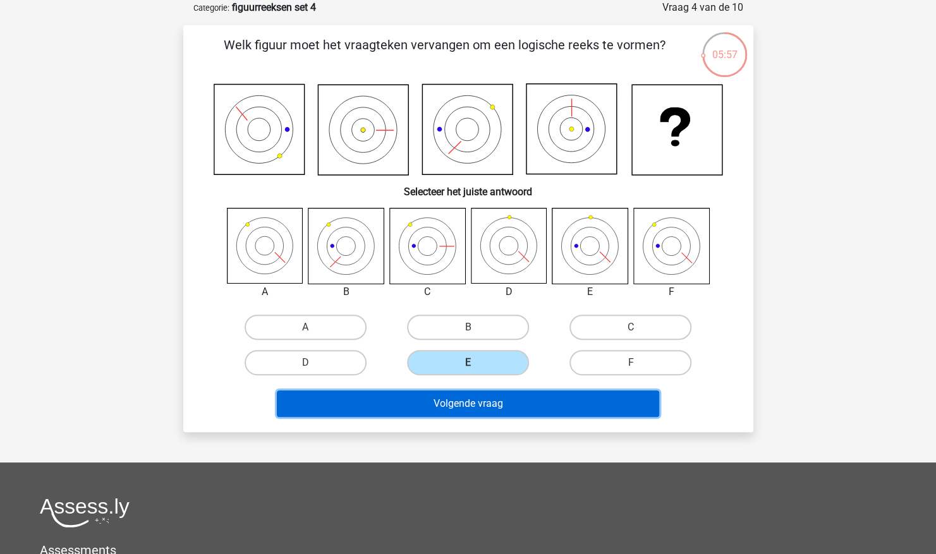
click at [459, 407] on button "Volgende vraag" at bounding box center [468, 404] width 382 height 27
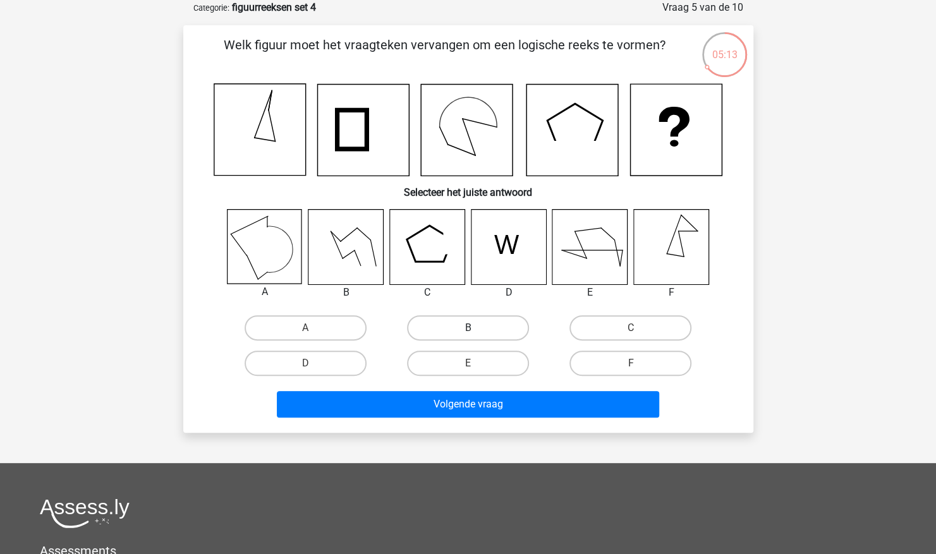
click at [439, 326] on label "B" at bounding box center [468, 327] width 122 height 25
click at [468, 328] on input "B" at bounding box center [472, 332] width 8 height 8
radio input "true"
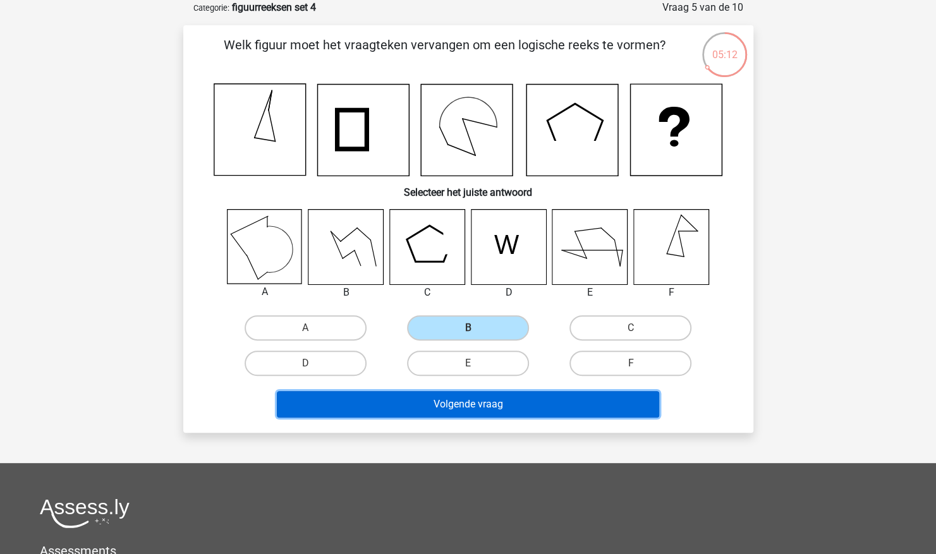
click at [466, 415] on button "Volgende vraag" at bounding box center [468, 404] width 382 height 27
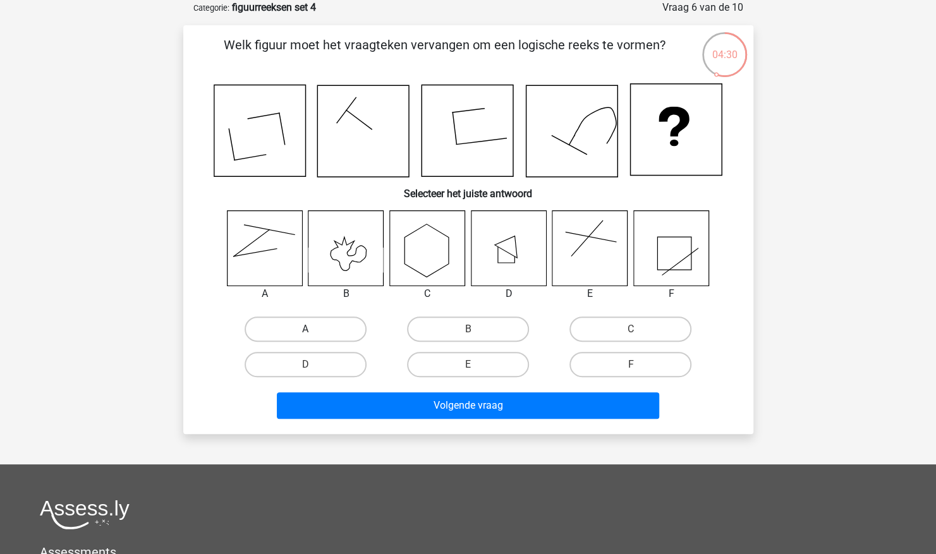
click at [331, 325] on label "A" at bounding box center [306, 329] width 122 height 25
click at [313, 329] on input "A" at bounding box center [309, 333] width 8 height 8
radio input "true"
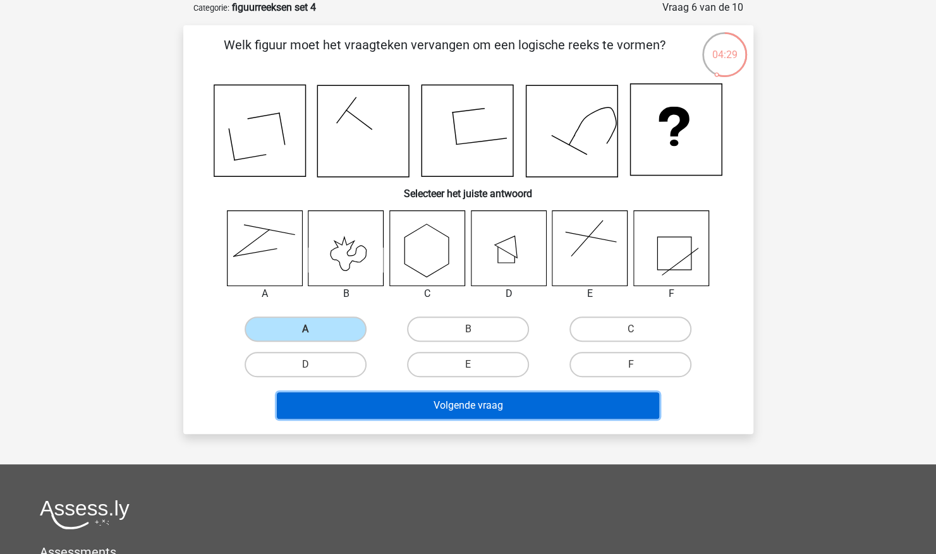
click at [411, 399] on button "Volgende vraag" at bounding box center [468, 405] width 382 height 27
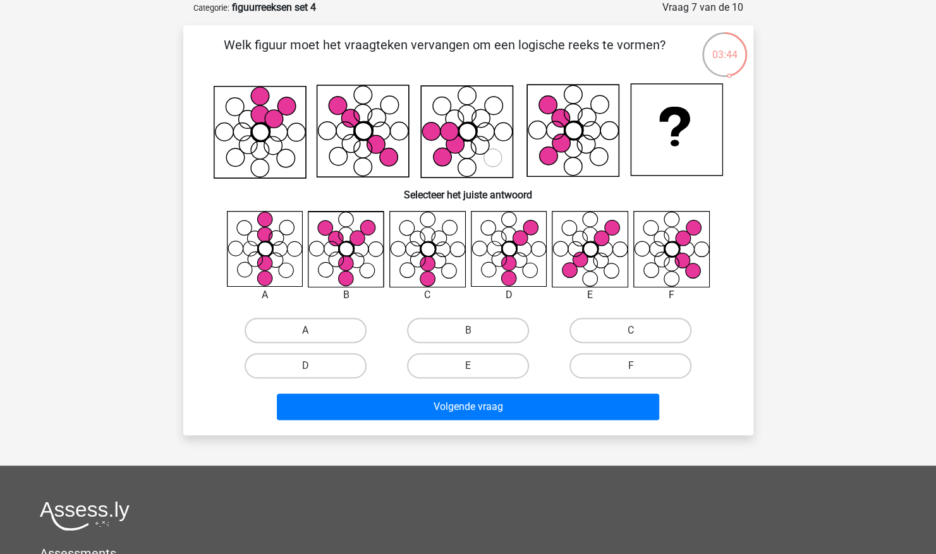
click at [307, 322] on label "A" at bounding box center [306, 330] width 122 height 25
click at [307, 331] on input "A" at bounding box center [309, 335] width 8 height 8
radio input "true"
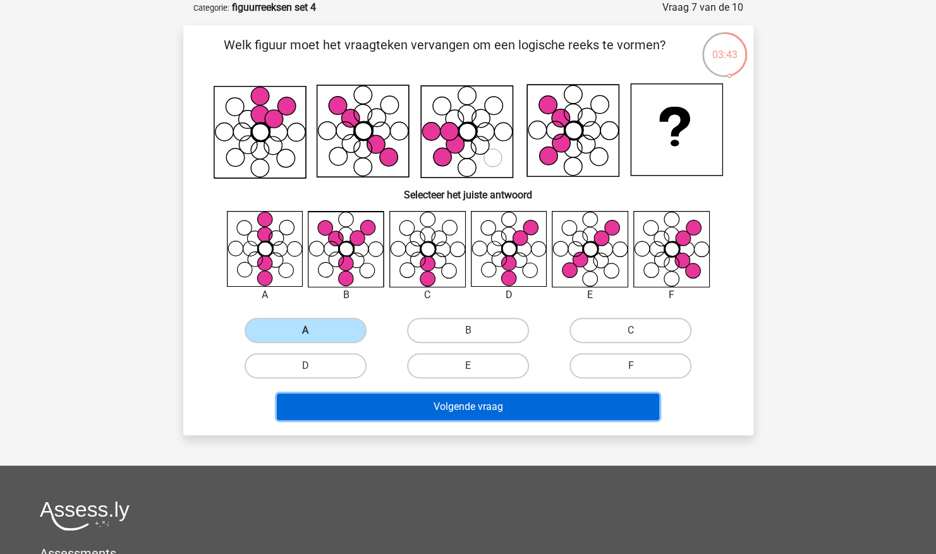
click at [401, 417] on button "Volgende vraag" at bounding box center [468, 407] width 382 height 27
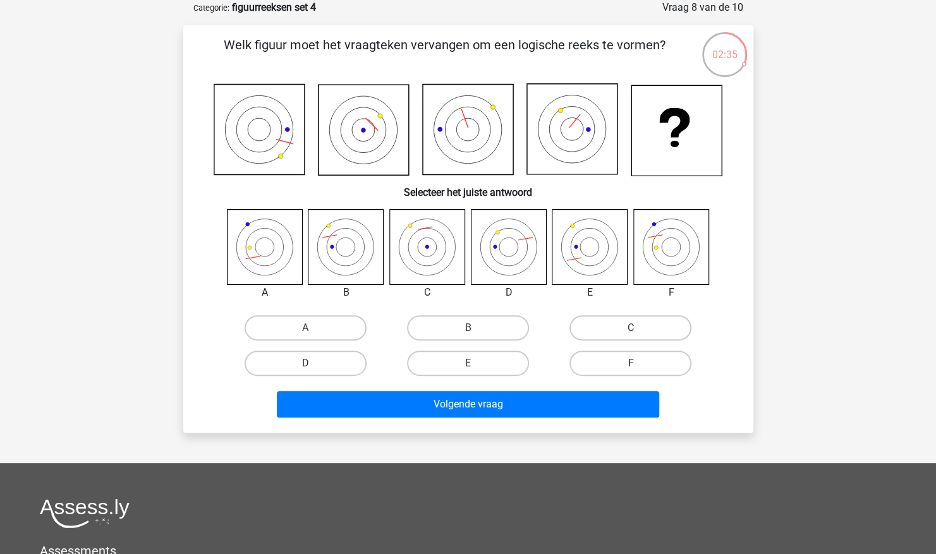
click at [610, 358] on label "F" at bounding box center [630, 363] width 122 height 25
click at [631, 363] on input "F" at bounding box center [635, 367] width 8 height 8
radio input "true"
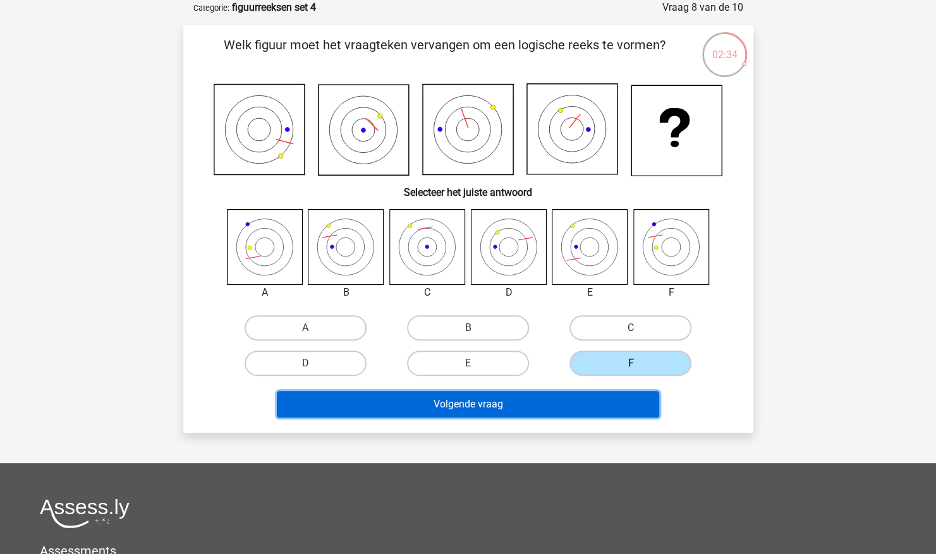
click at [552, 397] on button "Volgende vraag" at bounding box center [468, 404] width 382 height 27
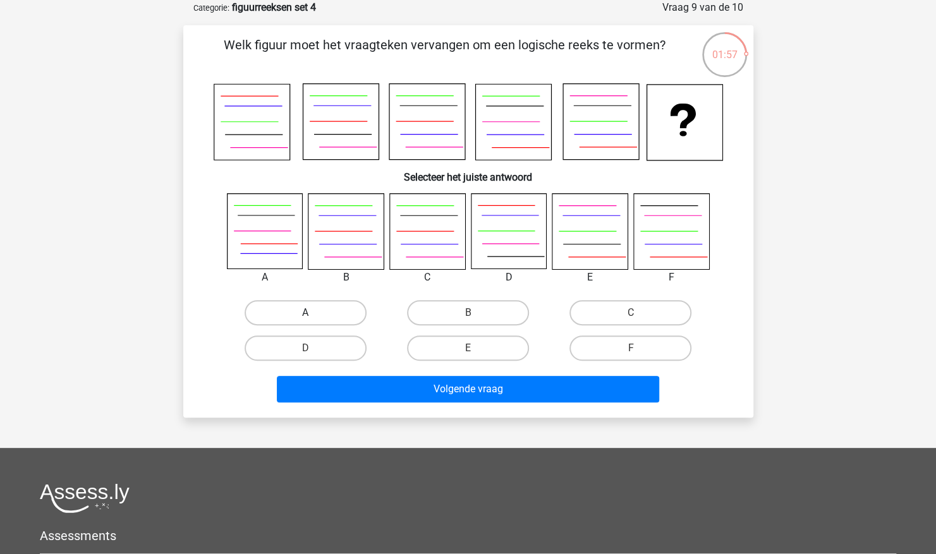
click at [283, 307] on label "A" at bounding box center [306, 312] width 122 height 25
click at [305, 313] on input "A" at bounding box center [309, 317] width 8 height 8
radio input "true"
click at [336, 370] on div "Volgende vraag" at bounding box center [469, 387] width 530 height 42
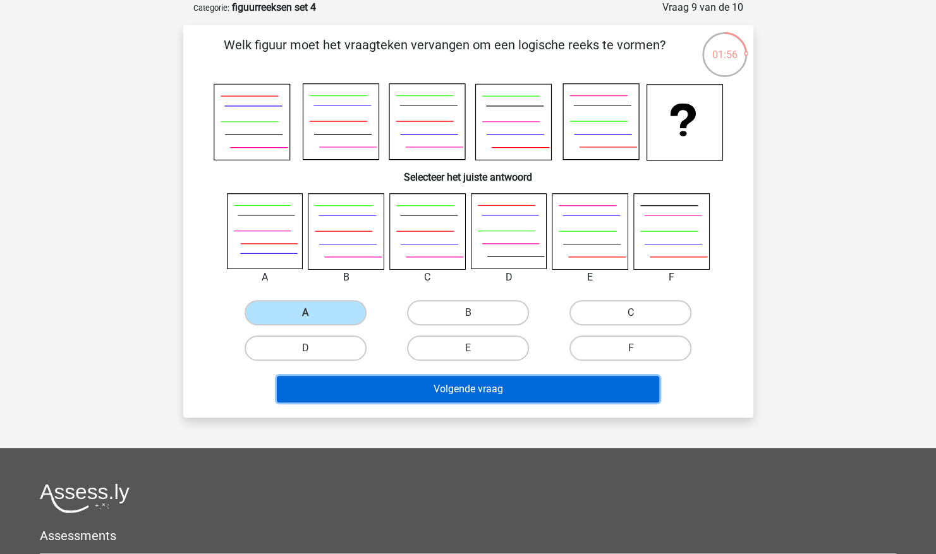
click at [334, 389] on button "Volgende vraag" at bounding box center [468, 389] width 382 height 27
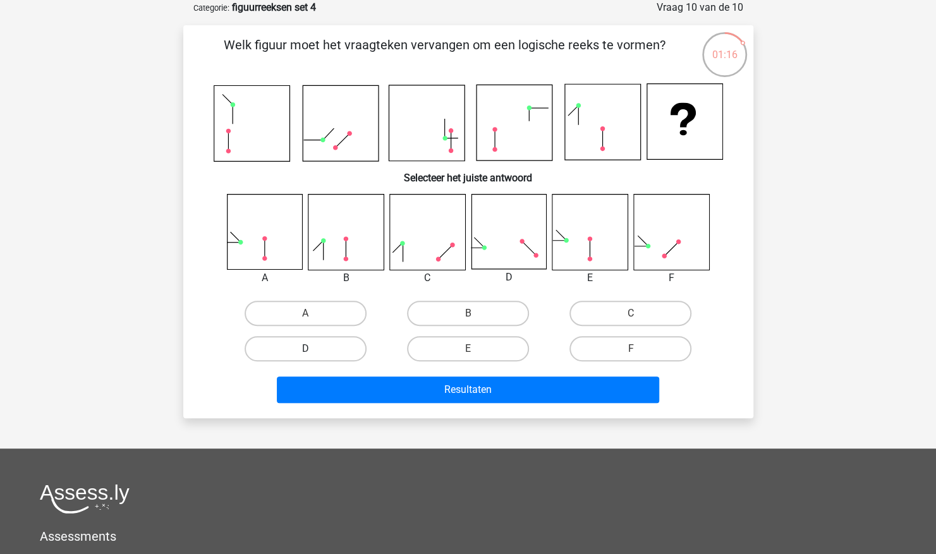
click at [339, 355] on label "D" at bounding box center [306, 348] width 122 height 25
click at [313, 355] on input "D" at bounding box center [309, 353] width 8 height 8
radio input "true"
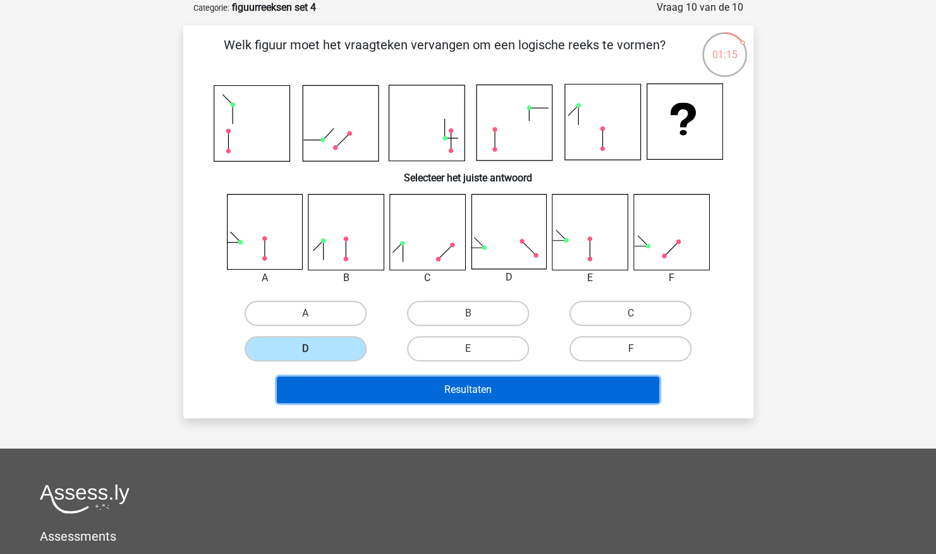
click at [393, 389] on button "Resultaten" at bounding box center [468, 390] width 382 height 27
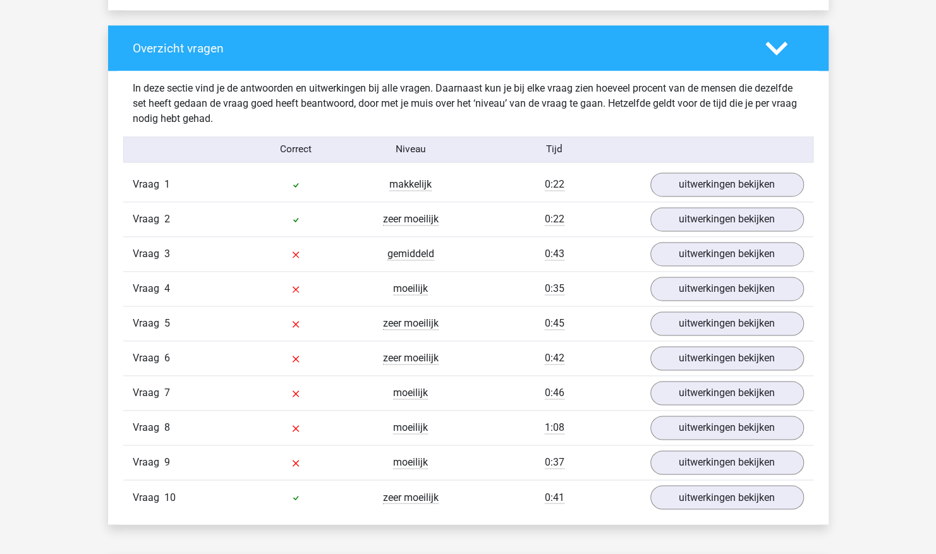
scroll to position [1011, 0]
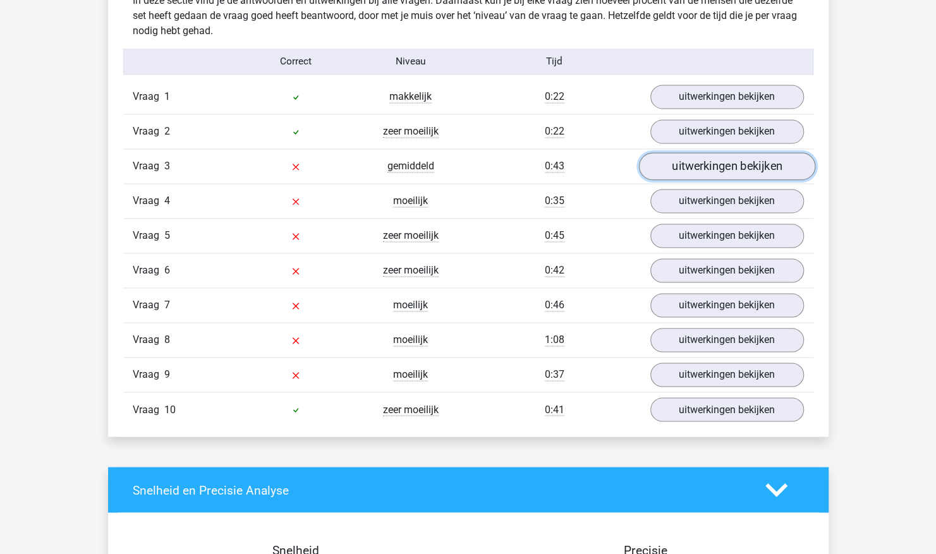
click at [745, 168] on link "uitwerkingen bekijken" at bounding box center [726, 167] width 176 height 28
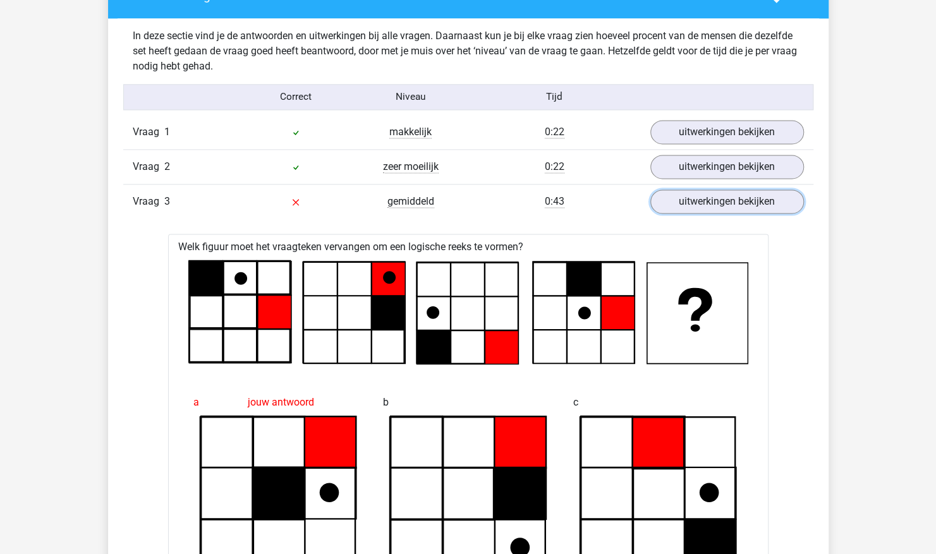
scroll to position [885, 0]
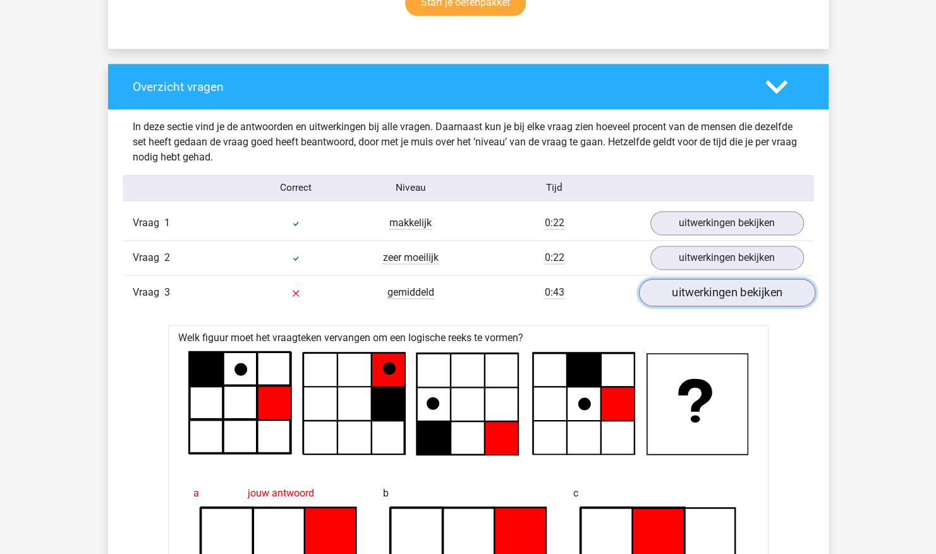
click at [751, 291] on link "uitwerkingen bekijken" at bounding box center [726, 293] width 176 height 28
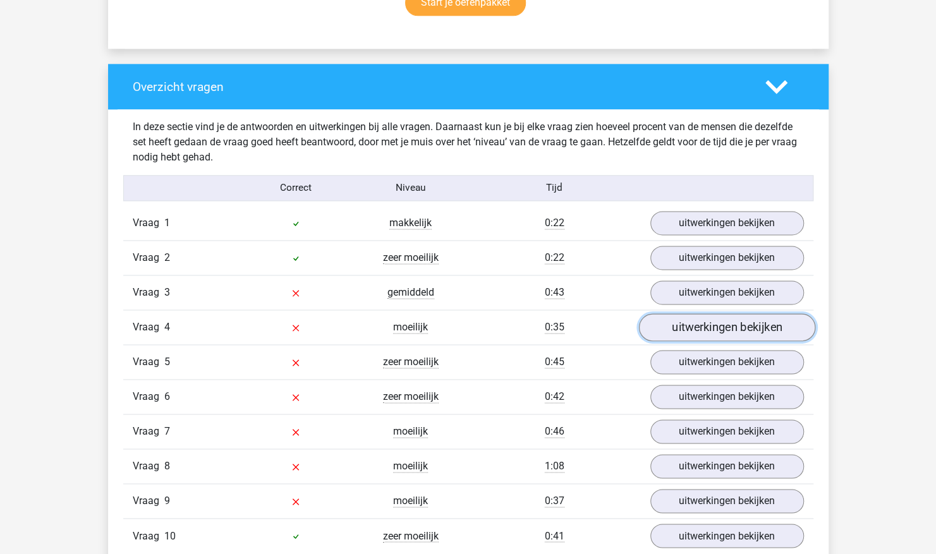
click at [735, 321] on link "uitwerkingen bekijken" at bounding box center [726, 328] width 176 height 28
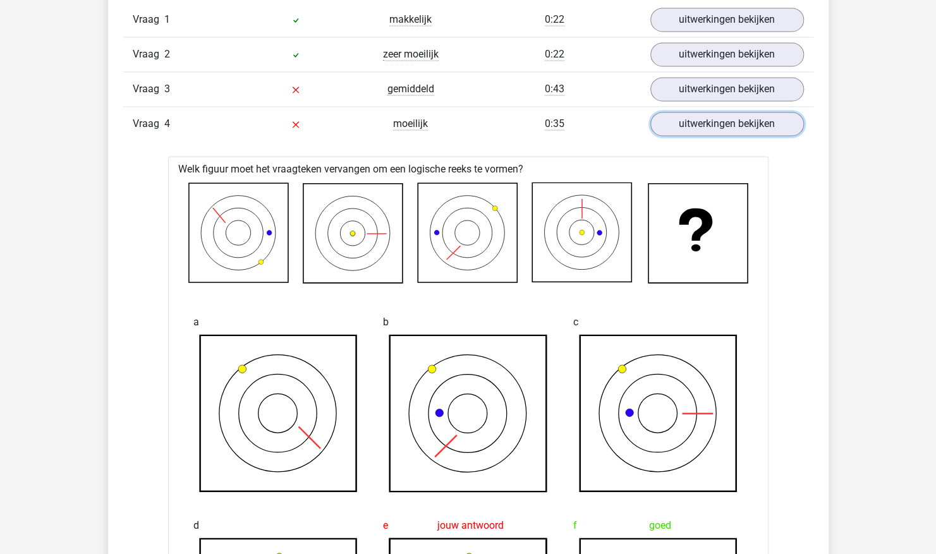
scroll to position [1011, 0]
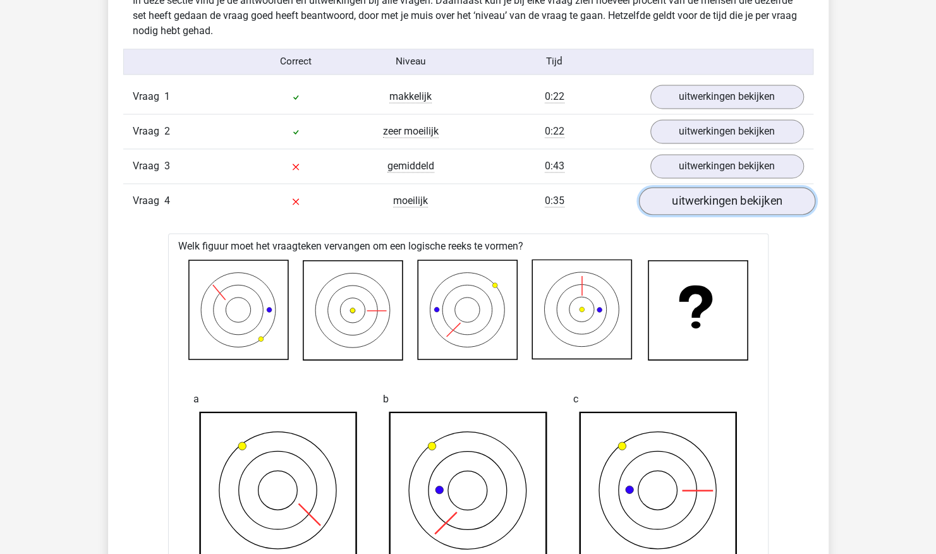
click at [750, 192] on link "uitwerkingen bekijken" at bounding box center [726, 202] width 176 height 28
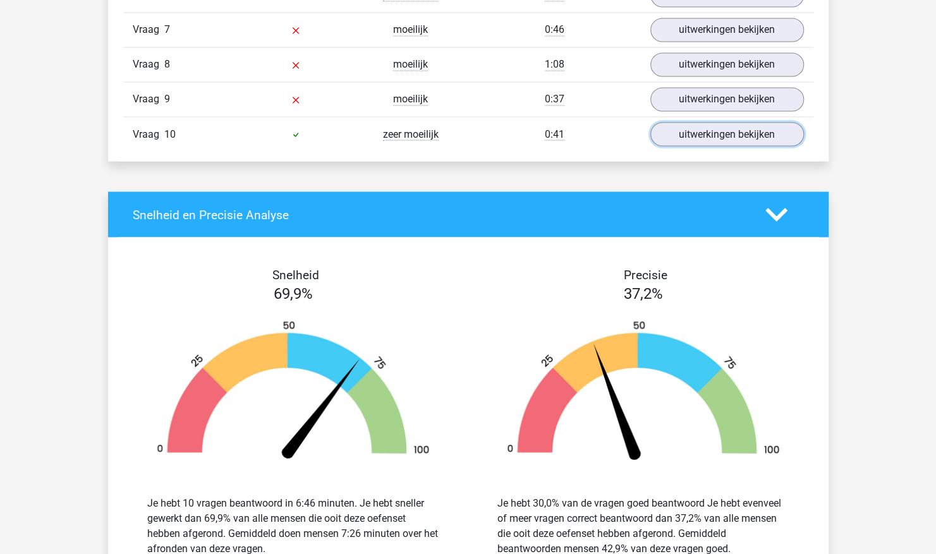
scroll to position [1327, 0]
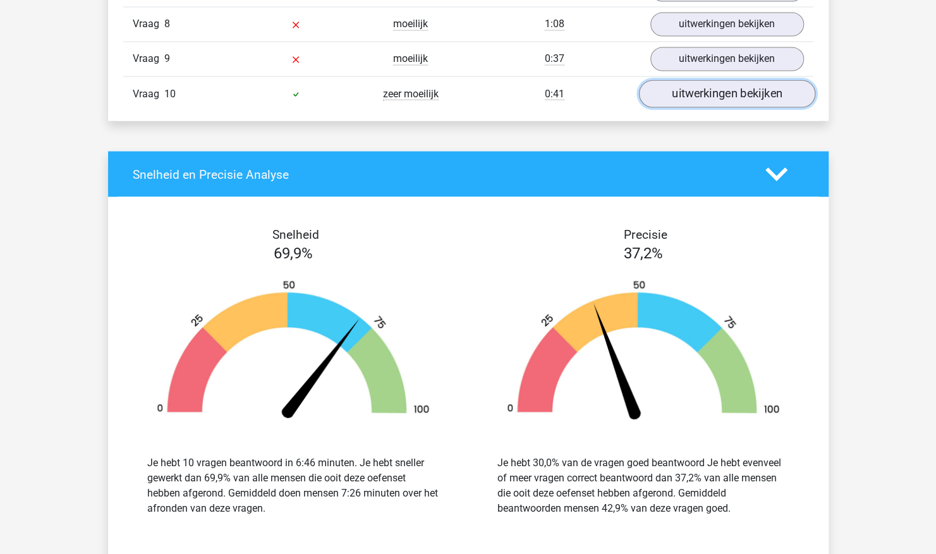
click at [718, 90] on link "uitwerkingen bekijken" at bounding box center [726, 94] width 176 height 28
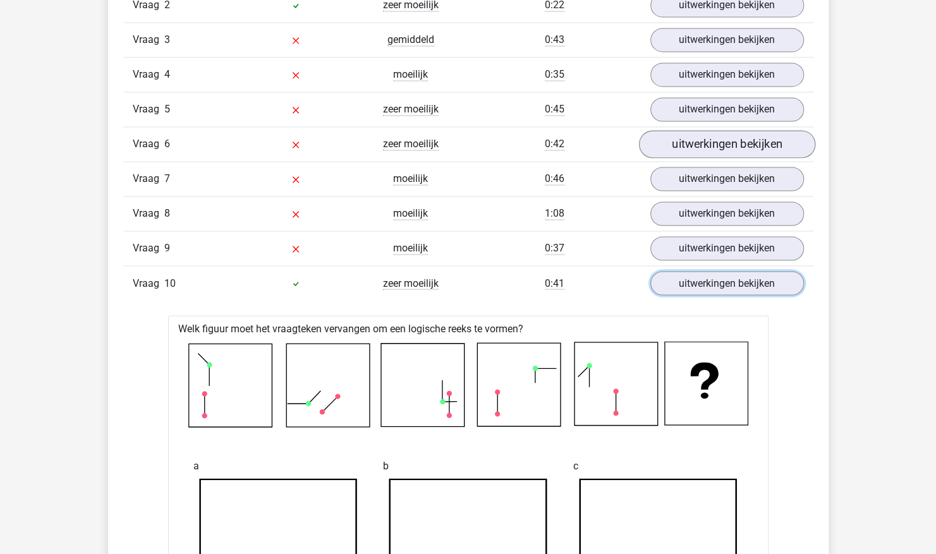
scroll to position [948, 0]
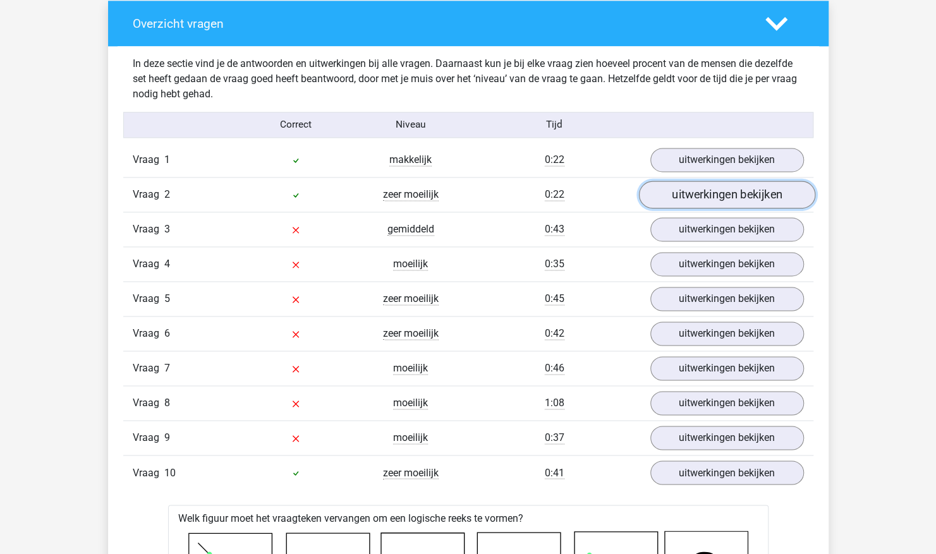
click at [695, 190] on link "uitwerkingen bekijken" at bounding box center [726, 195] width 176 height 28
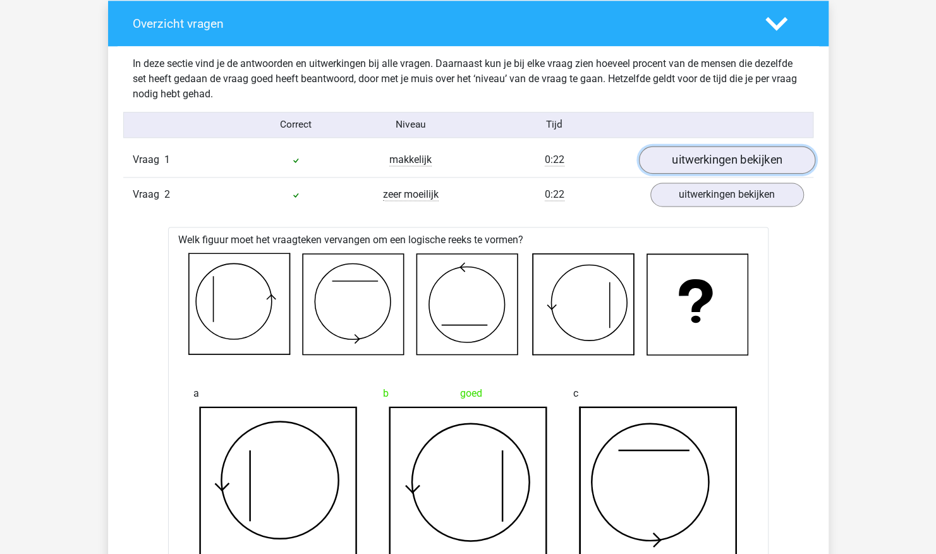
click at [712, 159] on link "uitwerkingen bekijken" at bounding box center [726, 161] width 176 height 28
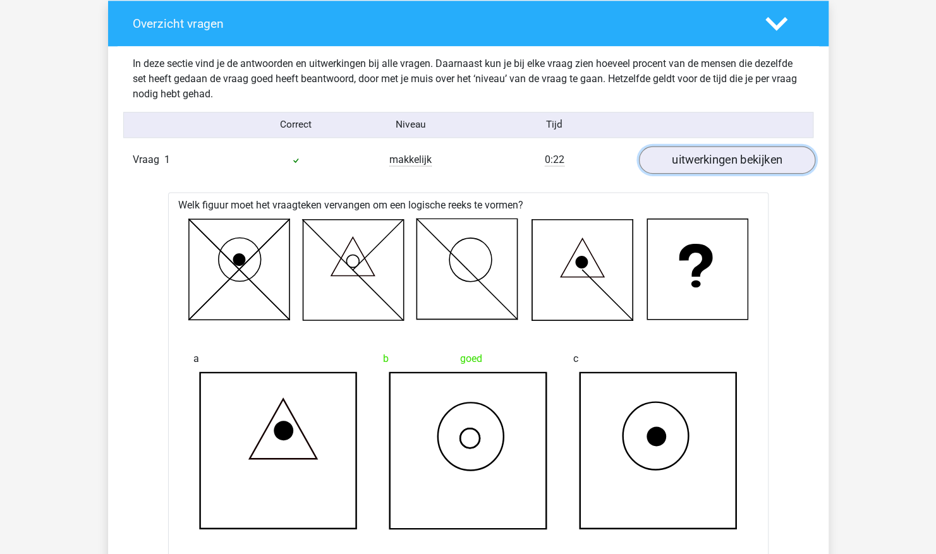
click at [712, 159] on link "uitwerkingen bekijken" at bounding box center [726, 161] width 176 height 28
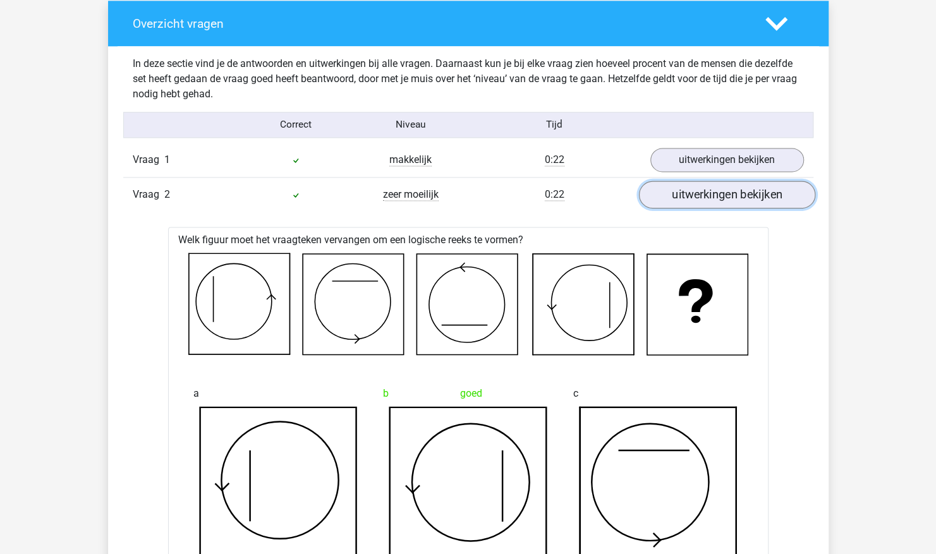
click at [714, 197] on link "uitwerkingen bekijken" at bounding box center [726, 195] width 176 height 28
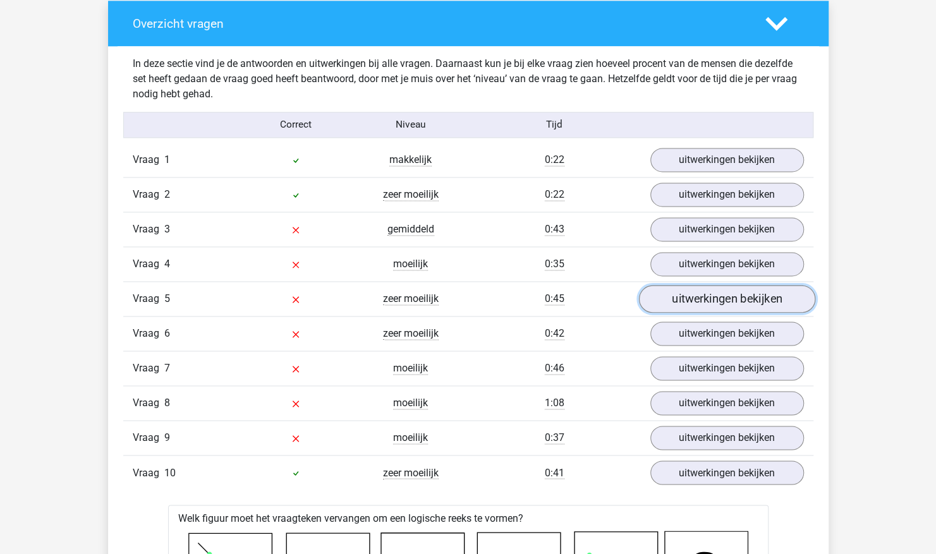
click at [727, 306] on link "uitwerkingen bekijken" at bounding box center [726, 300] width 176 height 28
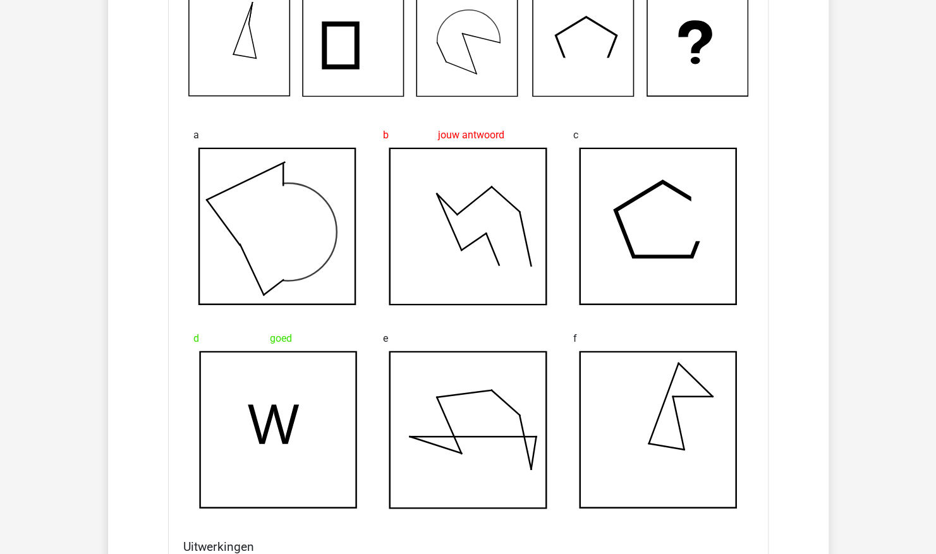
scroll to position [1058, 0]
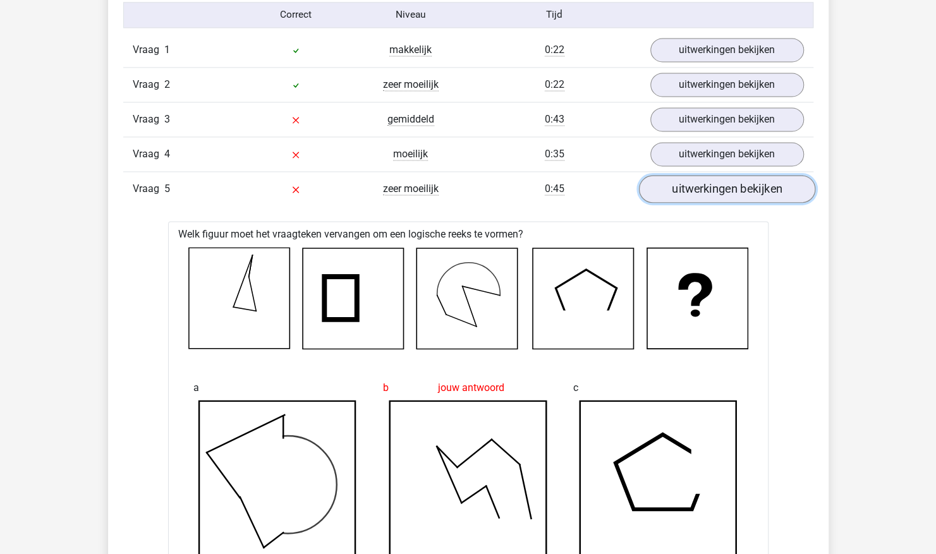
click at [709, 196] on link "uitwerkingen bekijken" at bounding box center [726, 190] width 176 height 28
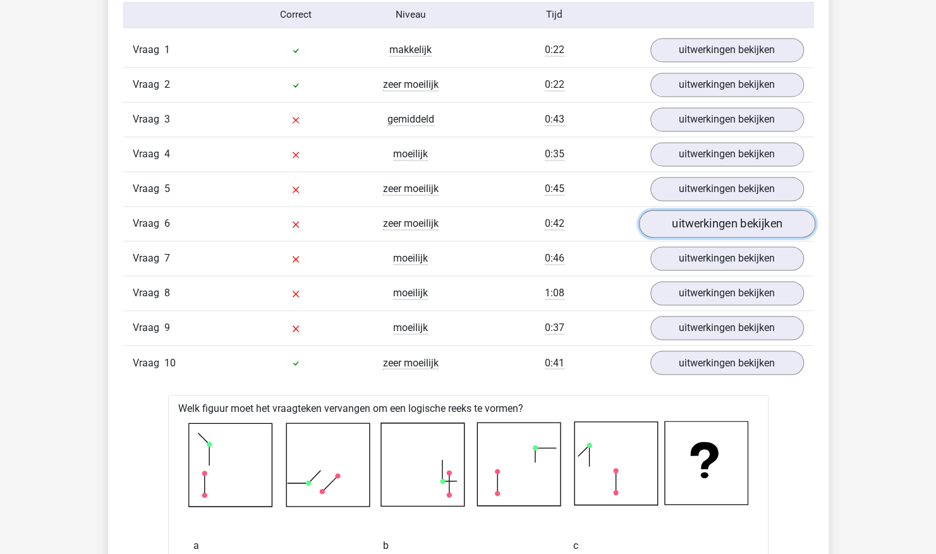
click at [705, 217] on link "uitwerkingen bekijken" at bounding box center [726, 224] width 176 height 28
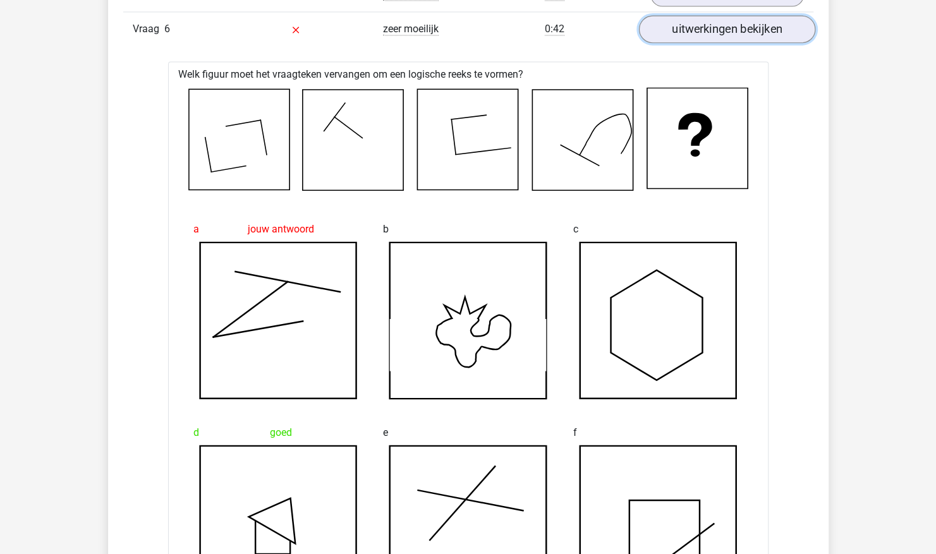
scroll to position [1248, 0]
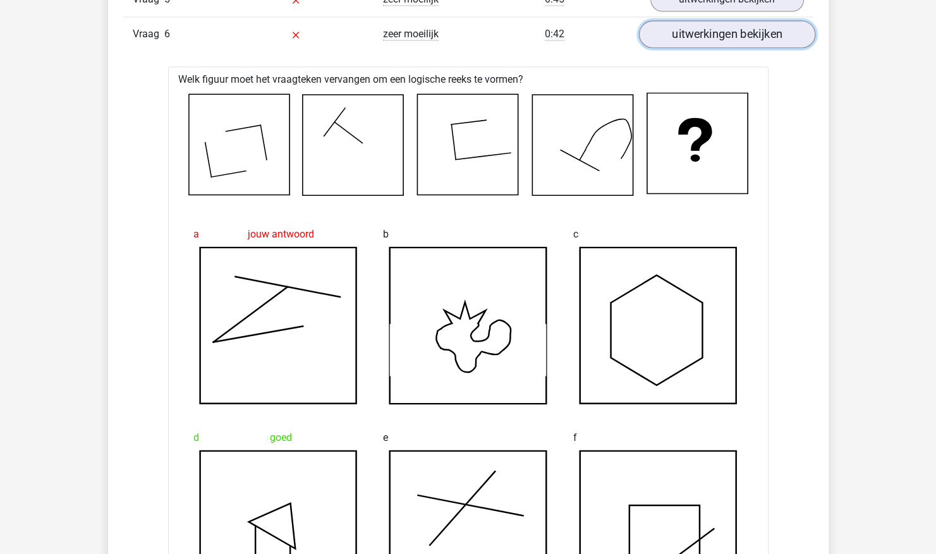
click at [753, 32] on link "uitwerkingen bekijken" at bounding box center [726, 35] width 176 height 28
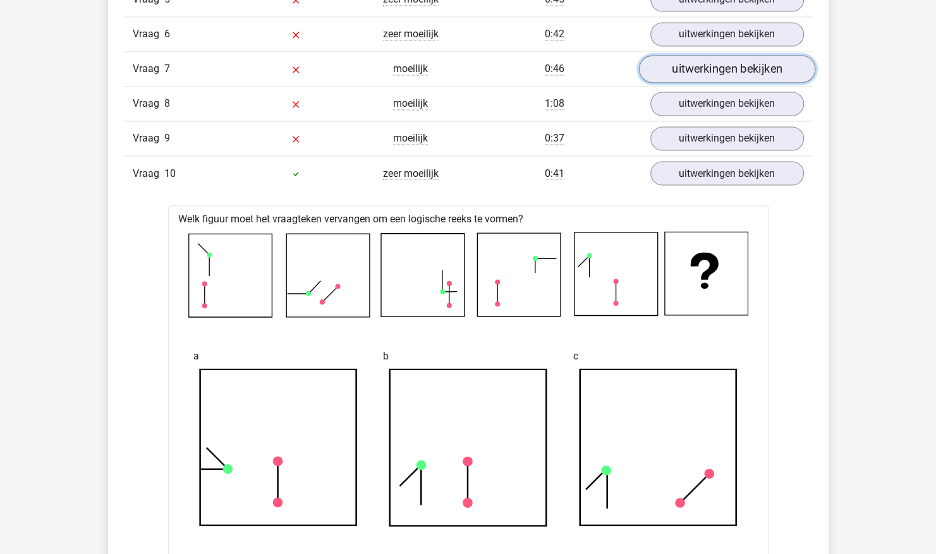
click at [738, 59] on link "uitwerkingen bekijken" at bounding box center [726, 70] width 176 height 28
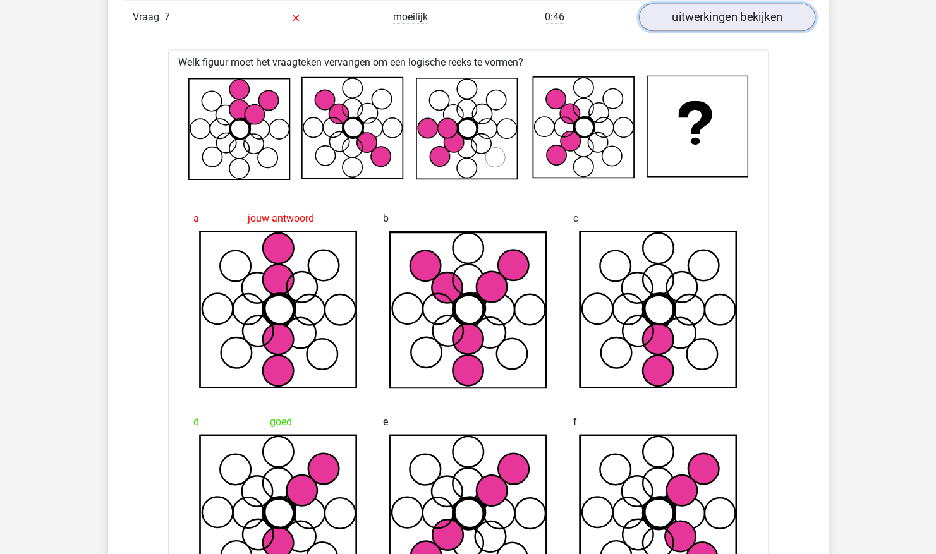
scroll to position [1311, 0]
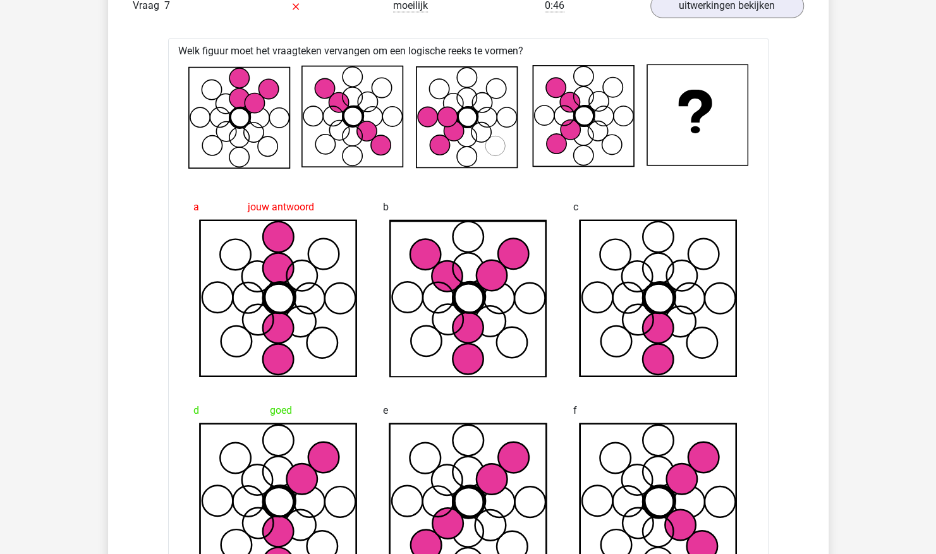
click at [750, 15] on div "Vraag 7 moeilijk 0:46 uitwerkingen bekijken" at bounding box center [468, 5] width 690 height 35
click at [760, 5] on link "uitwerkingen bekijken" at bounding box center [726, 6] width 176 height 28
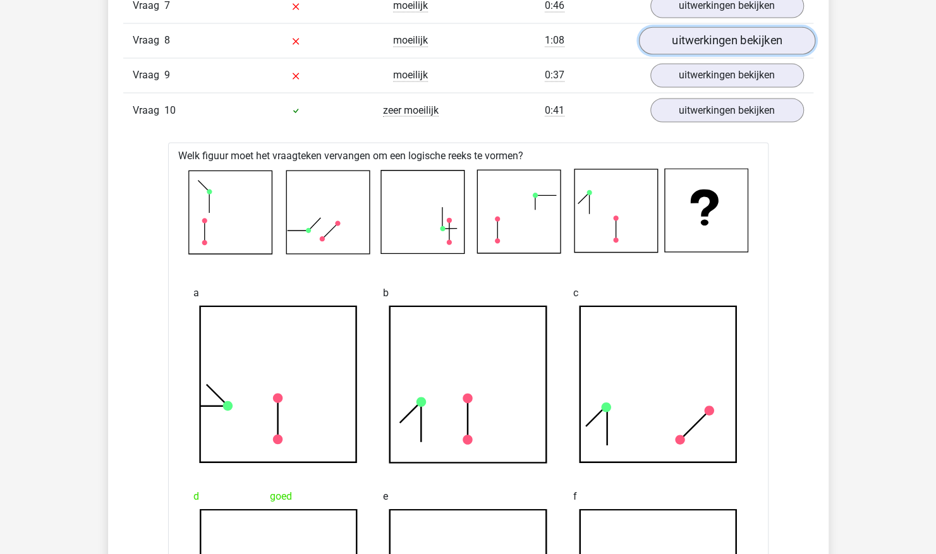
click at [747, 31] on link "uitwerkingen bekijken" at bounding box center [726, 41] width 176 height 28
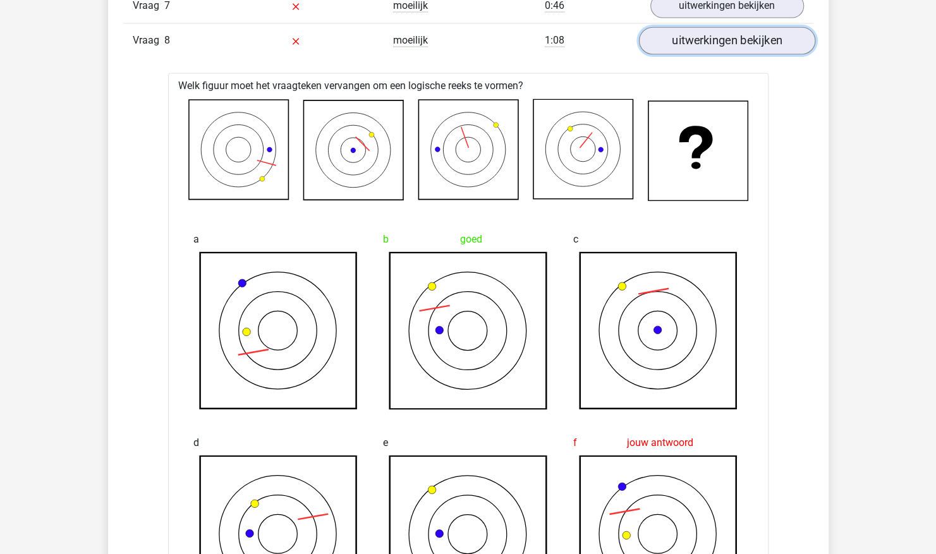
click at [727, 27] on link "uitwerkingen bekijken" at bounding box center [726, 41] width 176 height 28
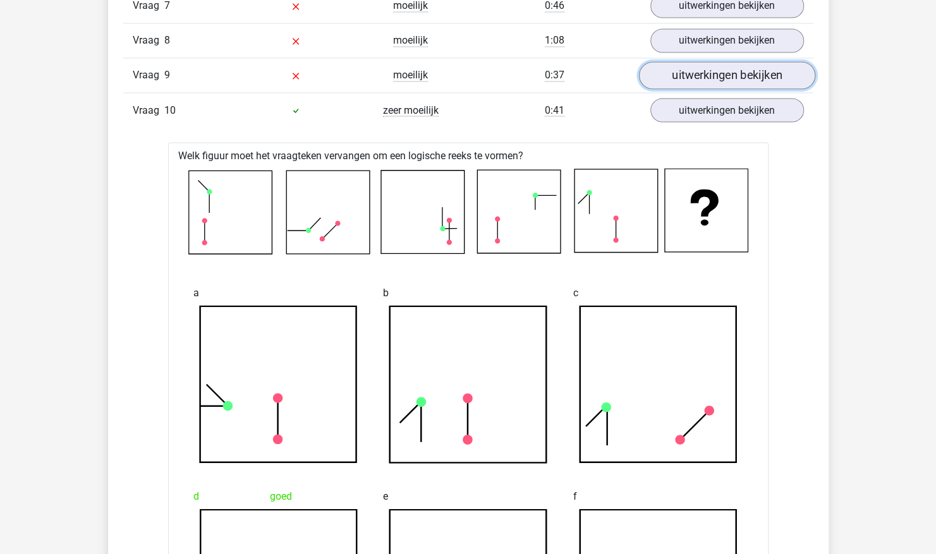
click at [715, 74] on link "uitwerkingen bekijken" at bounding box center [726, 76] width 176 height 28
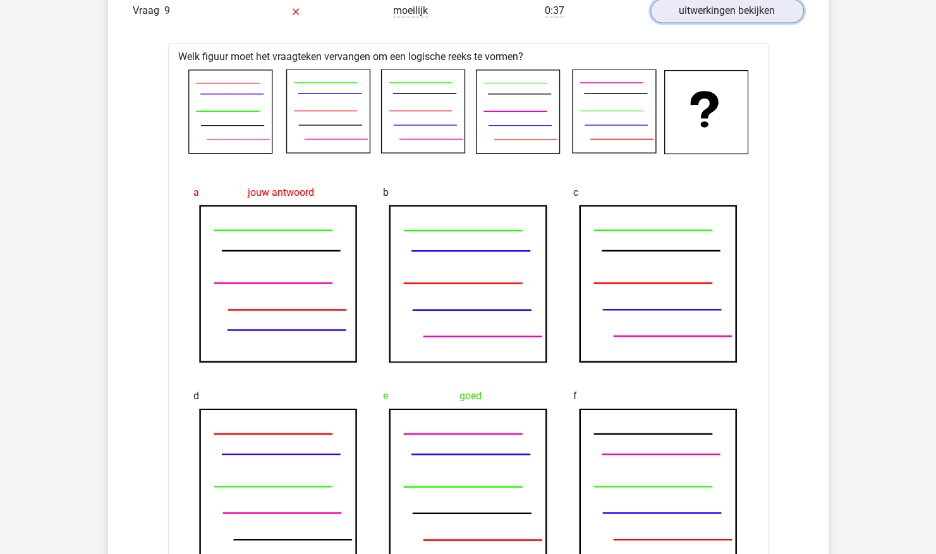
scroll to position [1248, 0]
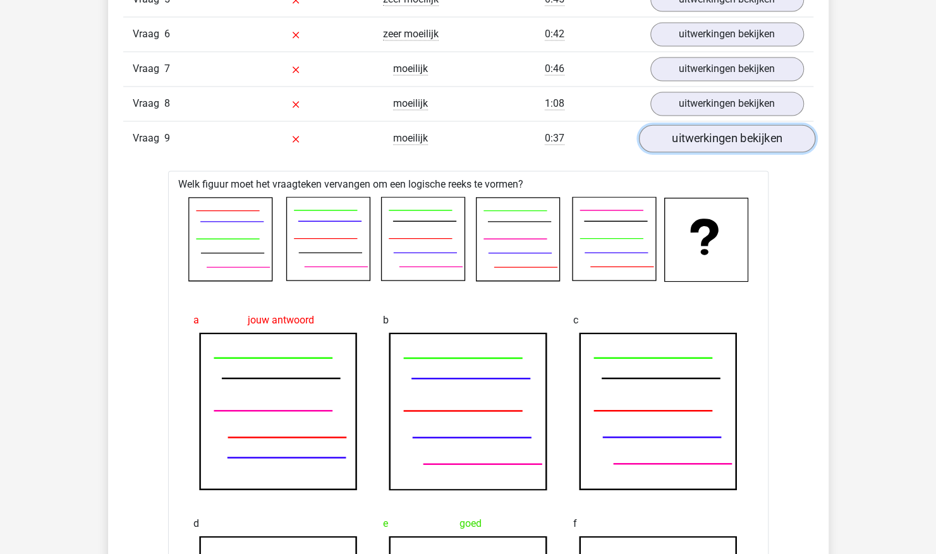
click at [701, 133] on link "uitwerkingen bekijken" at bounding box center [726, 139] width 176 height 28
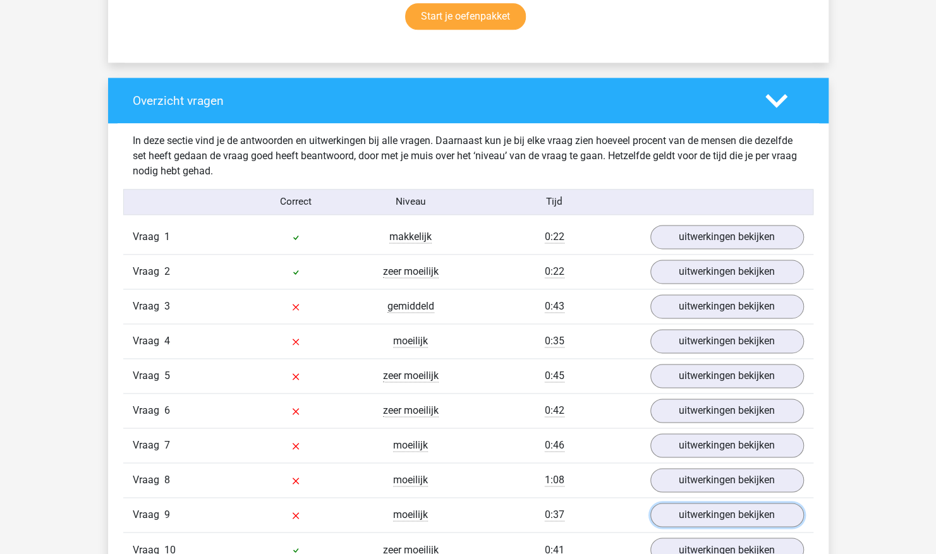
scroll to position [868, 0]
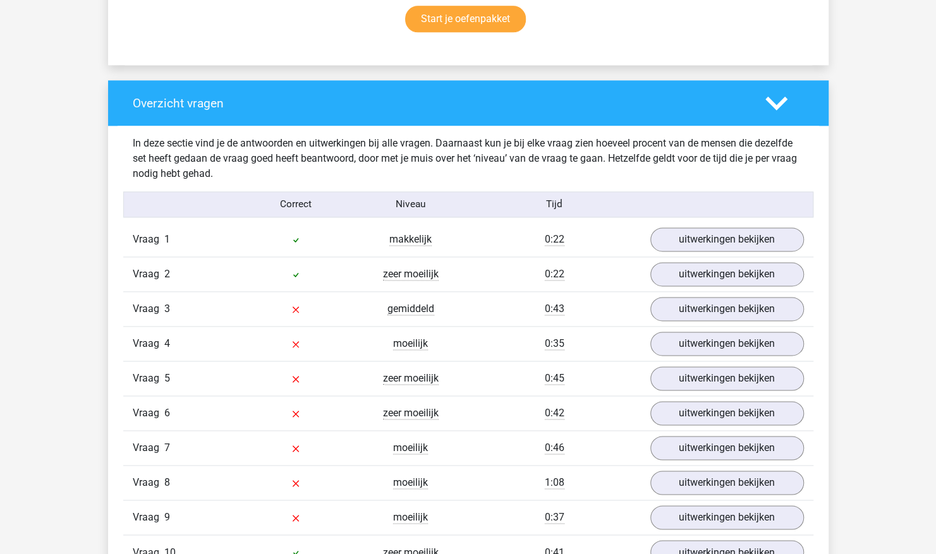
click at [779, 94] on icon at bounding box center [776, 103] width 22 height 22
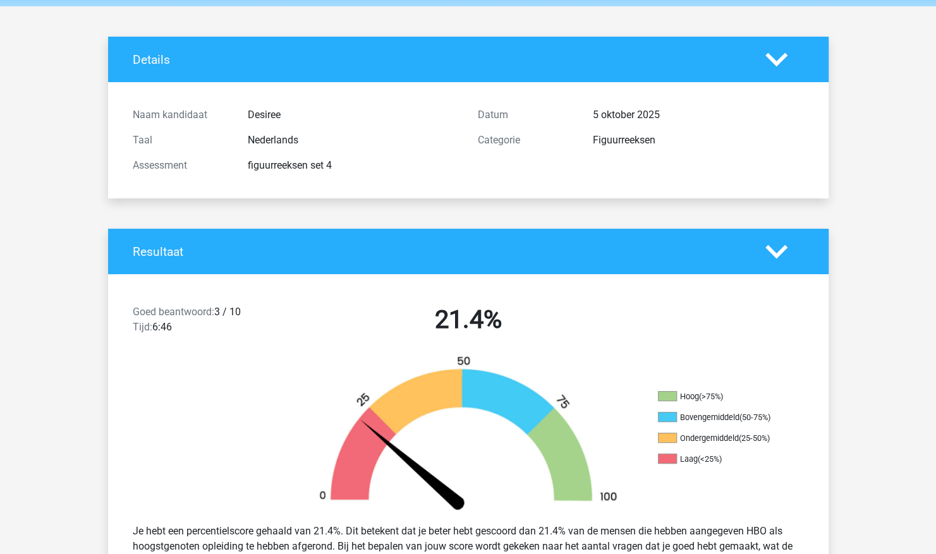
scroll to position [0, 0]
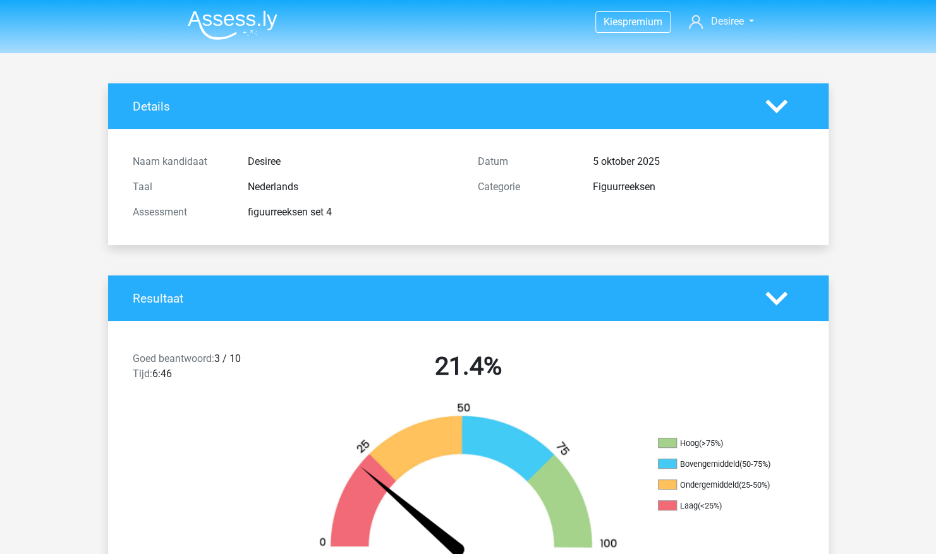
click at [257, 12] on img at bounding box center [233, 25] width 90 height 30
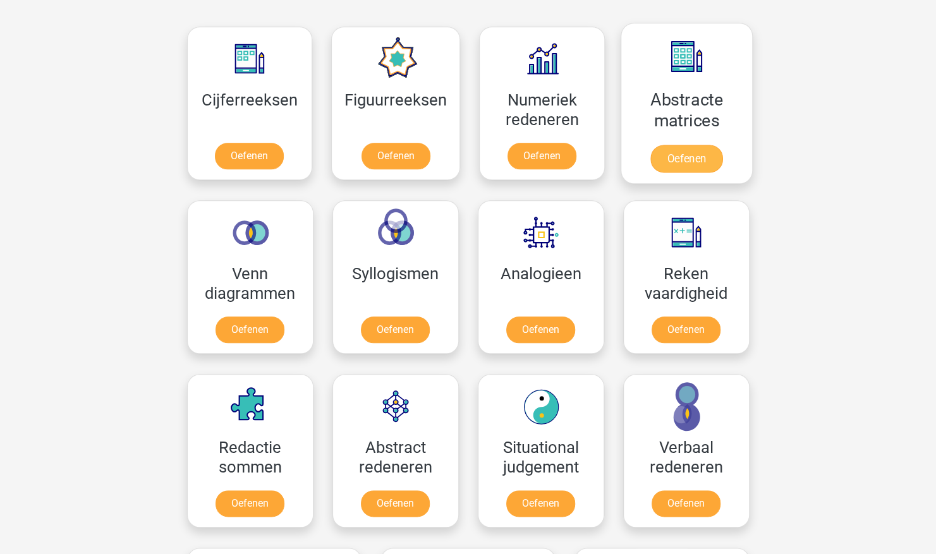
scroll to position [569, 0]
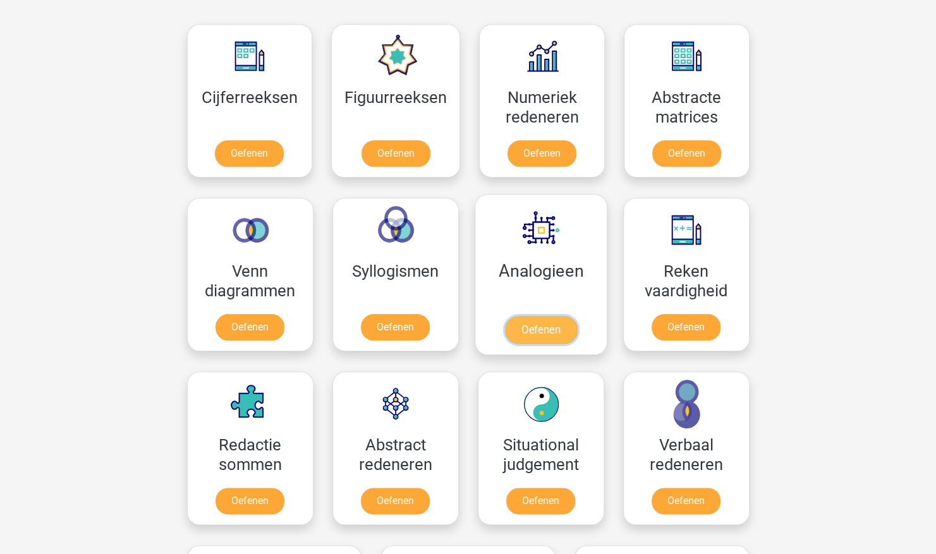
click at [533, 316] on link "Oefenen" at bounding box center [540, 330] width 72 height 28
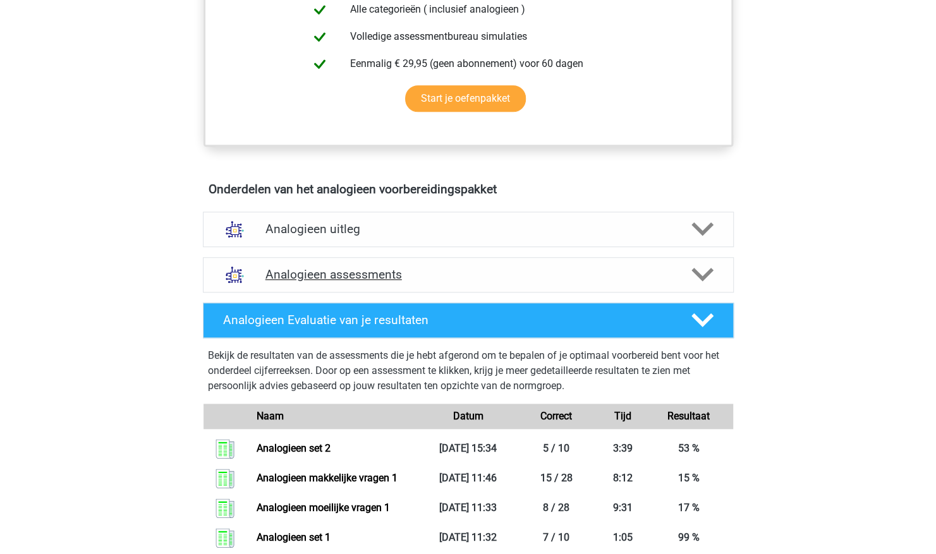
scroll to position [695, 0]
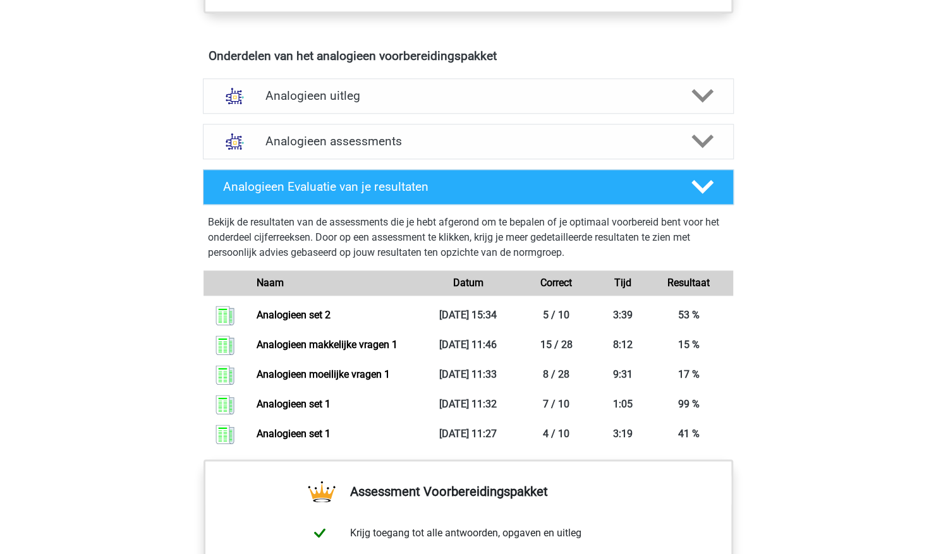
click at [696, 164] on div "Analogieen Evaluatie van je resultaten Bekijk de resultaten van de assessments …" at bounding box center [468, 311] width 580 height 295
click at [698, 152] on div "Analogieen assessments" at bounding box center [468, 141] width 531 height 35
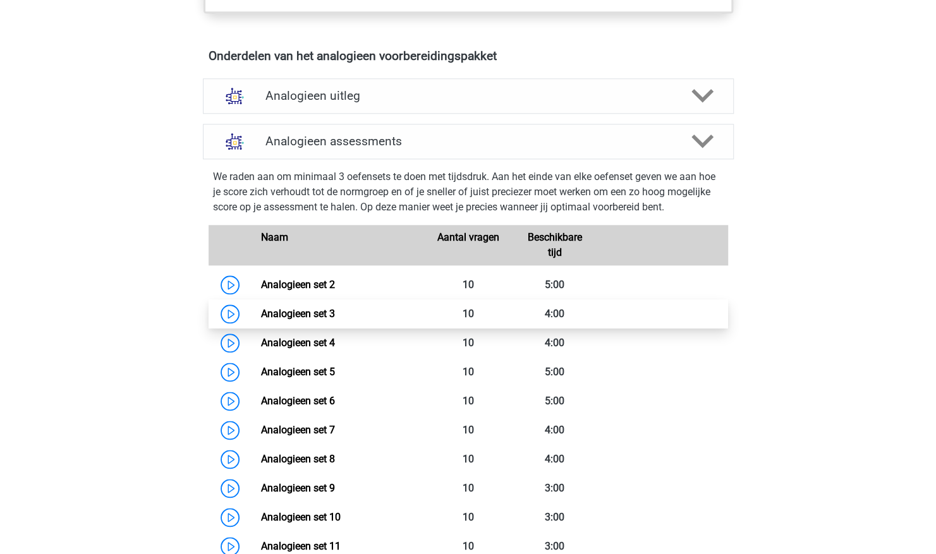
click at [335, 316] on link "Analogieen set 3" at bounding box center [298, 314] width 74 height 12
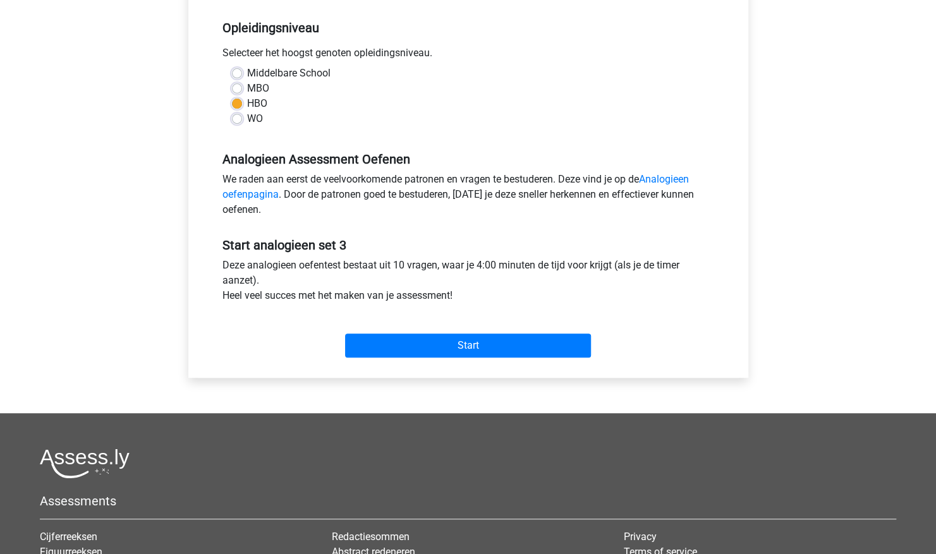
scroll to position [253, 0]
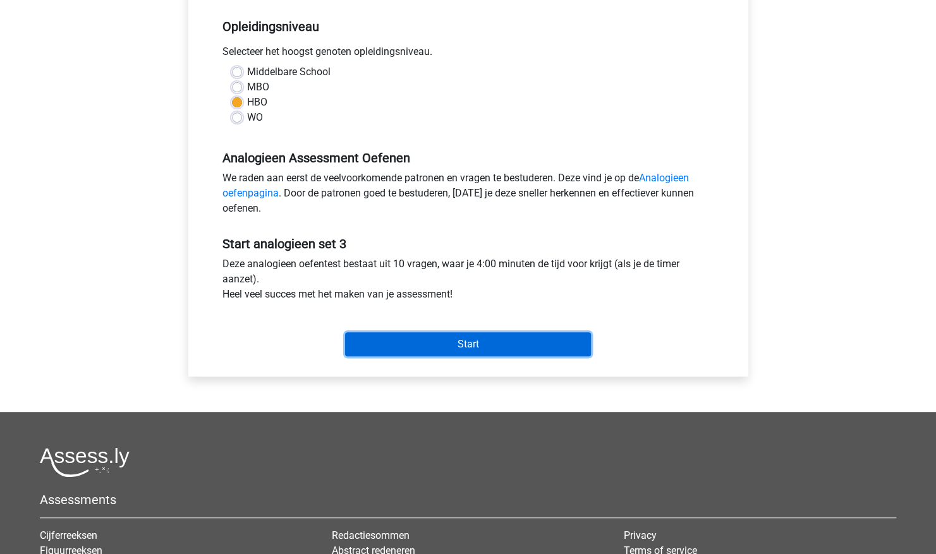
click at [427, 339] on input "Start" at bounding box center [468, 344] width 246 height 24
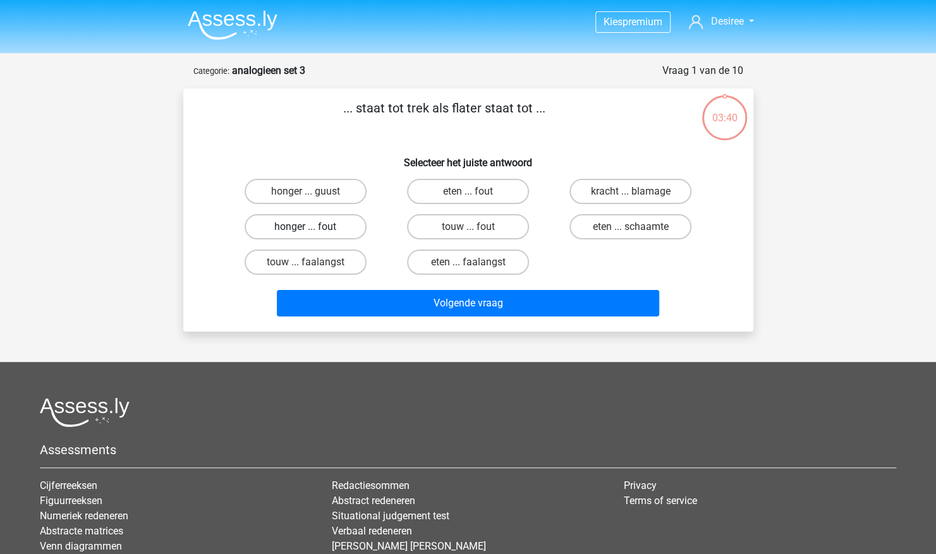
click at [327, 224] on label "honger ... fout" at bounding box center [306, 226] width 122 height 25
click at [313, 227] on input "honger ... fout" at bounding box center [309, 231] width 8 height 8
radio input "true"
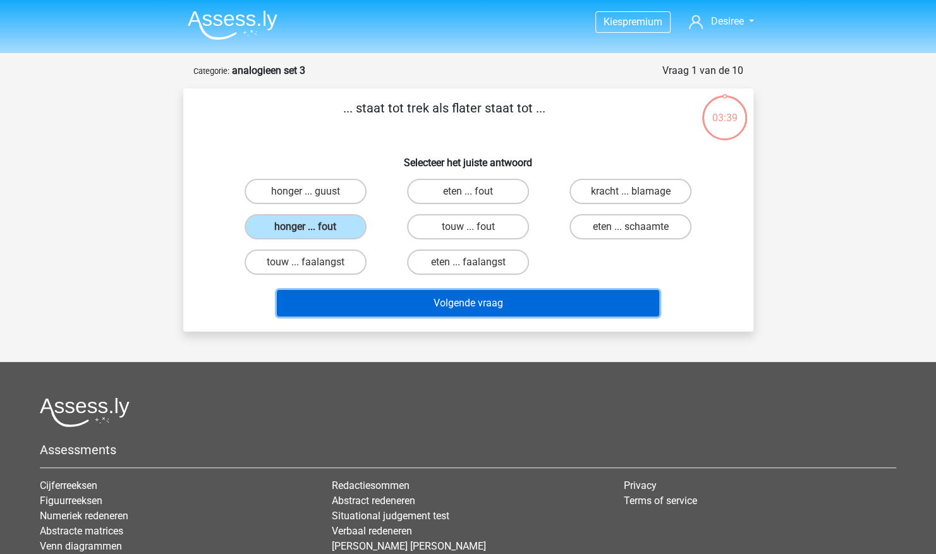
click at [334, 305] on button "Volgende vraag" at bounding box center [468, 303] width 382 height 27
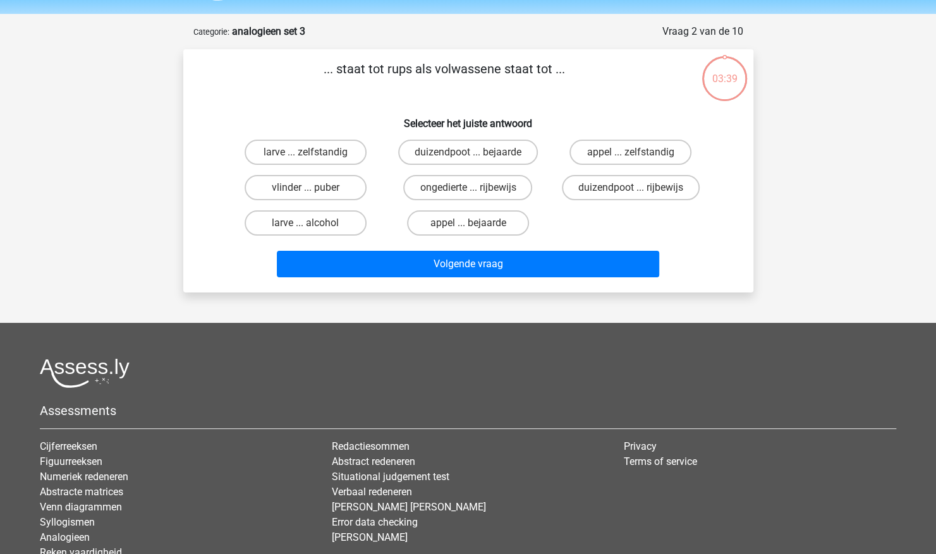
scroll to position [63, 0]
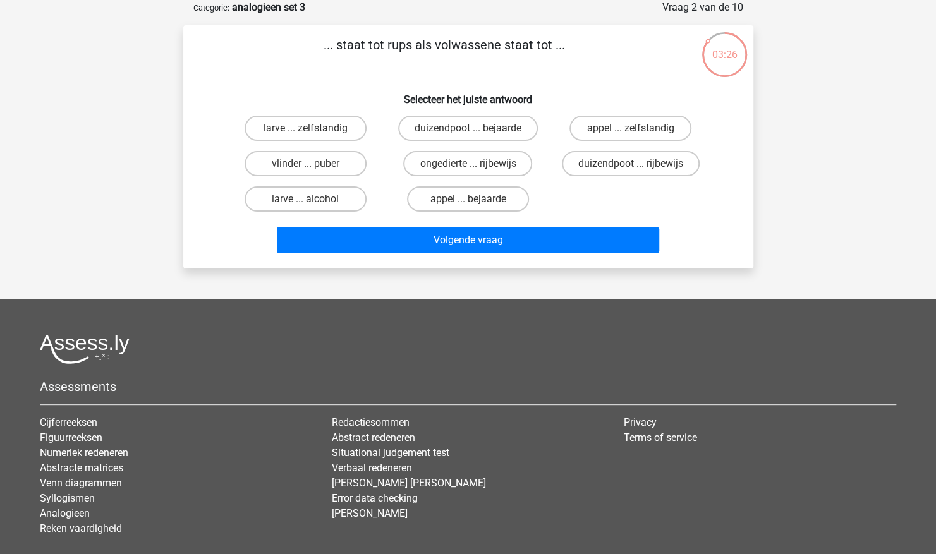
click at [326, 178] on div "vlinder ... puber" at bounding box center [305, 163] width 162 height 35
click at [333, 173] on label "vlinder ... puber" at bounding box center [306, 163] width 122 height 25
click at [313, 172] on input "vlinder ... puber" at bounding box center [309, 168] width 8 height 8
radio input "true"
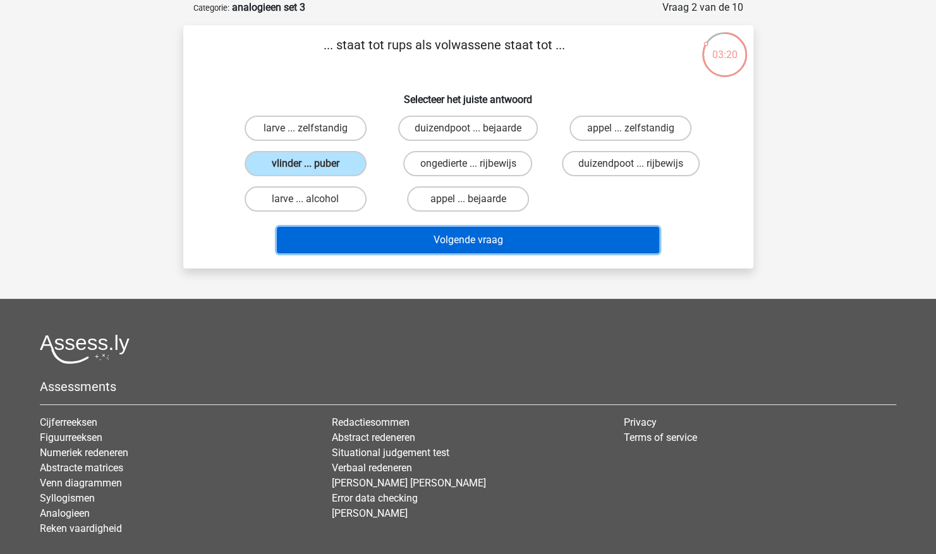
click at [474, 252] on button "Volgende vraag" at bounding box center [468, 240] width 382 height 27
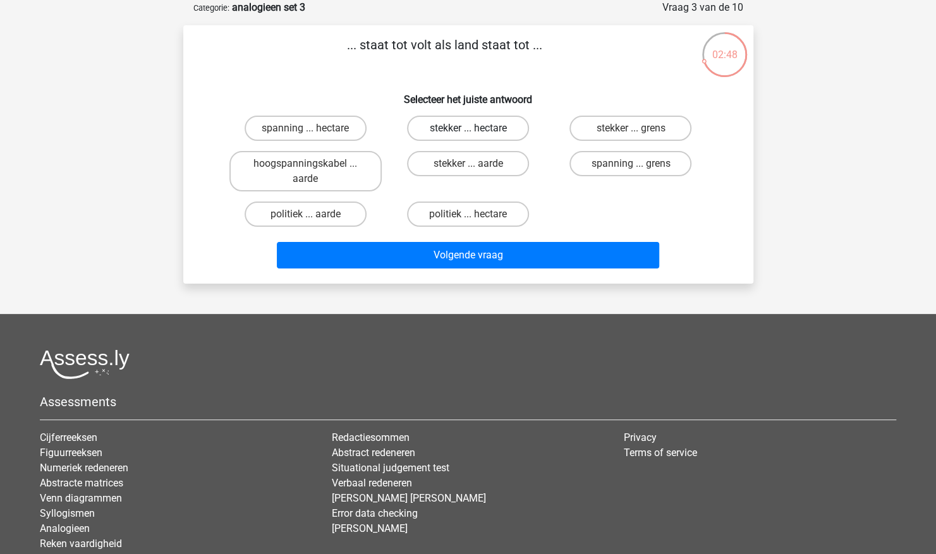
click at [444, 134] on label "stekker ... hectare" at bounding box center [468, 128] width 122 height 25
click at [468, 134] on input "stekker ... hectare" at bounding box center [472, 132] width 8 height 8
radio input "true"
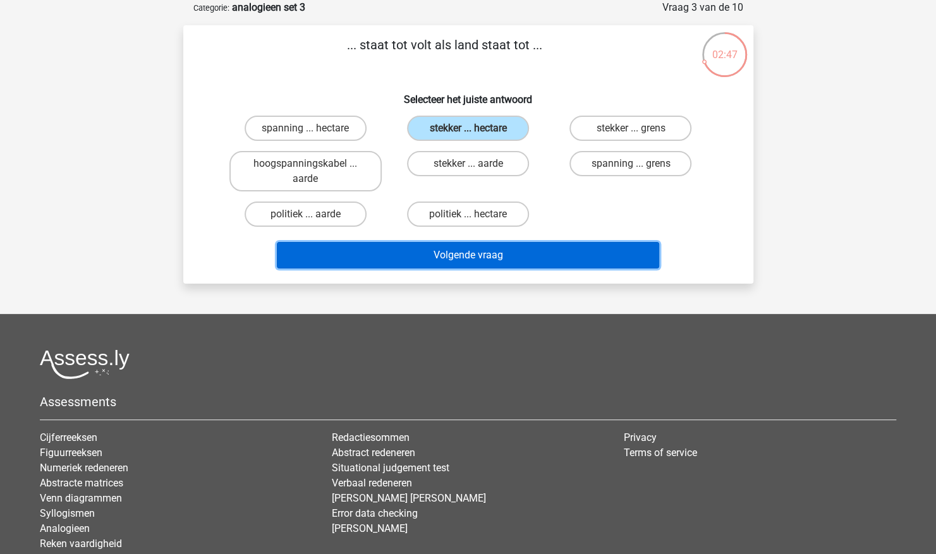
click at [475, 250] on button "Volgende vraag" at bounding box center [468, 255] width 382 height 27
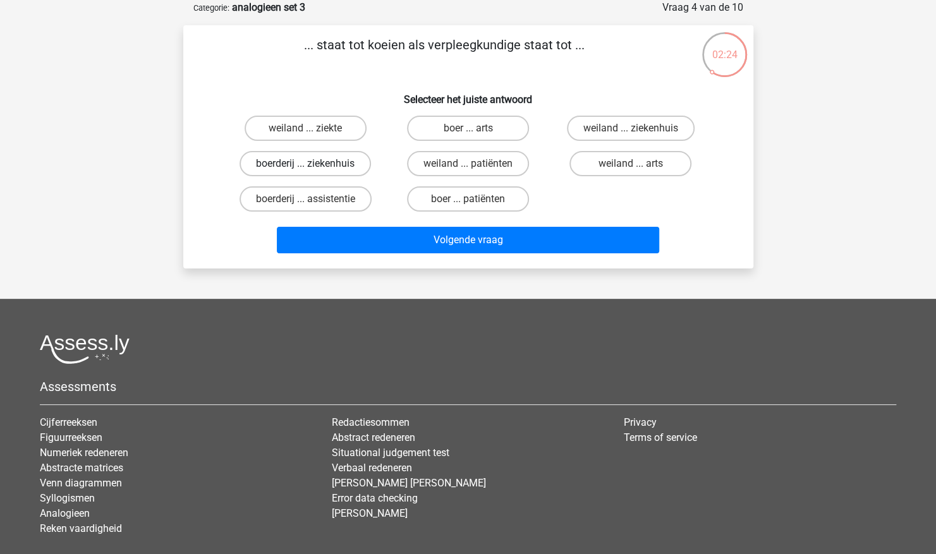
click at [359, 163] on label "boerderij ... ziekenhuis" at bounding box center [305, 163] width 131 height 25
click at [313, 164] on input "boerderij ... ziekenhuis" at bounding box center [309, 168] width 8 height 8
radio input "true"
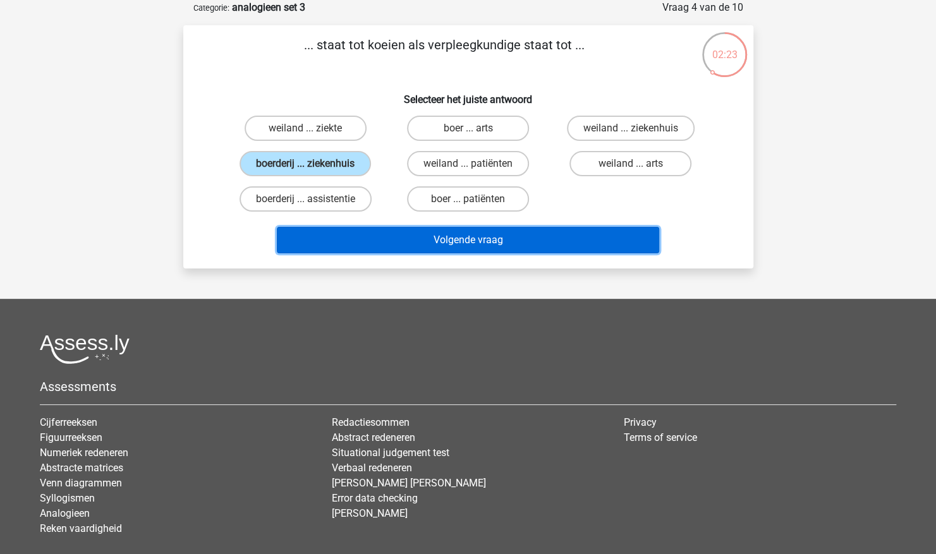
click at [459, 245] on button "Volgende vraag" at bounding box center [468, 240] width 382 height 27
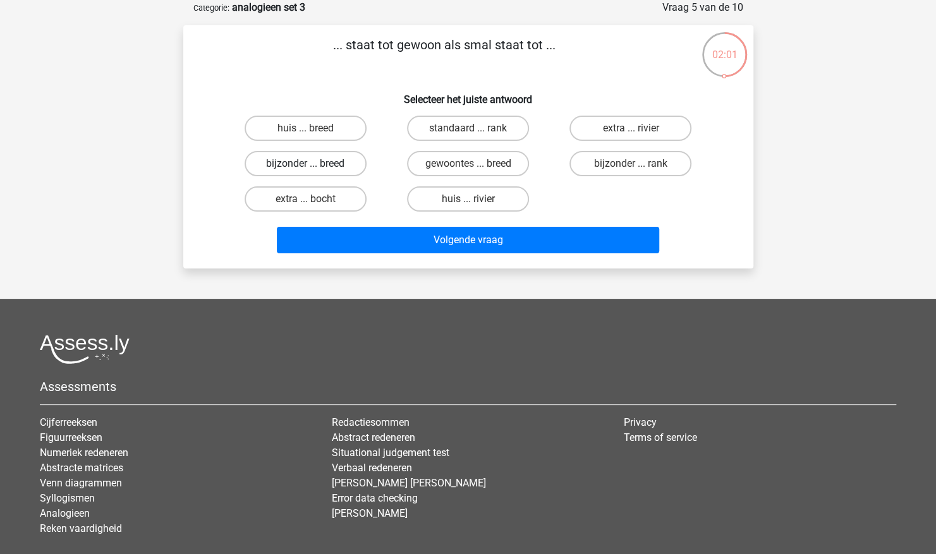
click at [316, 154] on label "bijzonder ... breed" at bounding box center [306, 163] width 122 height 25
click at [313, 164] on input "bijzonder ... breed" at bounding box center [309, 168] width 8 height 8
radio input "true"
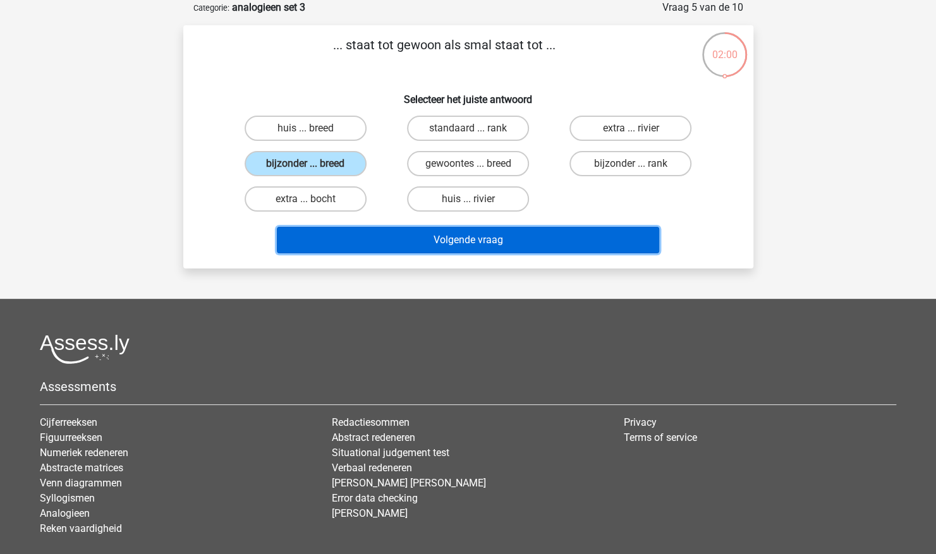
click at [346, 232] on button "Volgende vraag" at bounding box center [468, 240] width 382 height 27
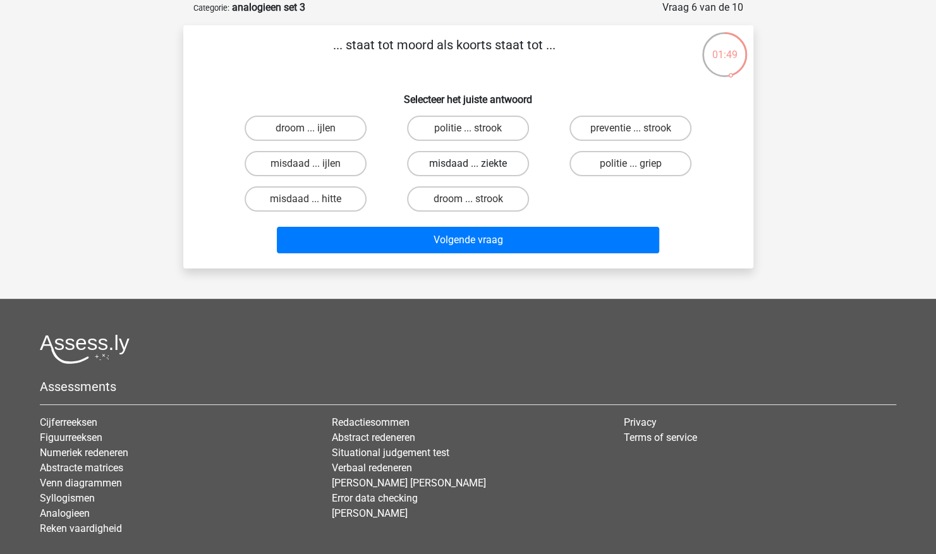
click at [509, 166] on label "misdaad ... ziekte" at bounding box center [468, 163] width 122 height 25
click at [476, 166] on input "misdaad ... ziekte" at bounding box center [472, 168] width 8 height 8
radio input "true"
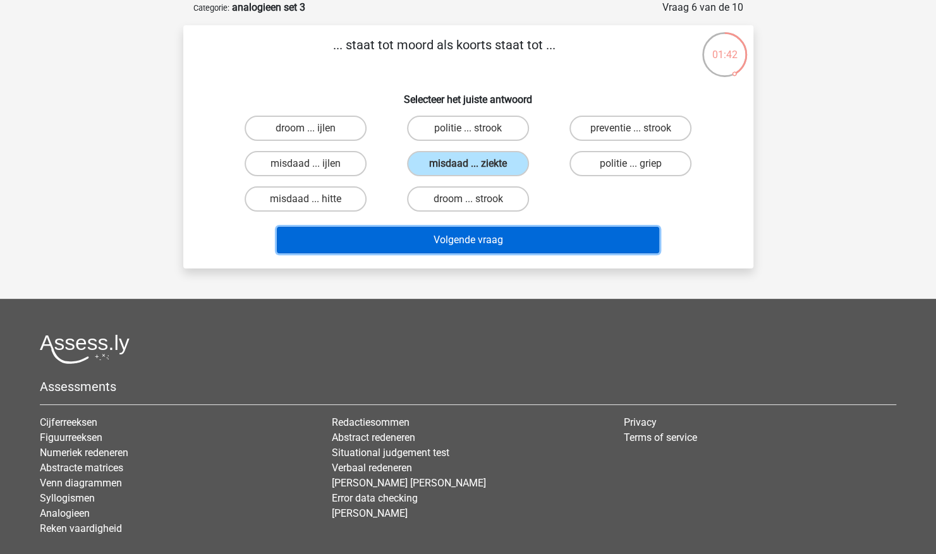
click at [605, 238] on button "Volgende vraag" at bounding box center [468, 240] width 382 height 27
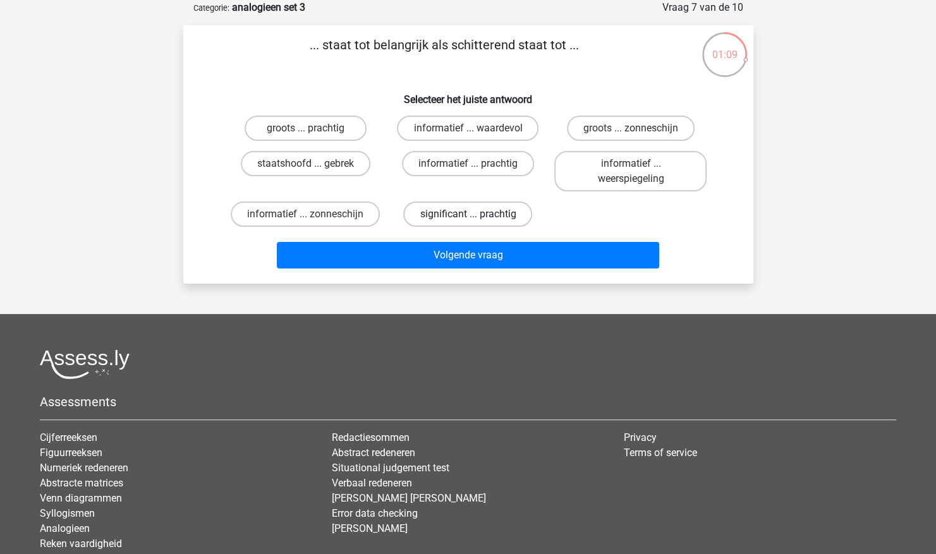
click at [499, 207] on label "significant ... prachtig" at bounding box center [467, 214] width 129 height 25
click at [476, 214] on input "significant ... prachtig" at bounding box center [472, 218] width 8 height 8
radio input "true"
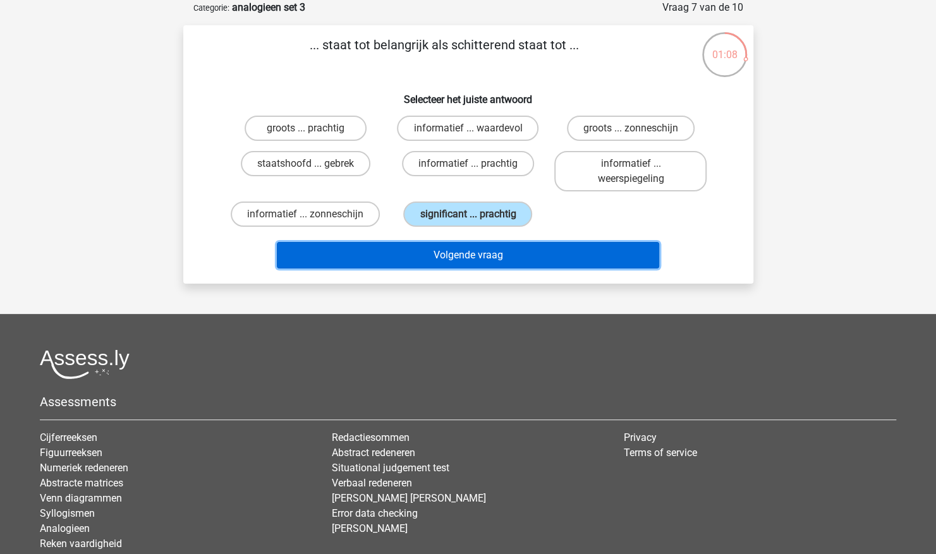
click at [485, 262] on button "Volgende vraag" at bounding box center [468, 255] width 382 height 27
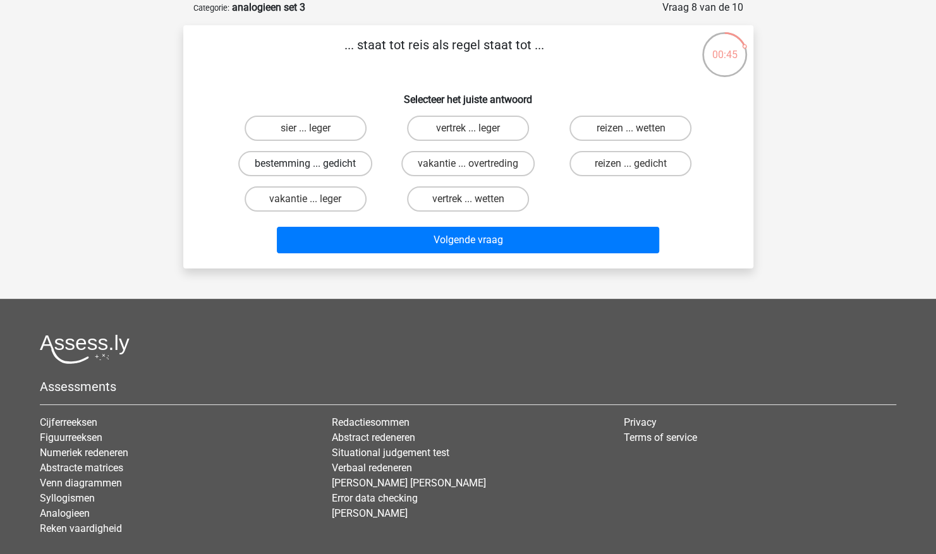
click at [353, 161] on label "bestemming ... gedicht" at bounding box center [305, 163] width 134 height 25
click at [313, 164] on input "bestemming ... gedicht" at bounding box center [309, 168] width 8 height 8
radio input "true"
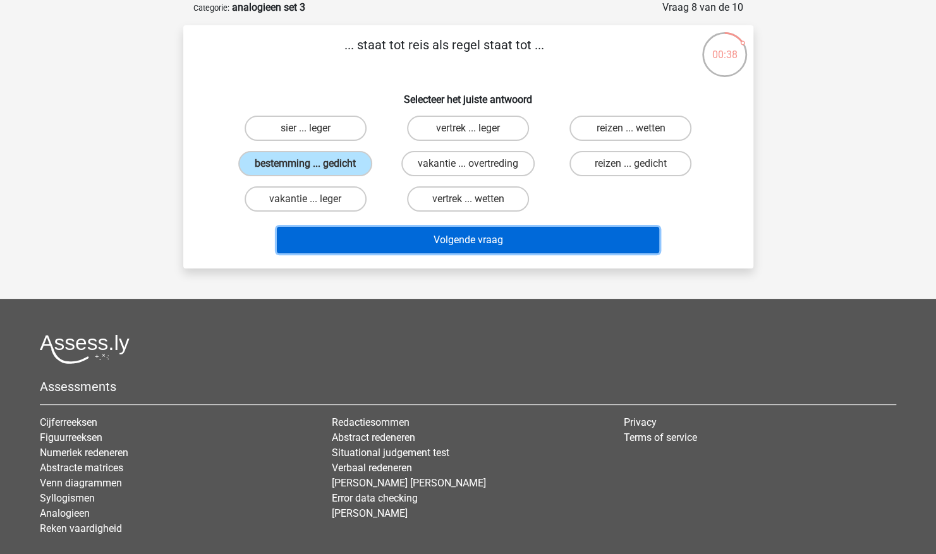
click at [590, 234] on button "Volgende vraag" at bounding box center [468, 240] width 382 height 27
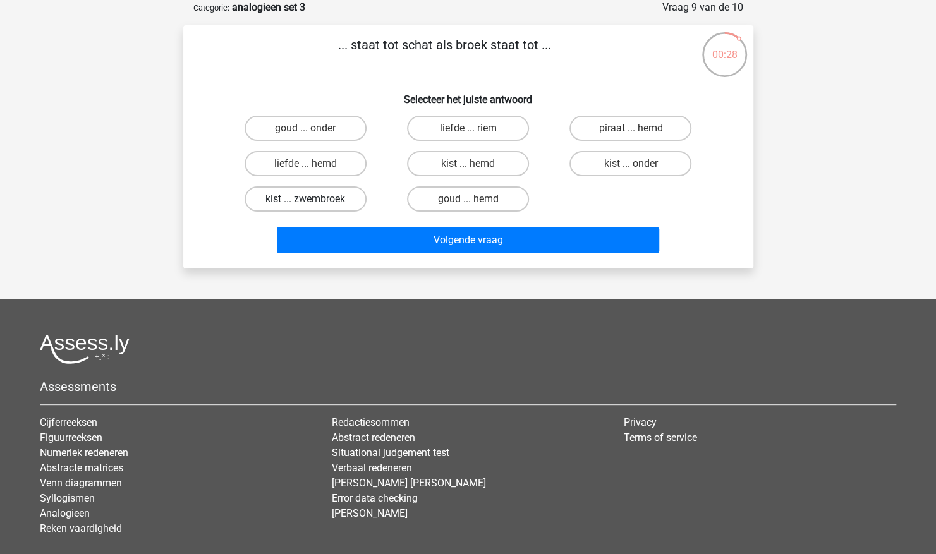
click at [319, 197] on label "kist ... zwembroek" at bounding box center [306, 198] width 122 height 25
click at [313, 199] on input "kist ... zwembroek" at bounding box center [309, 203] width 8 height 8
radio input "true"
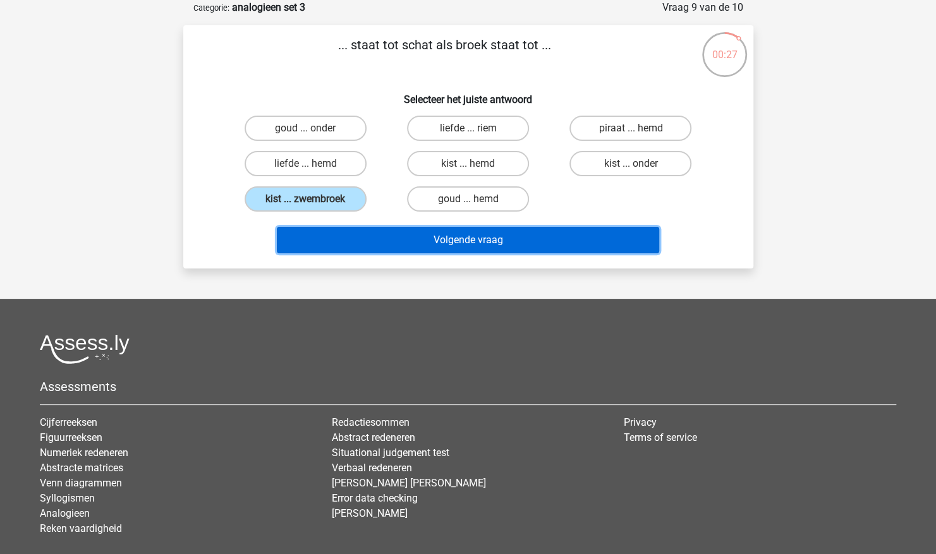
click at [387, 229] on button "Volgende vraag" at bounding box center [468, 240] width 382 height 27
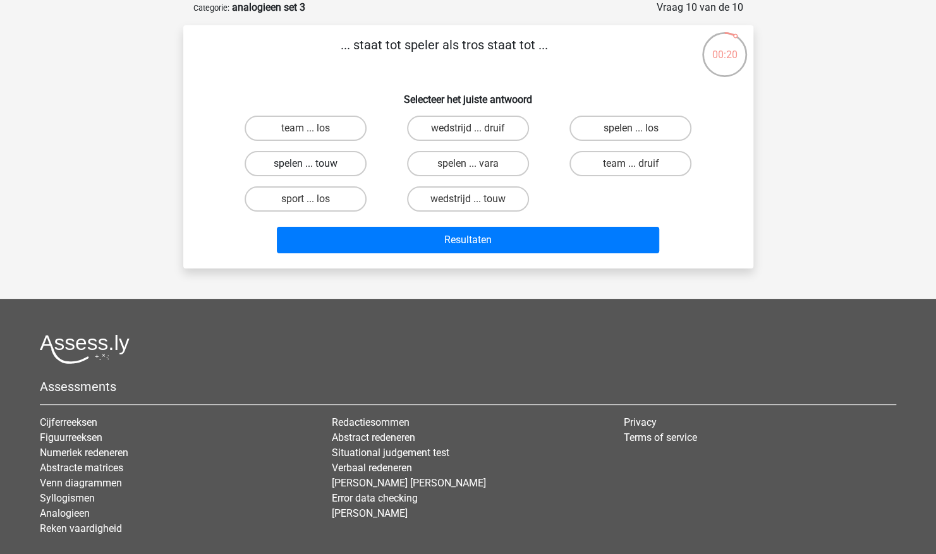
click at [343, 168] on label "spelen ... touw" at bounding box center [306, 163] width 122 height 25
click at [313, 168] on input "spelen ... touw" at bounding box center [309, 168] width 8 height 8
radio input "true"
click at [631, 166] on input "team ... druif" at bounding box center [635, 168] width 8 height 8
radio input "true"
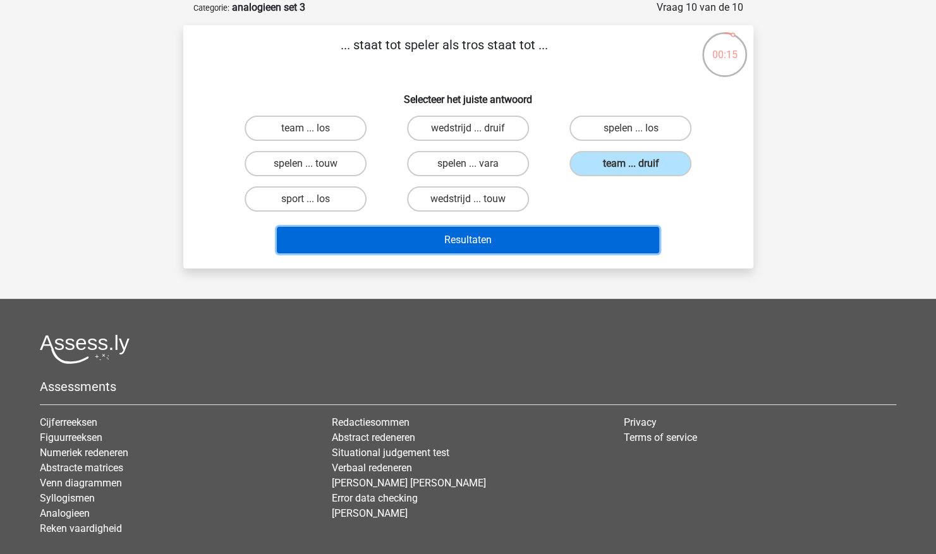
click at [579, 240] on button "Resultaten" at bounding box center [468, 240] width 382 height 27
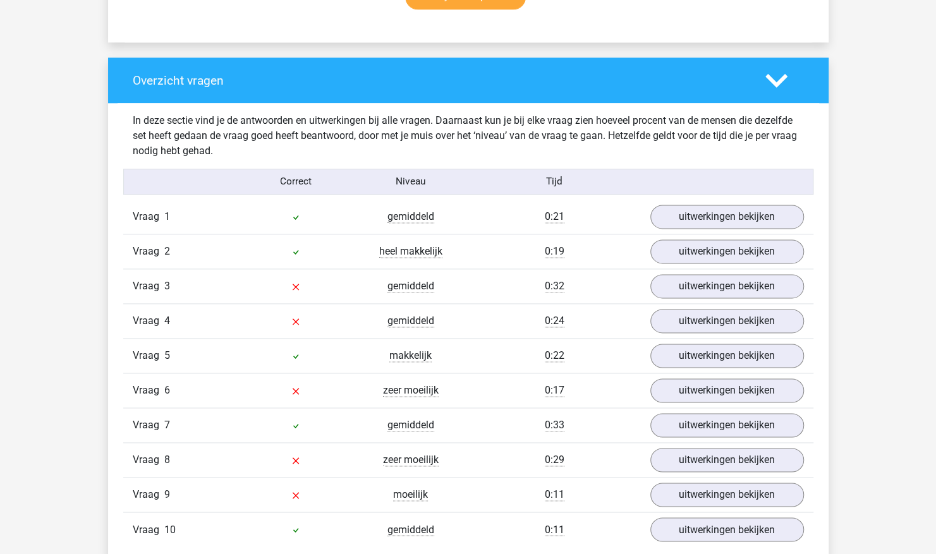
scroll to position [948, 0]
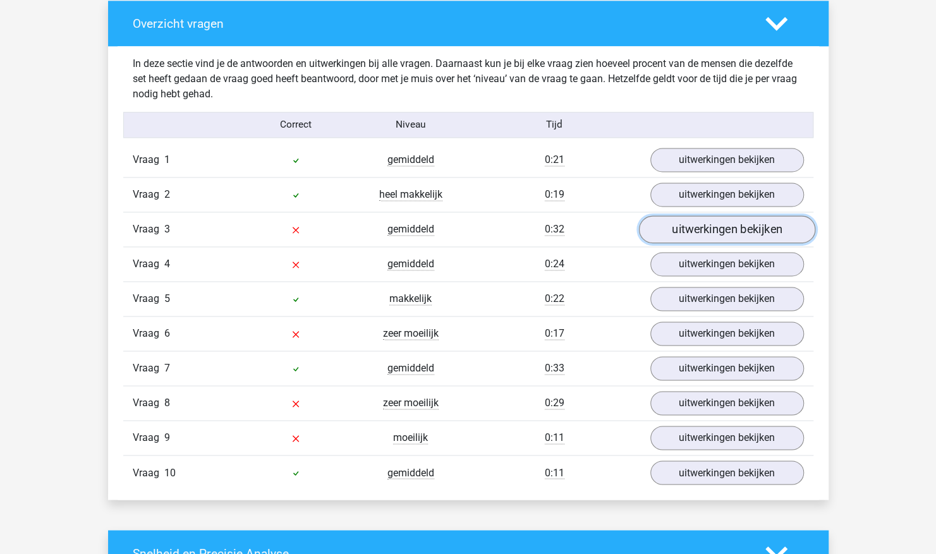
click at [736, 228] on link "uitwerkingen bekijken" at bounding box center [726, 230] width 176 height 28
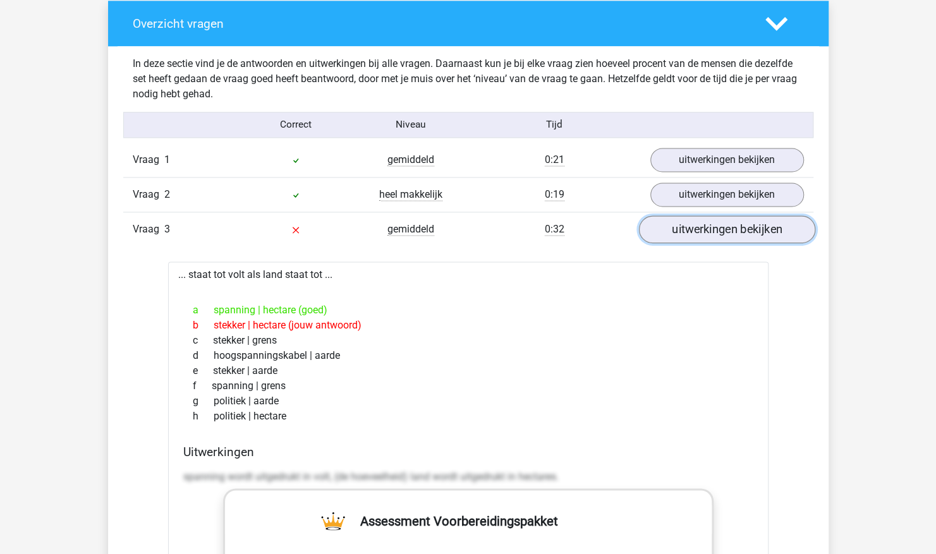
click at [736, 227] on link "uitwerkingen bekijken" at bounding box center [726, 230] width 176 height 28
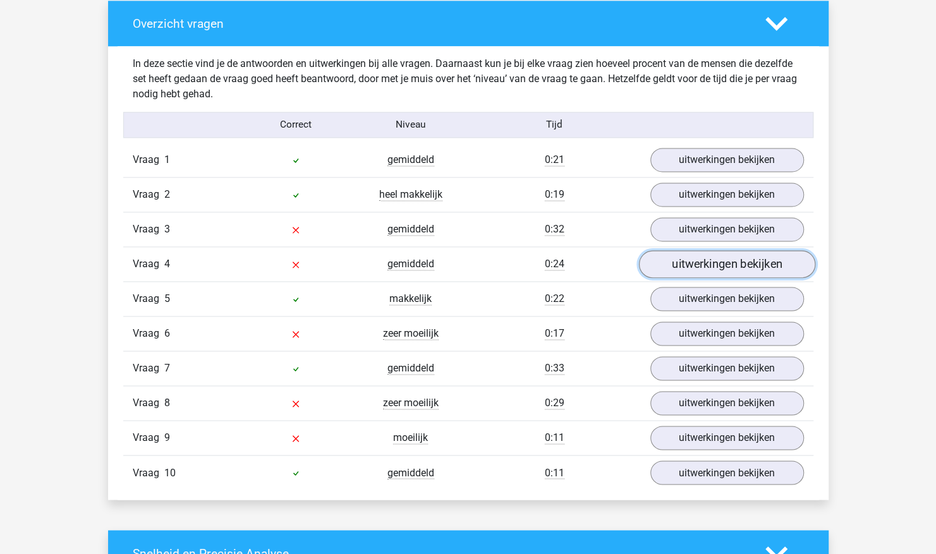
click at [732, 262] on link "uitwerkingen bekijken" at bounding box center [726, 265] width 176 height 28
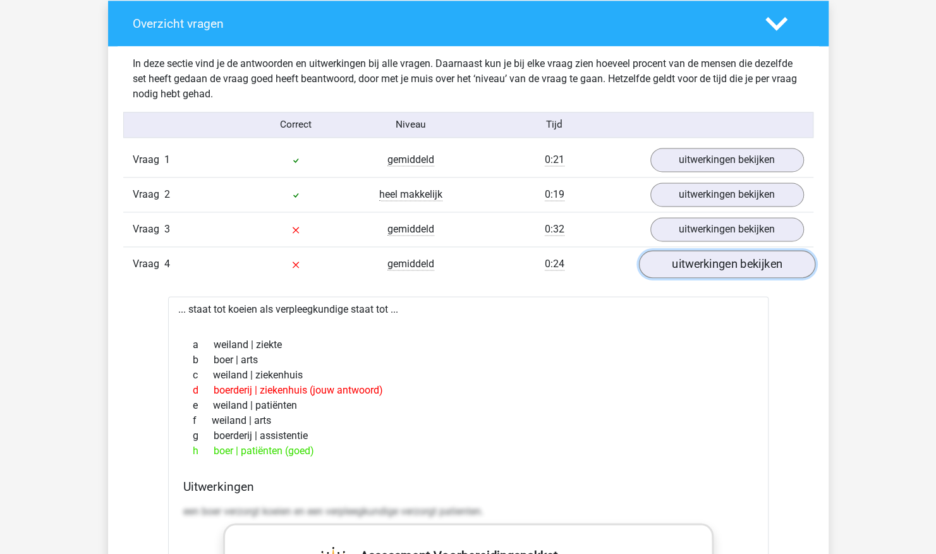
click at [732, 262] on link "uitwerkingen bekijken" at bounding box center [726, 265] width 176 height 28
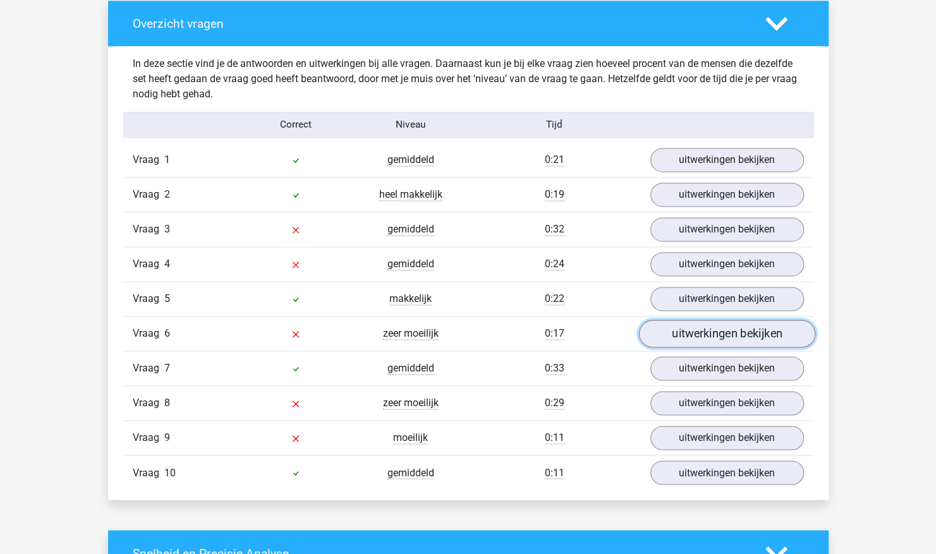
click at [729, 332] on link "uitwerkingen bekijken" at bounding box center [726, 334] width 176 height 28
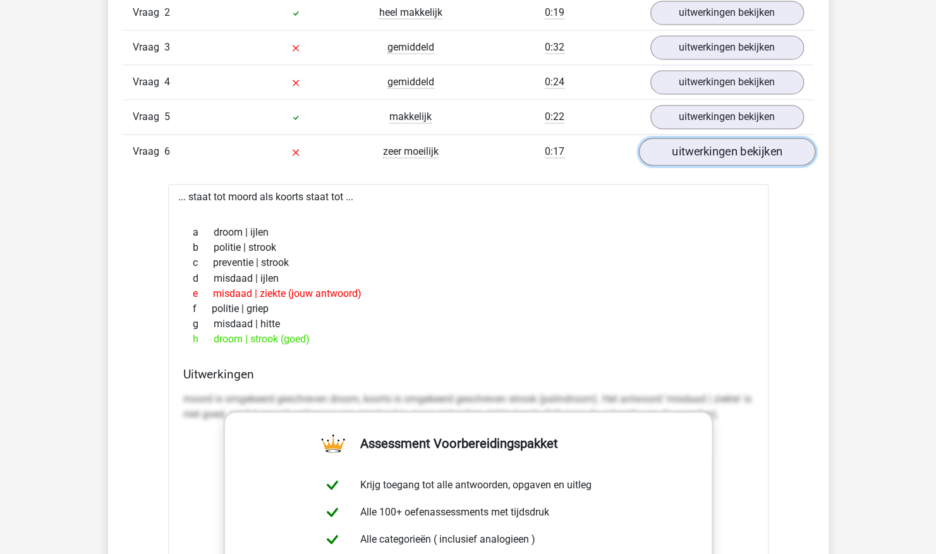
scroll to position [1138, 0]
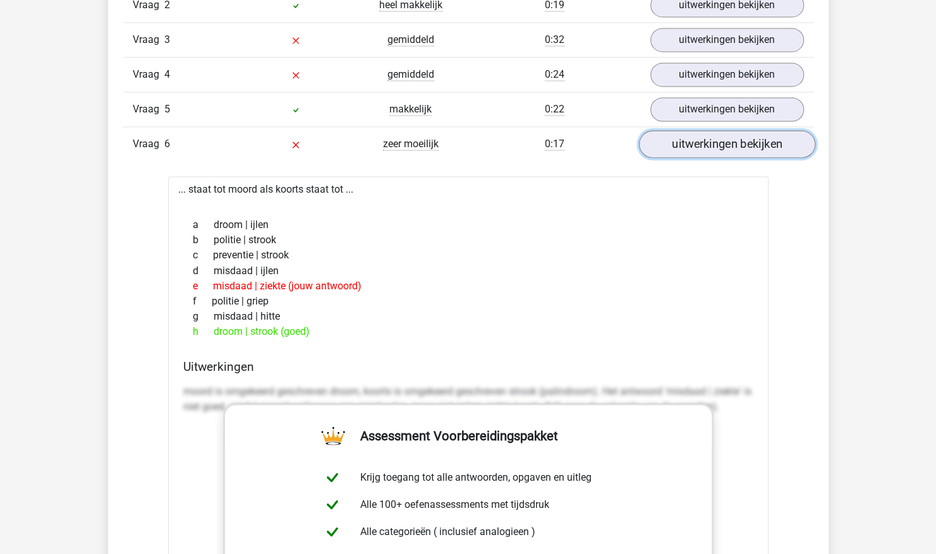
click at [756, 131] on link "uitwerkingen bekijken" at bounding box center [726, 145] width 176 height 28
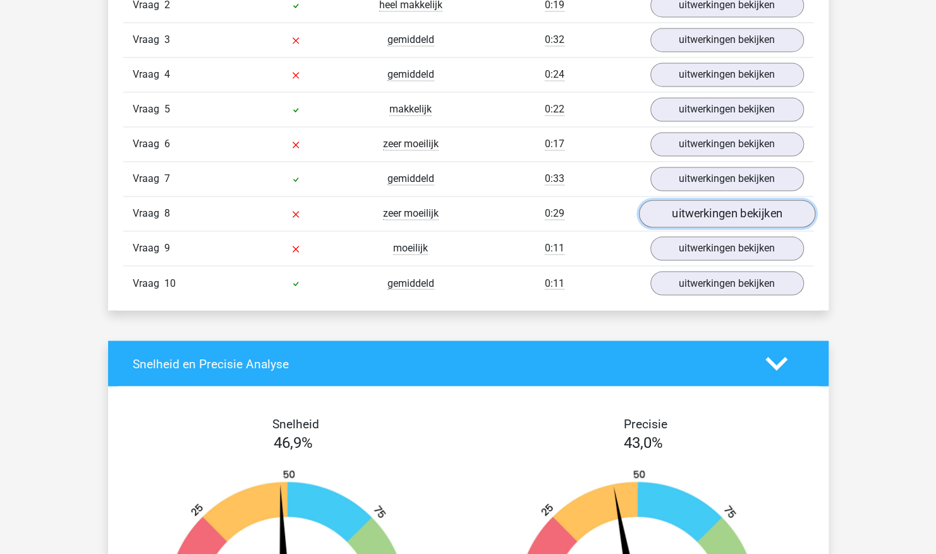
click at [761, 200] on link "uitwerkingen bekijken" at bounding box center [726, 214] width 176 height 28
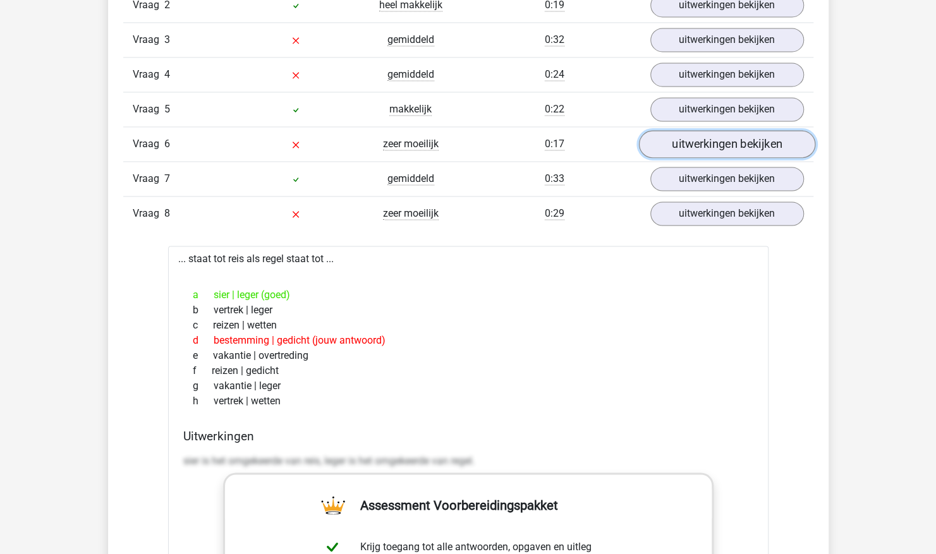
click at [781, 147] on link "uitwerkingen bekijken" at bounding box center [726, 145] width 176 height 28
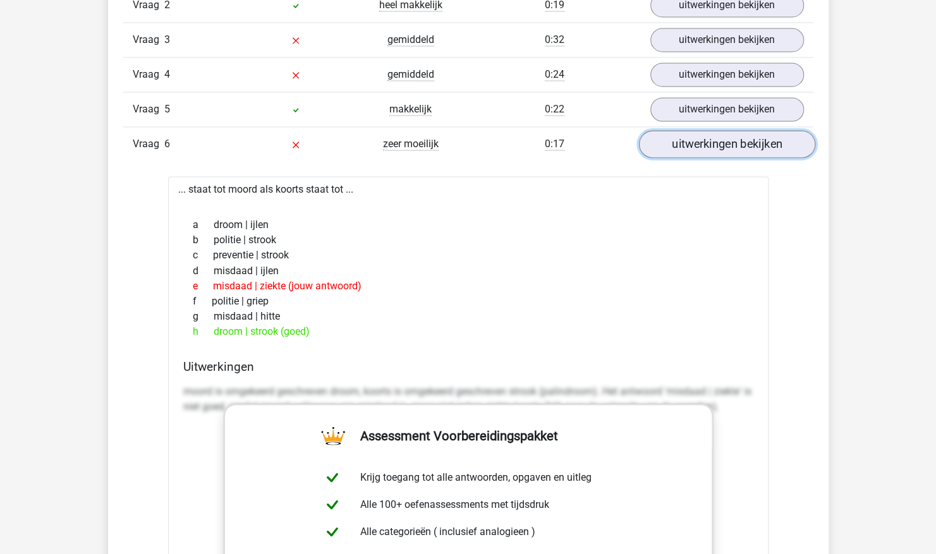
click at [782, 147] on link "uitwerkingen bekijken" at bounding box center [726, 145] width 176 height 28
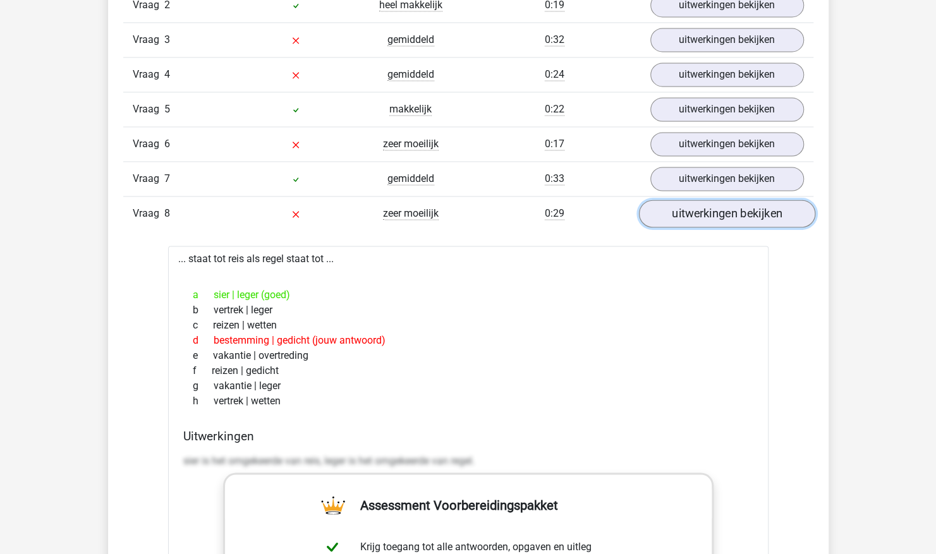
click at [763, 204] on link "uitwerkingen bekijken" at bounding box center [726, 214] width 176 height 28
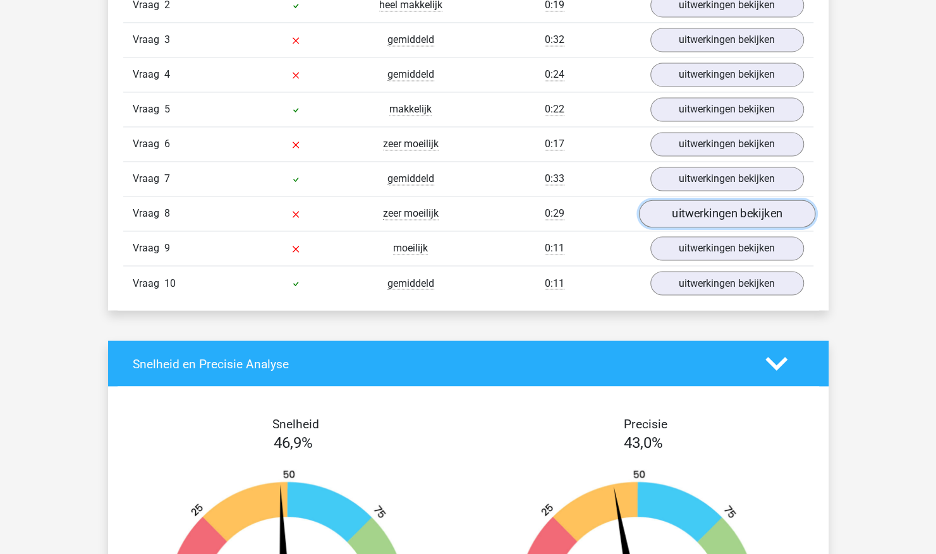
click at [763, 204] on link "uitwerkingen bekijken" at bounding box center [726, 214] width 176 height 28
